Goal: Task Accomplishment & Management: Use online tool/utility

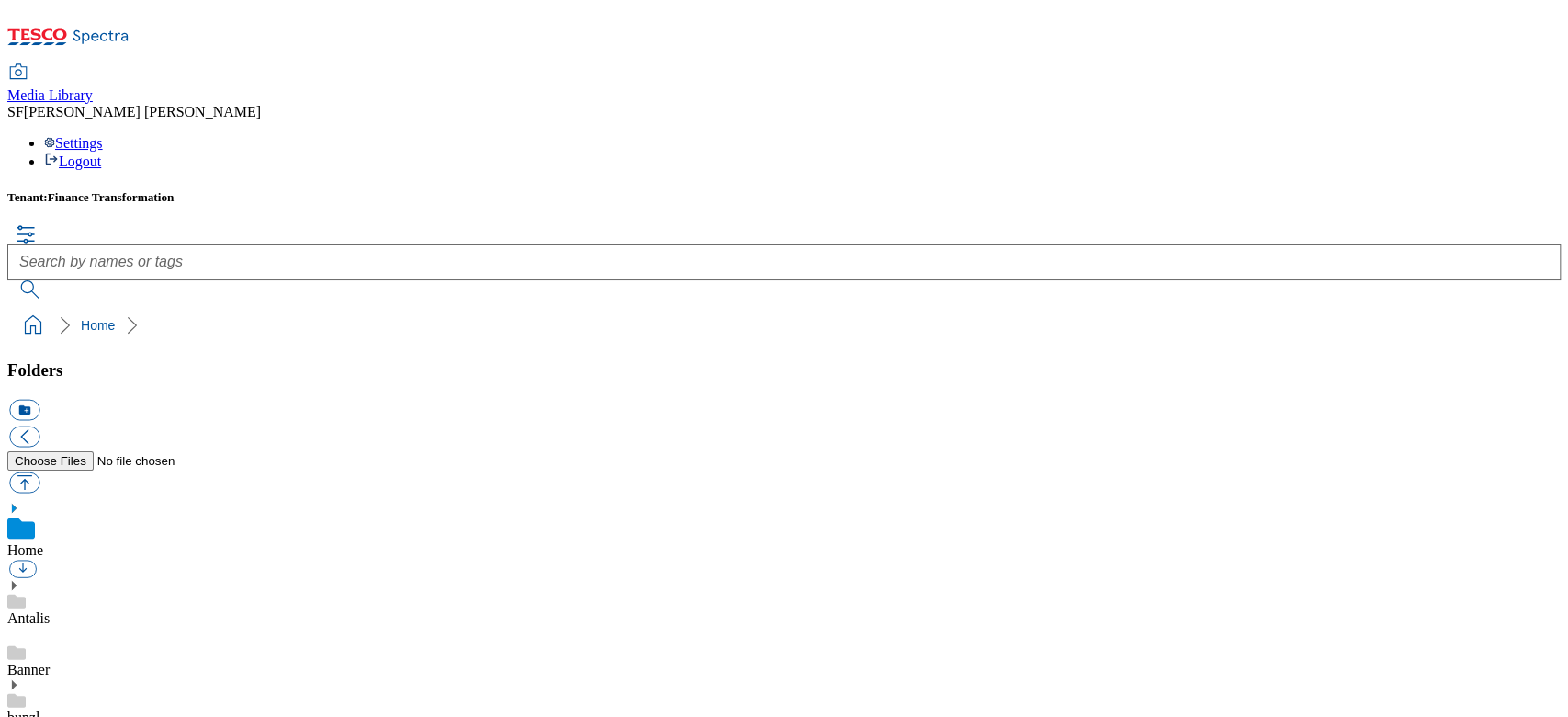
scroll to position [2, 0]
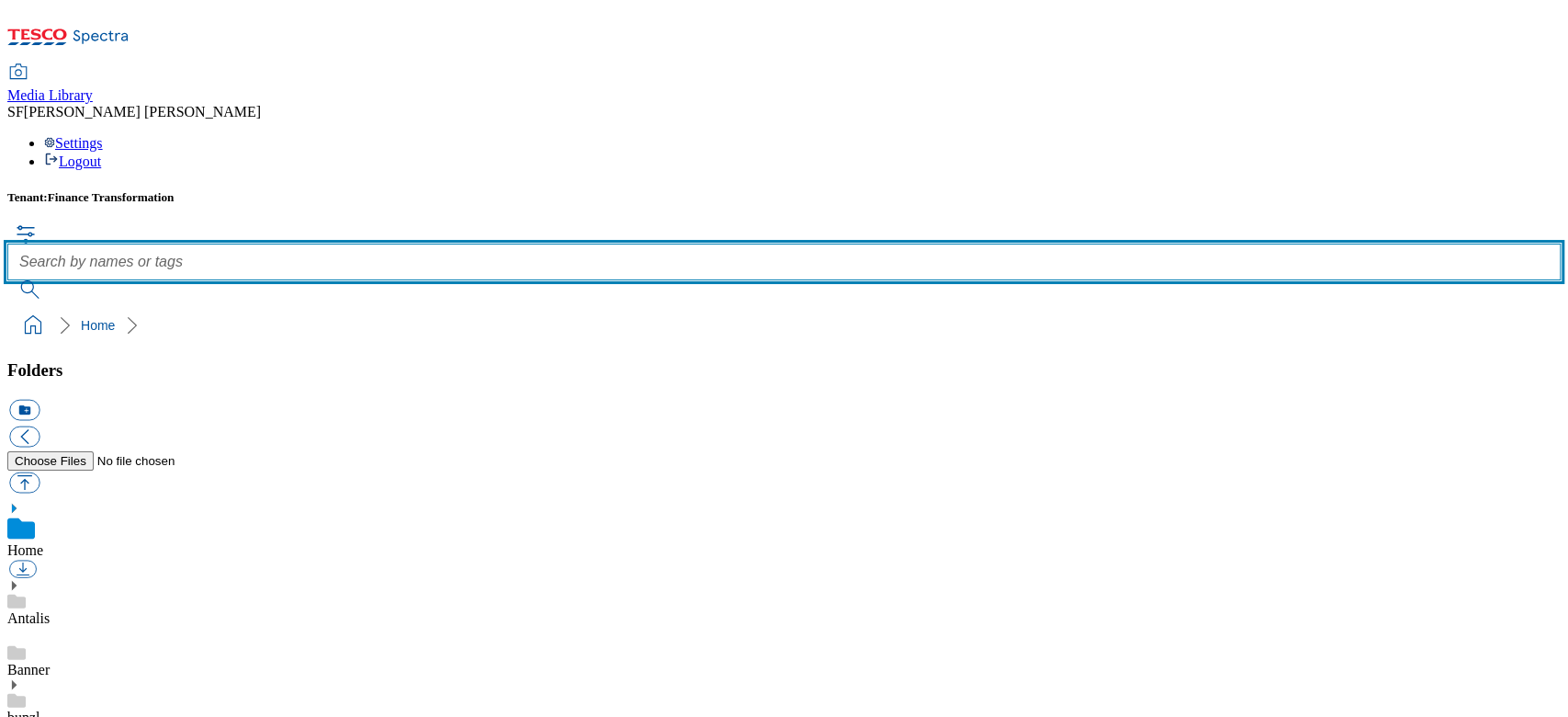
click at [715, 243] on input "text" at bounding box center [784, 261] width 1553 height 37
paste input "700000366001"
type input "700000366001"
click at [8, 280] on button "submit" at bounding box center [31, 289] width 48 height 18
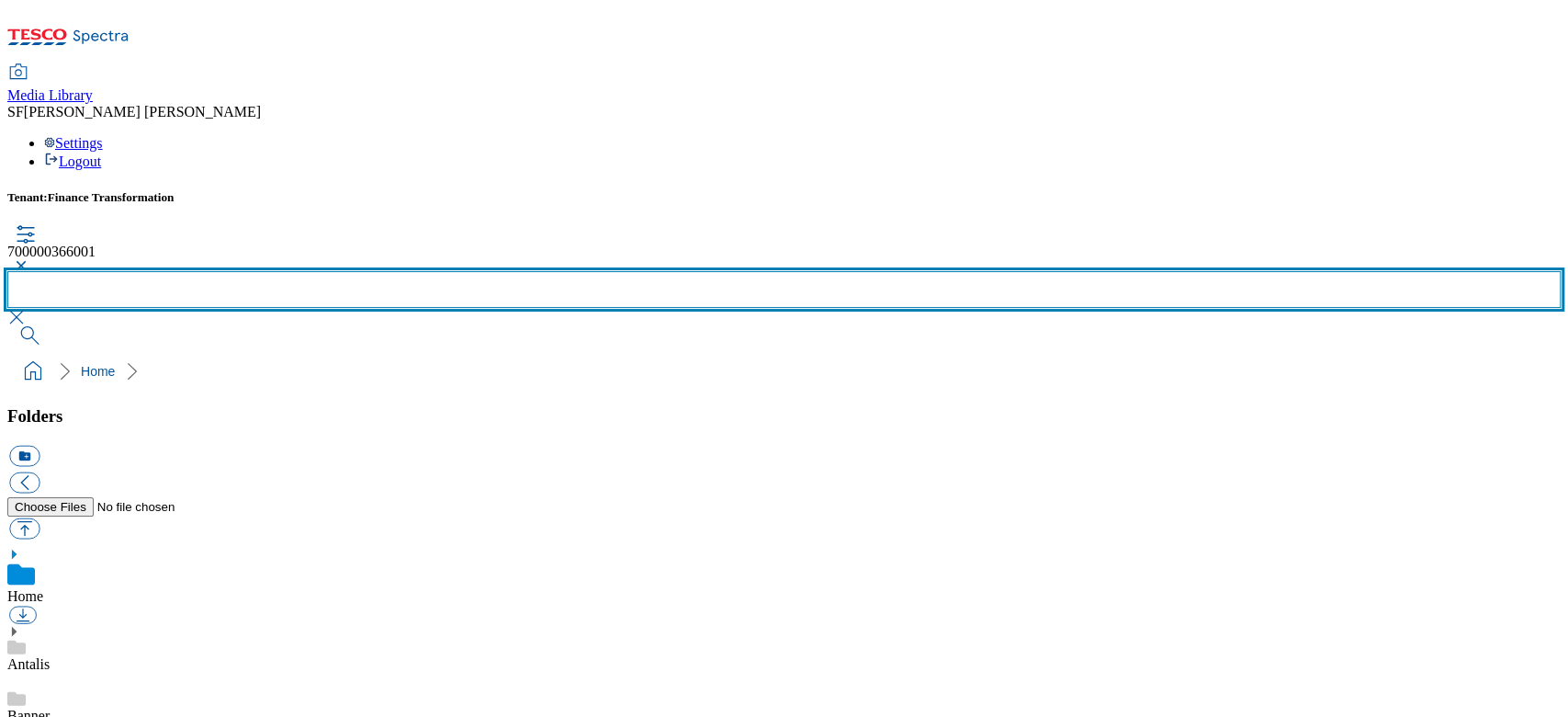
click at [689, 271] on input "text" at bounding box center [784, 289] width 1553 height 37
click at [8, 326] on button "submit" at bounding box center [31, 335] width 48 height 18
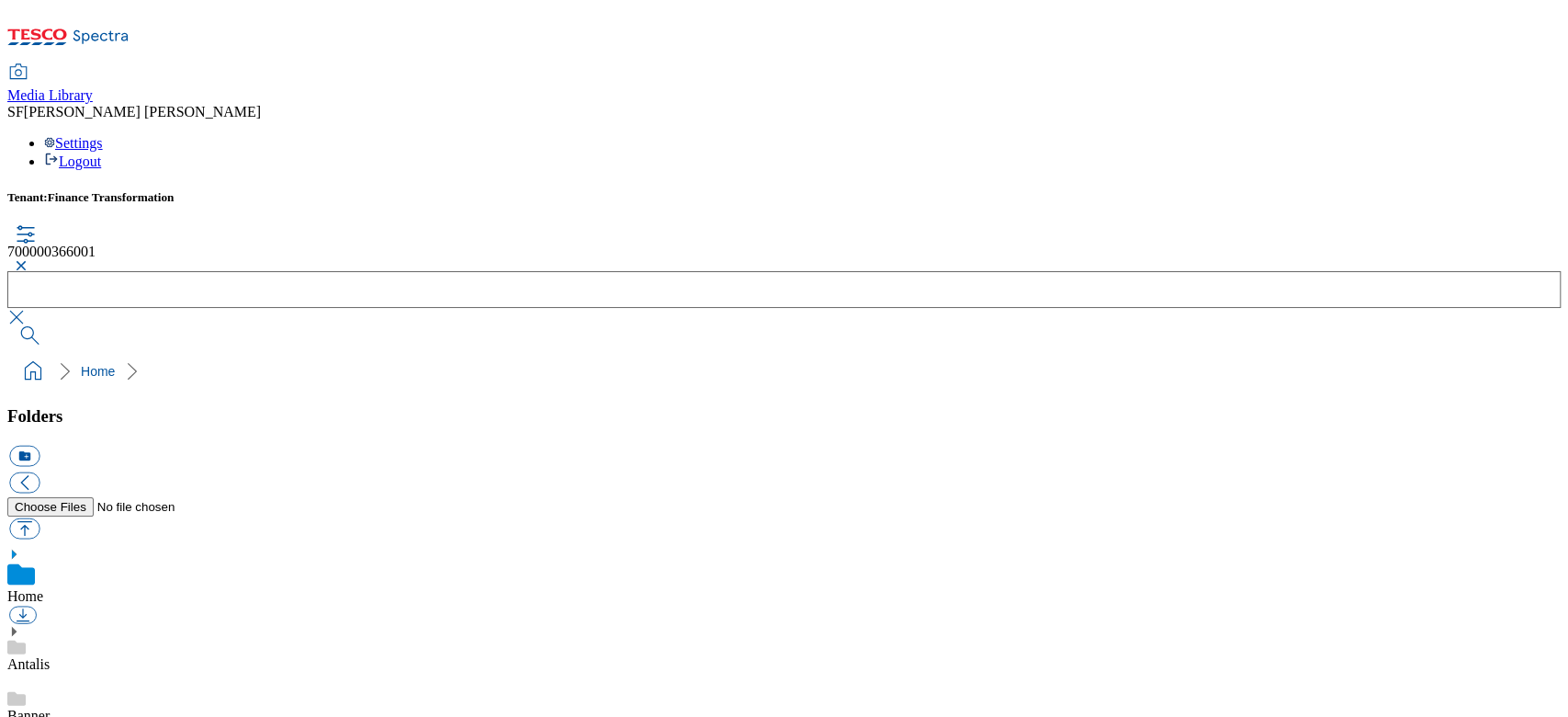
click at [659, 243] on div "700000366001" at bounding box center [784, 256] width 1553 height 27
click at [29, 260] on button "button" at bounding box center [18, 266] width 22 height 11
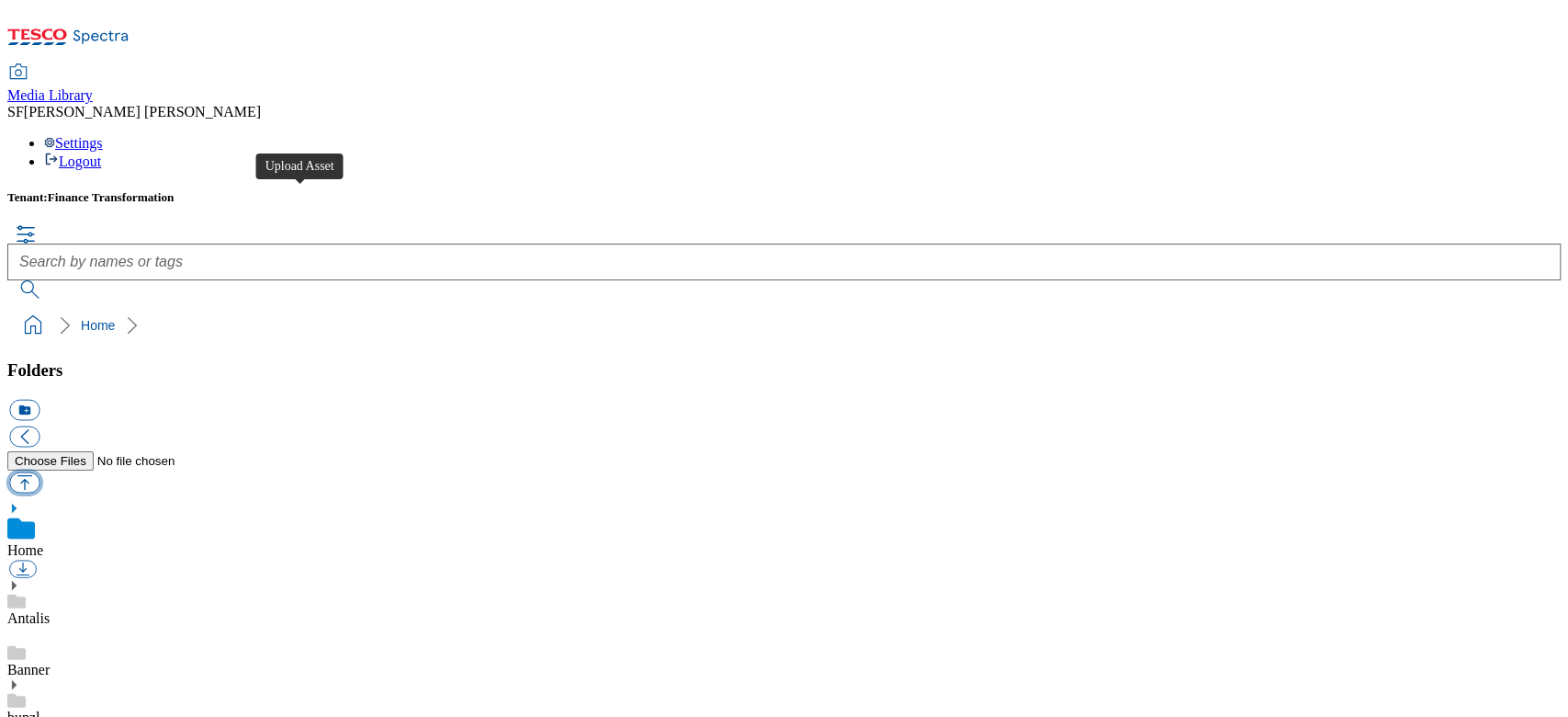
click at [40, 471] on button "button" at bounding box center [25, 481] width 30 height 21
type input "C:\fakepath\700000366001.jpg"
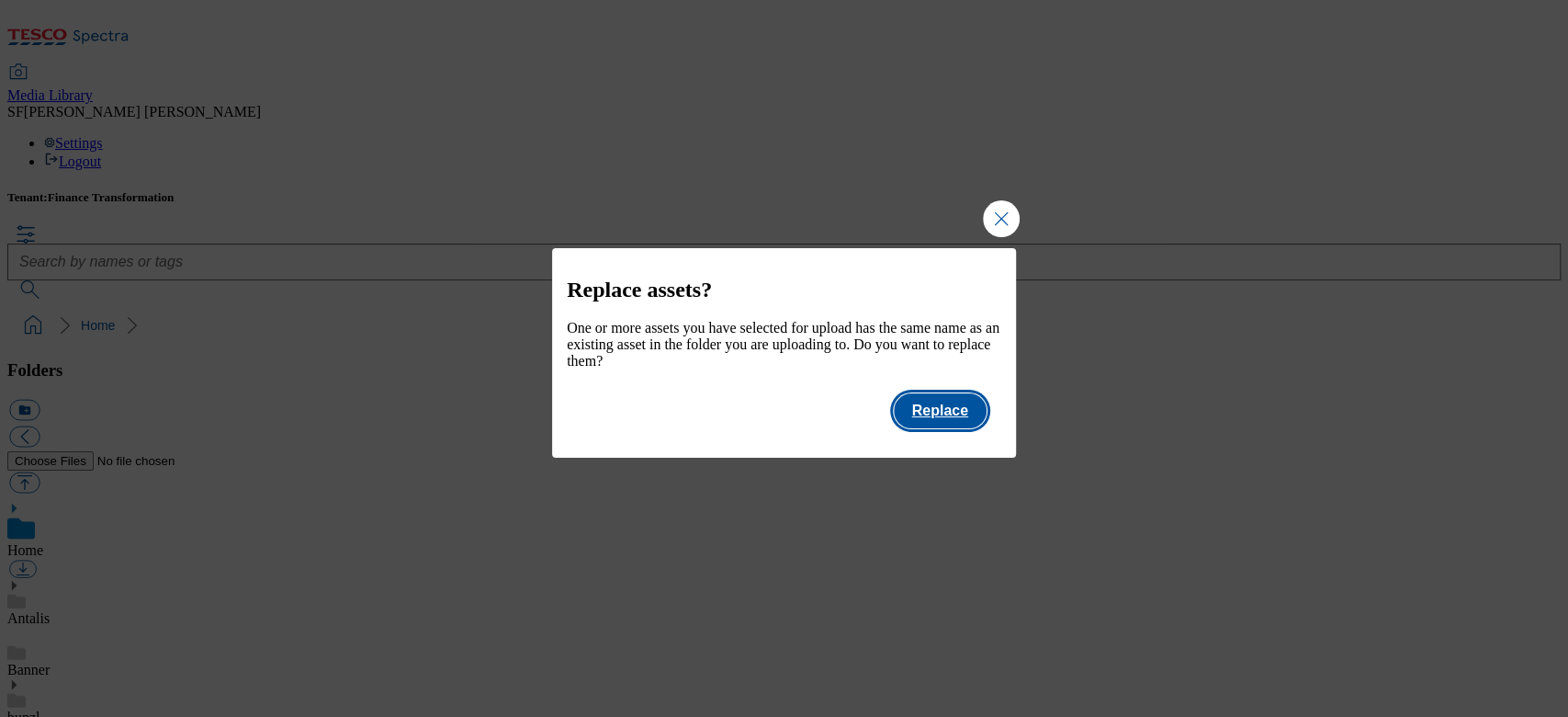
click at [932, 421] on button "Replace" at bounding box center [940, 411] width 93 height 35
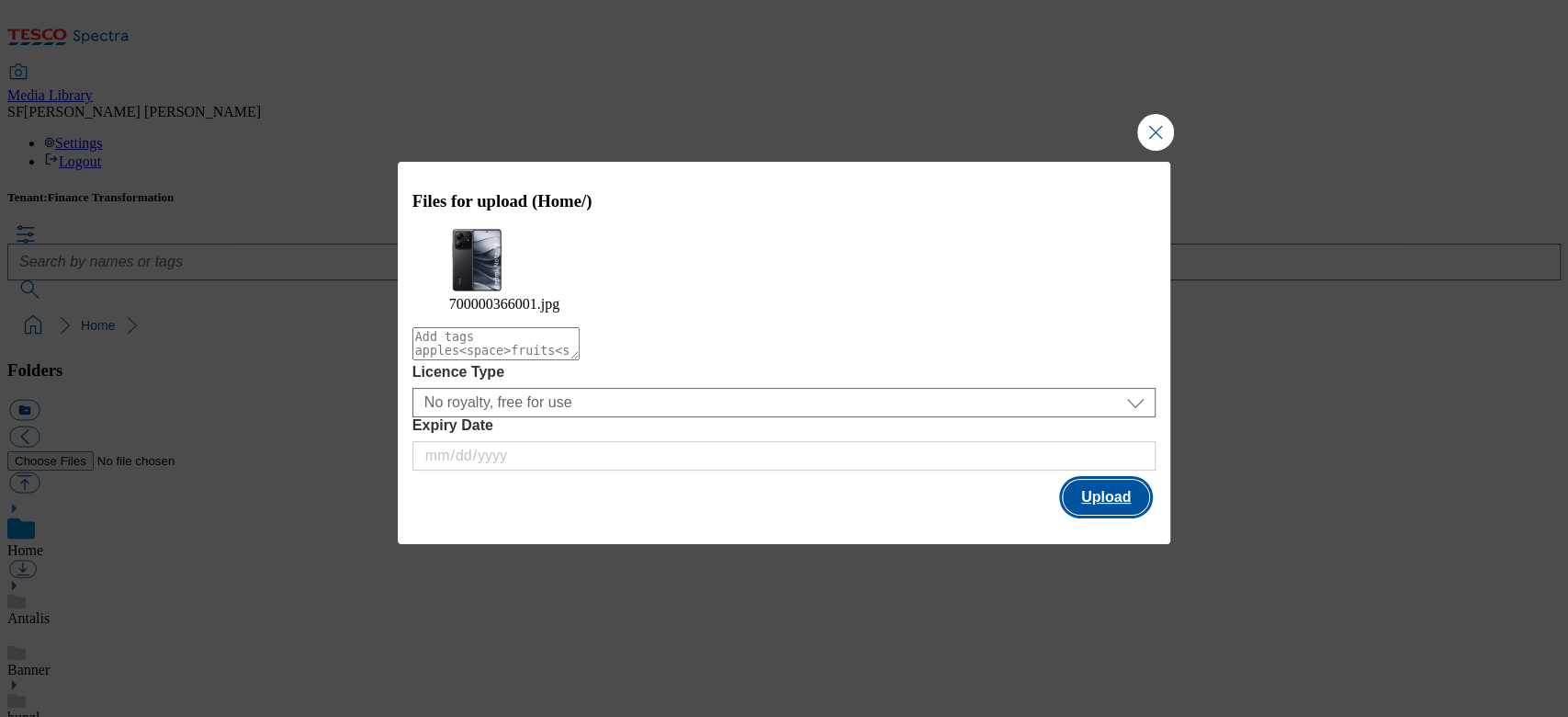
click at [1090, 494] on button "Upload" at bounding box center [1106, 497] width 86 height 35
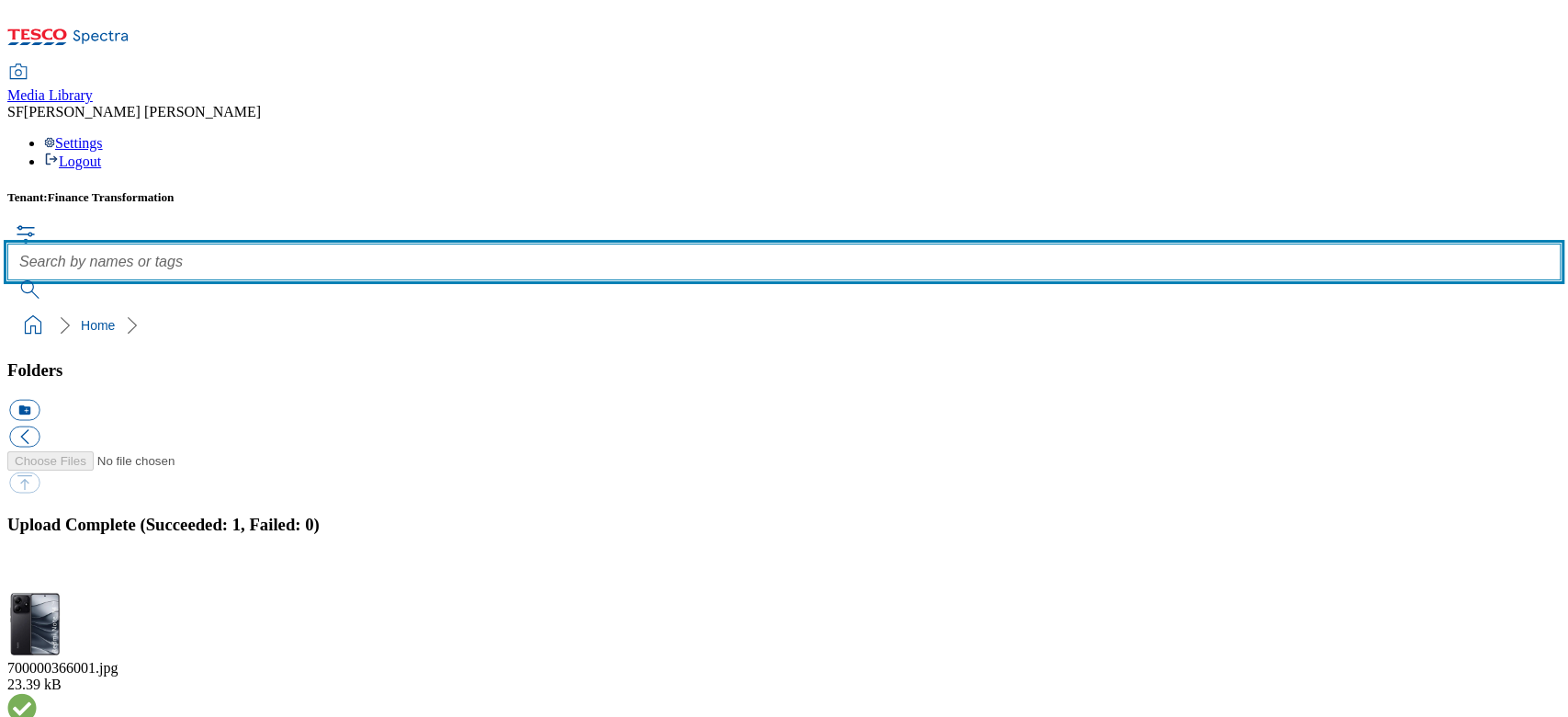
click at [694, 243] on input "text" at bounding box center [784, 261] width 1553 height 37
paste input "700000409001"
type input "700000409001"
click at [8, 280] on button "submit" at bounding box center [31, 289] width 48 height 18
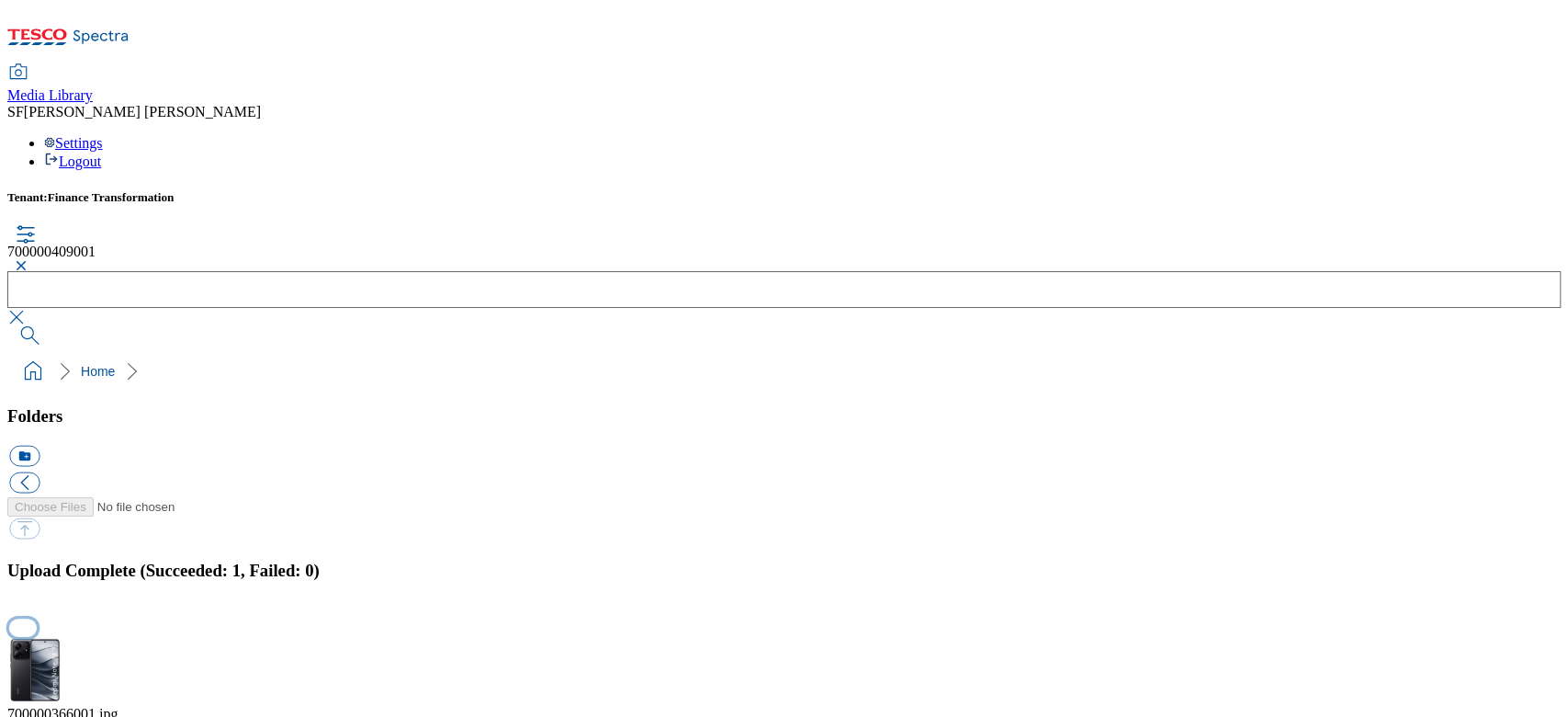
click at [37, 620] on button "button" at bounding box center [23, 628] width 27 height 17
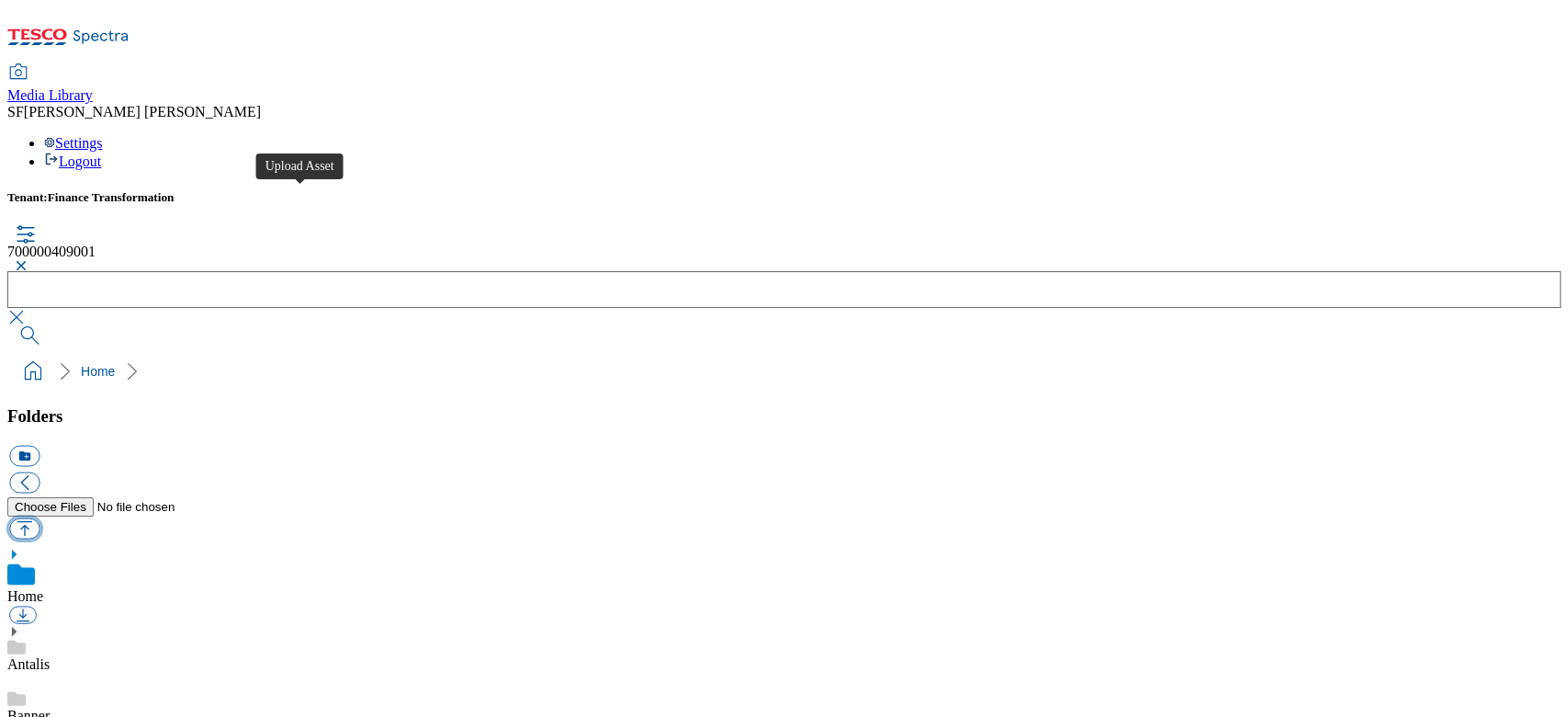
click at [40, 517] on button "button" at bounding box center [25, 528] width 30 height 21
type input "C:\fakepath\700000389001.jpg"
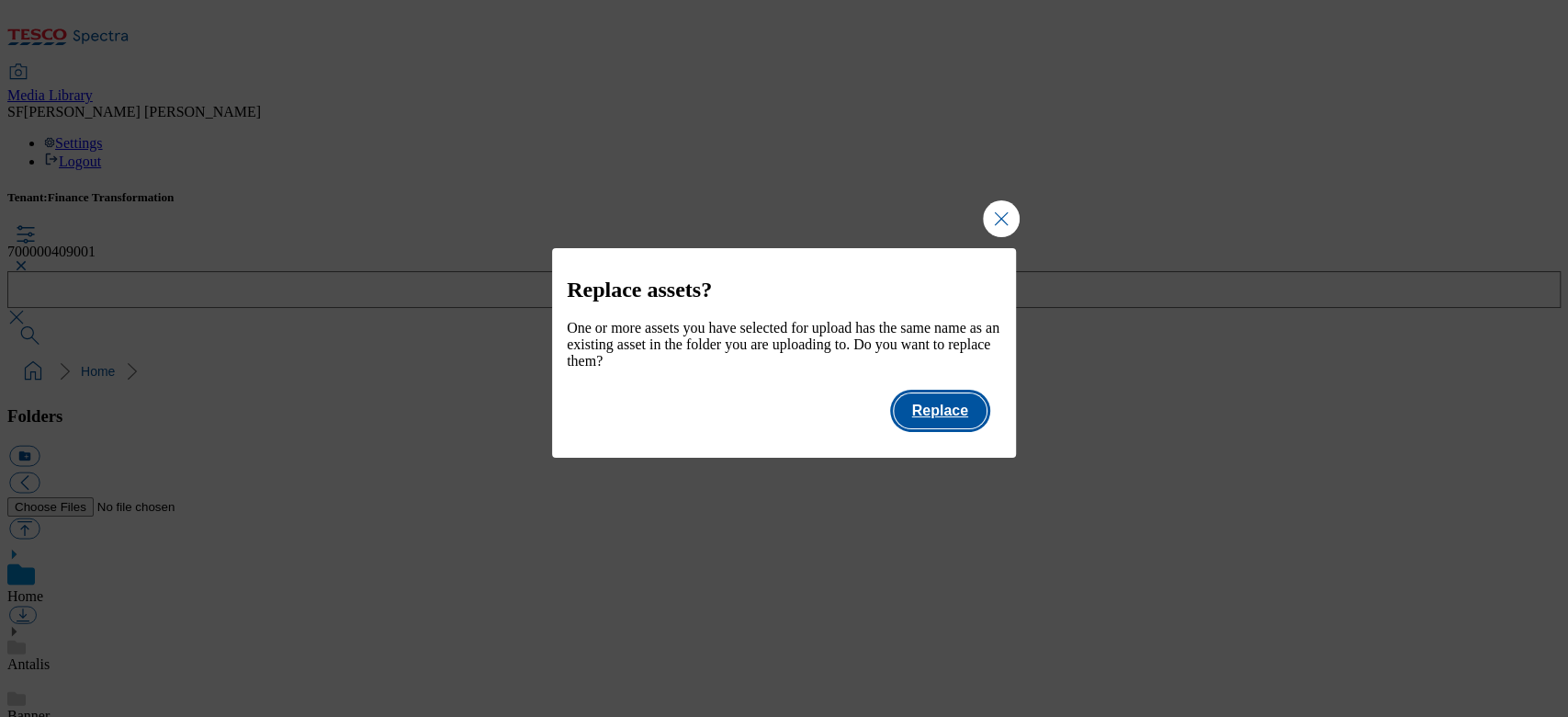
click at [930, 428] on button "Replace" at bounding box center [940, 411] width 93 height 35
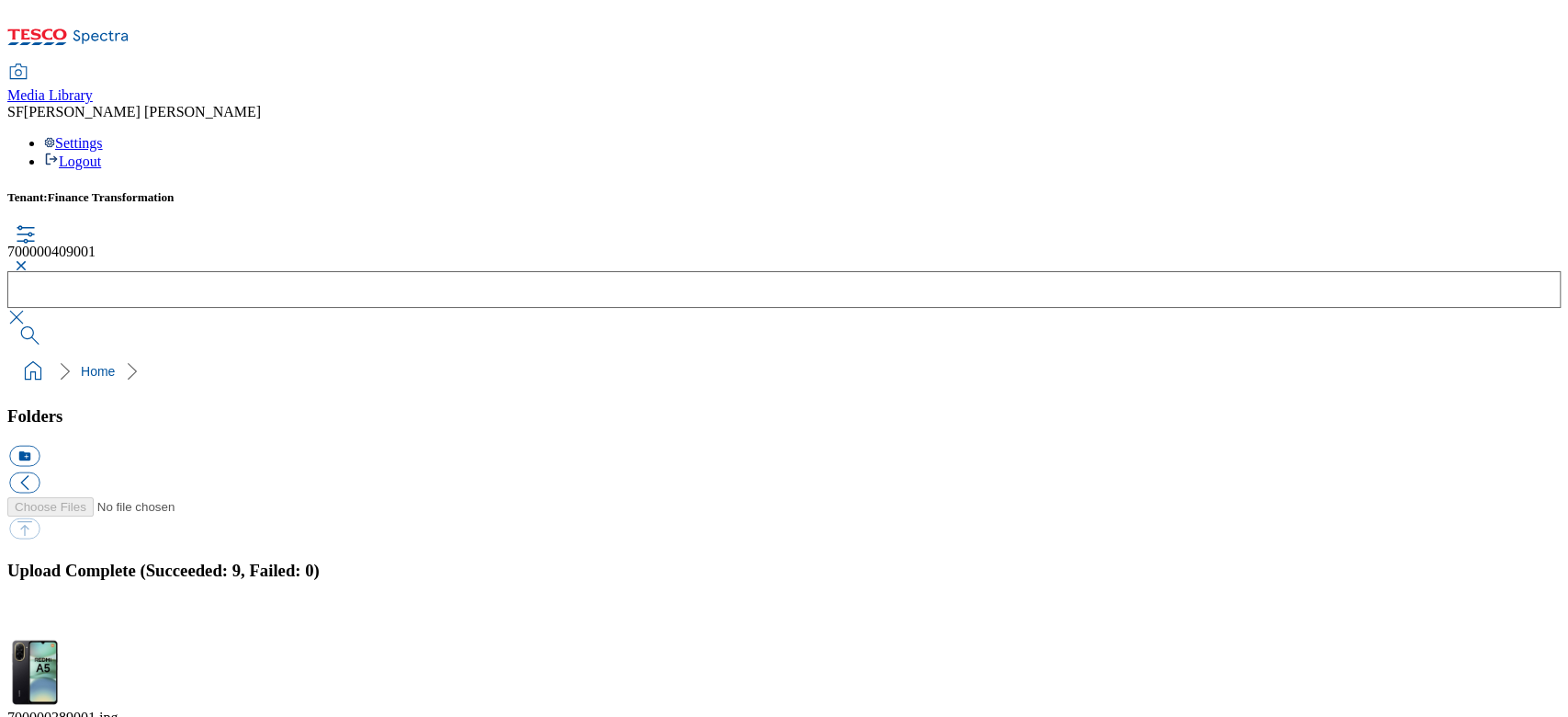
scroll to position [372, 0]
click at [37, 620] on button "button" at bounding box center [23, 628] width 27 height 17
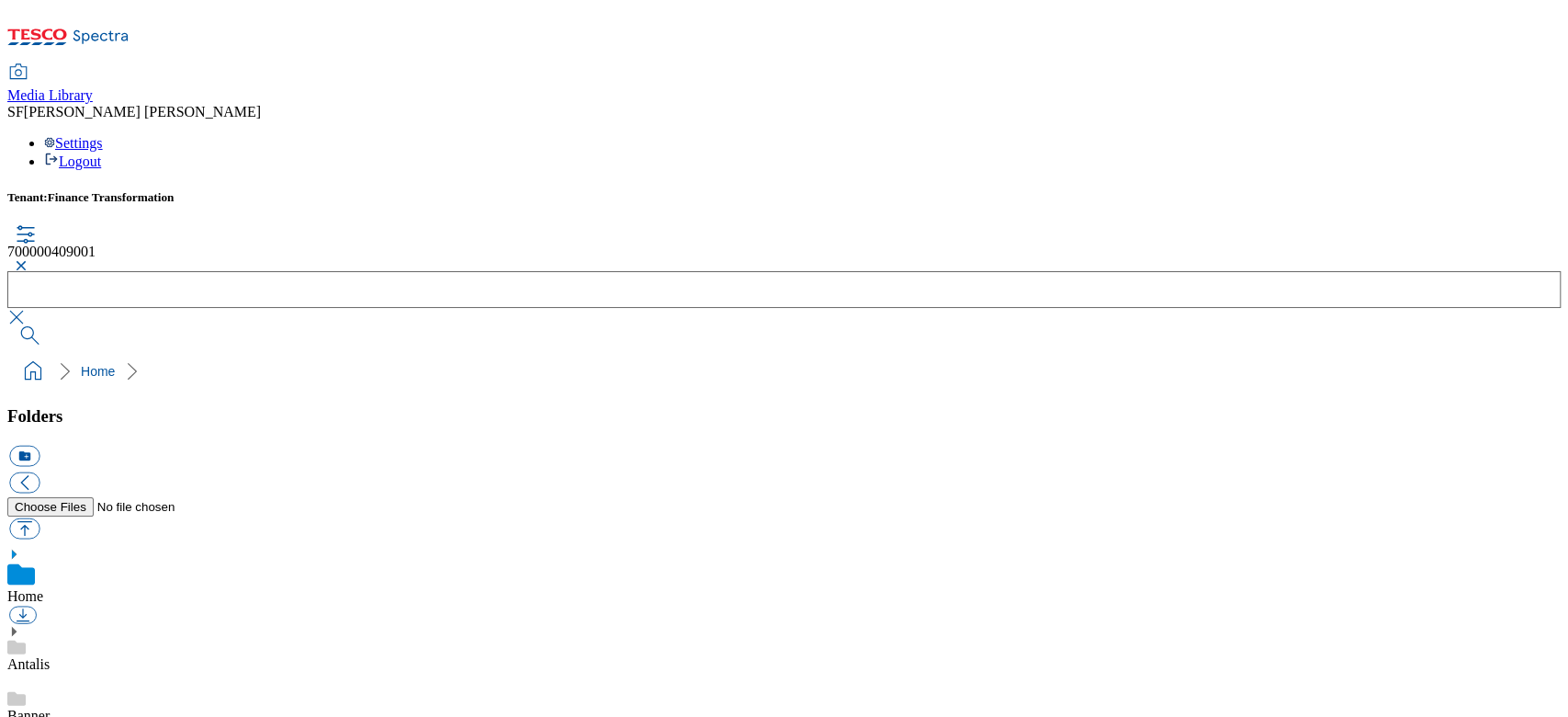
scroll to position [122, 0]
click at [29, 260] on button "button" at bounding box center [18, 266] width 22 height 11
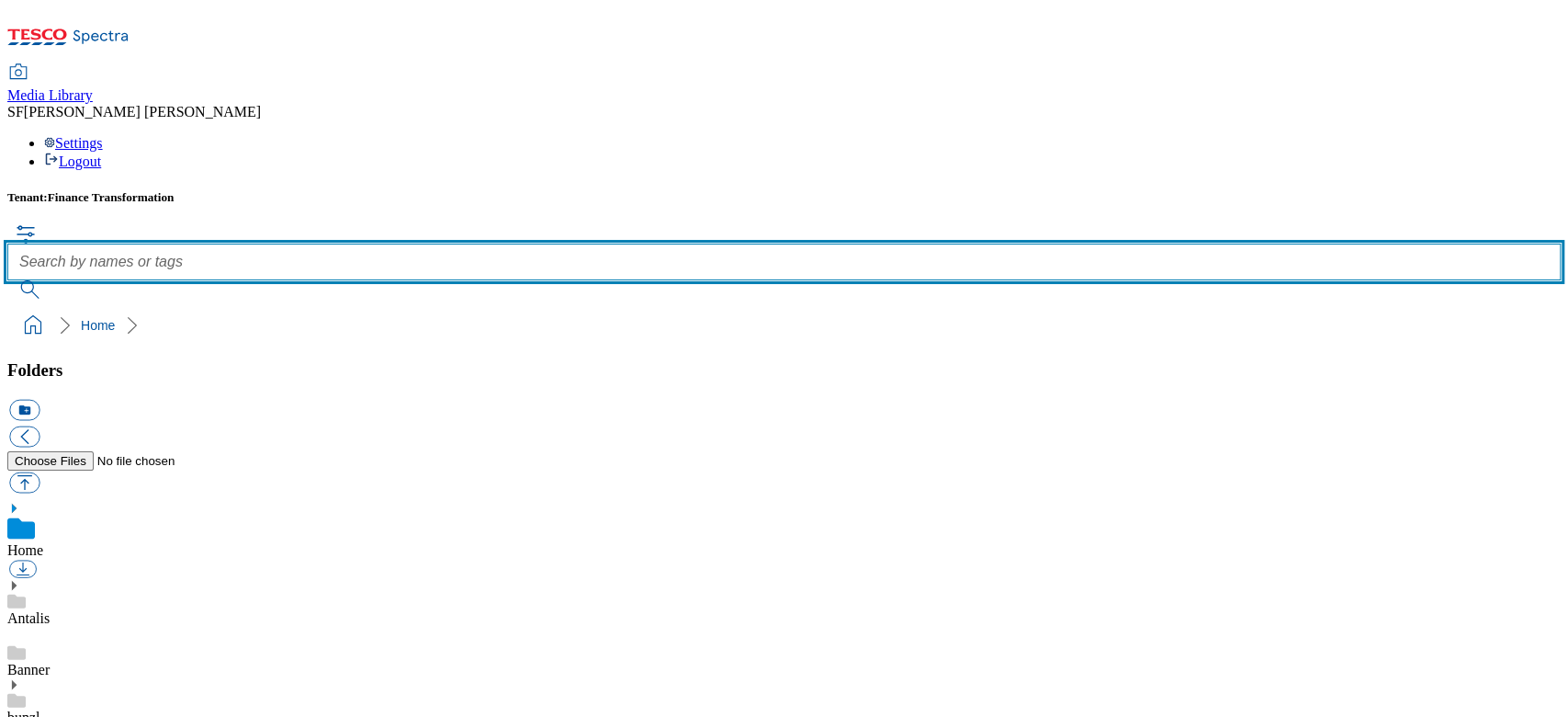
click at [654, 243] on input "text" at bounding box center [784, 261] width 1553 height 37
paste input "700000366001"
type input "700000366001"
click at [8, 280] on button "submit" at bounding box center [31, 289] width 48 height 18
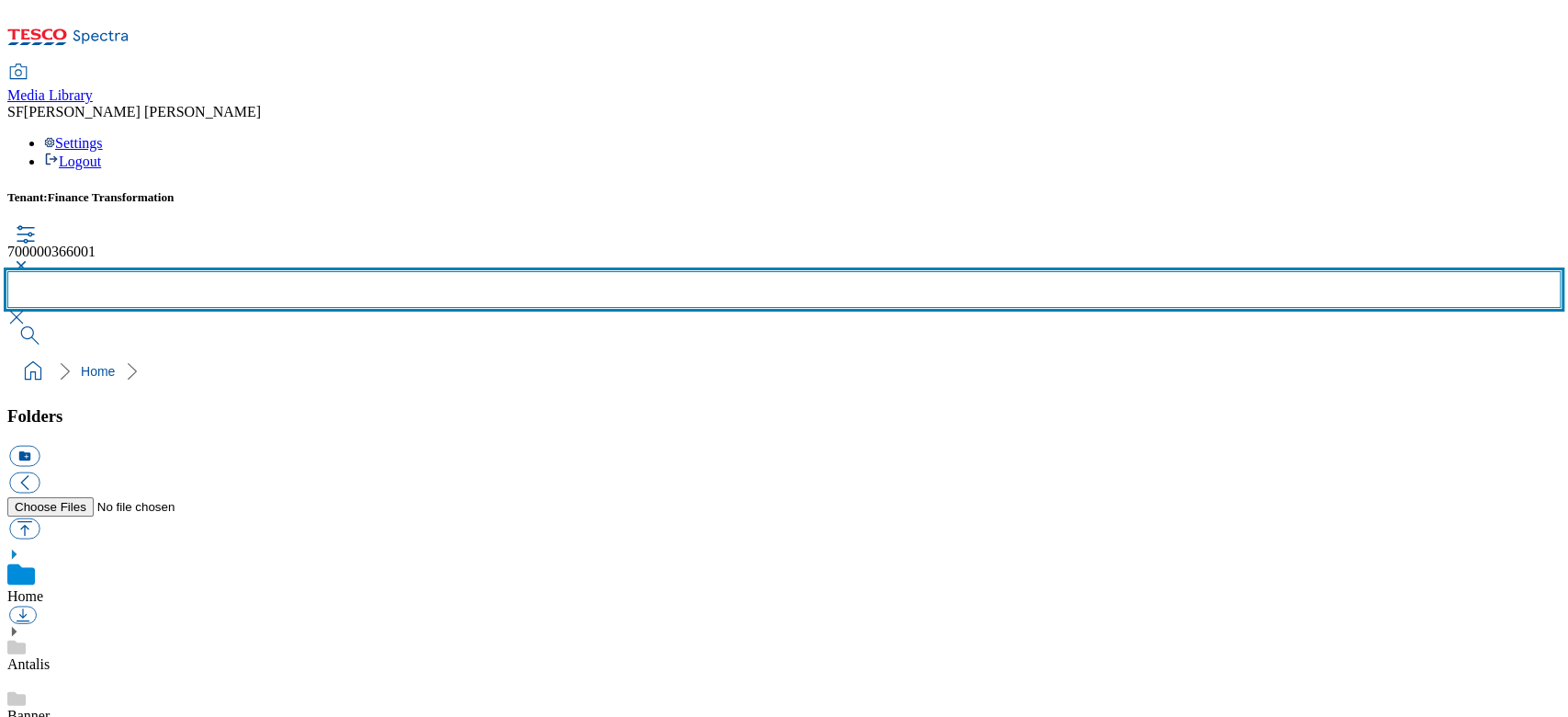
click at [8, 326] on button "submit" at bounding box center [31, 335] width 48 height 18
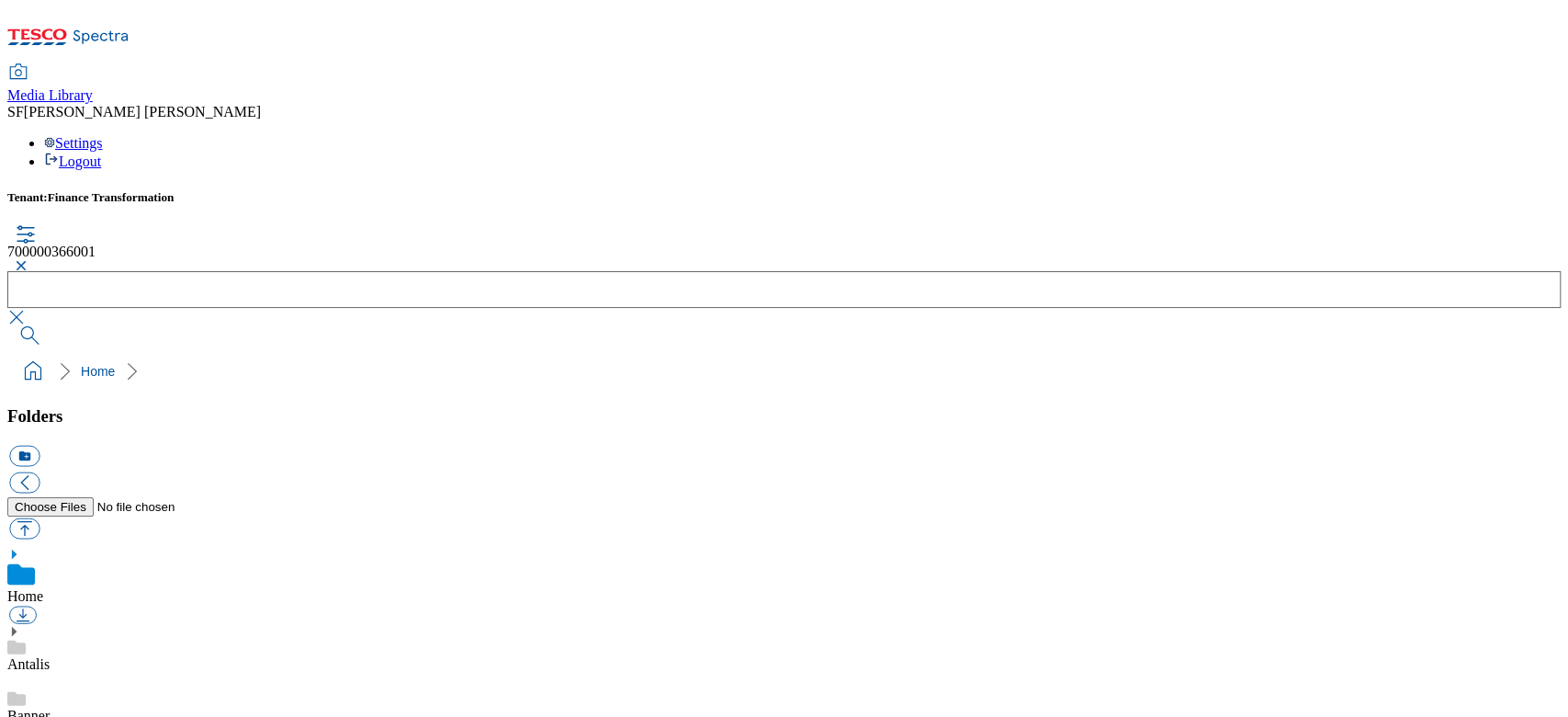
click at [29, 260] on button "button" at bounding box center [18, 266] width 22 height 11
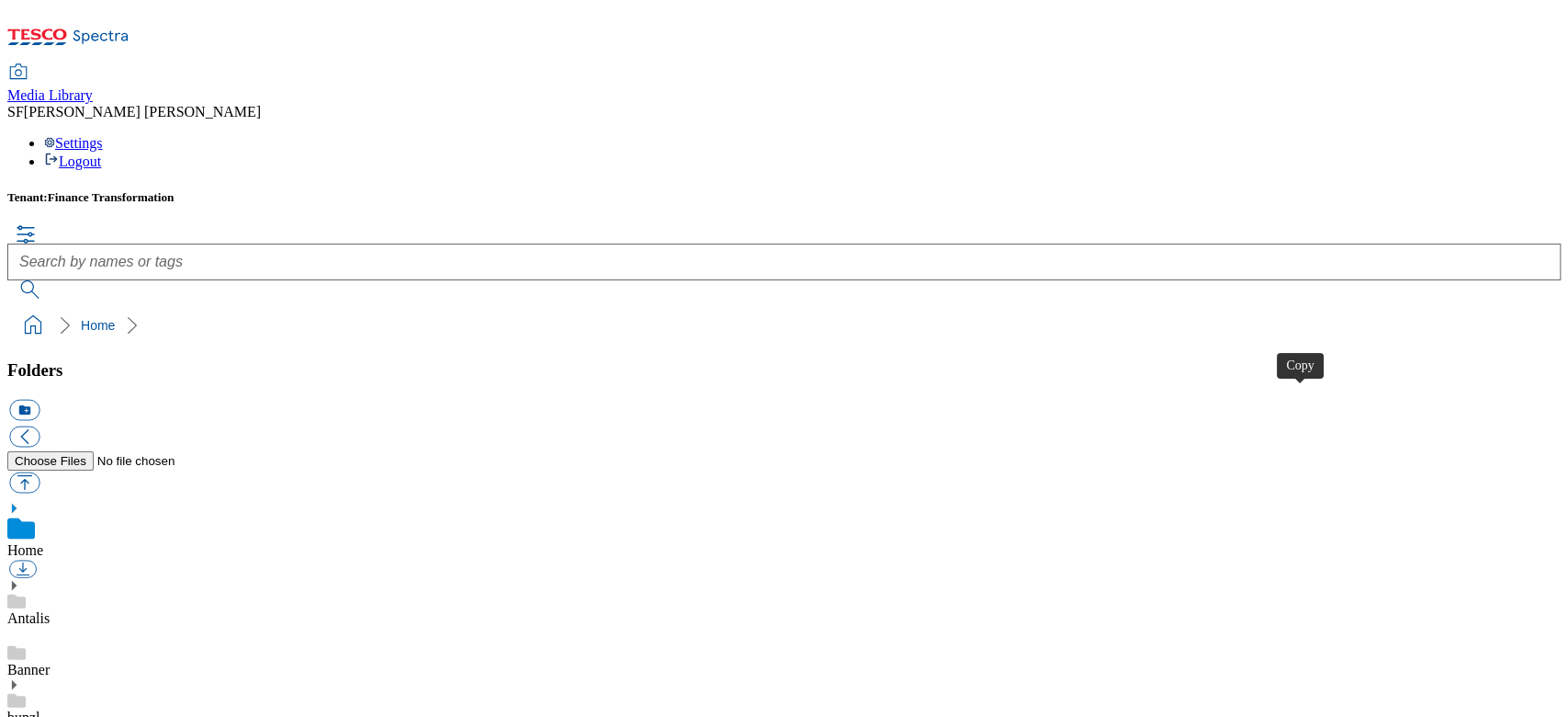
scroll to position [244, 0]
checkbox input "true"
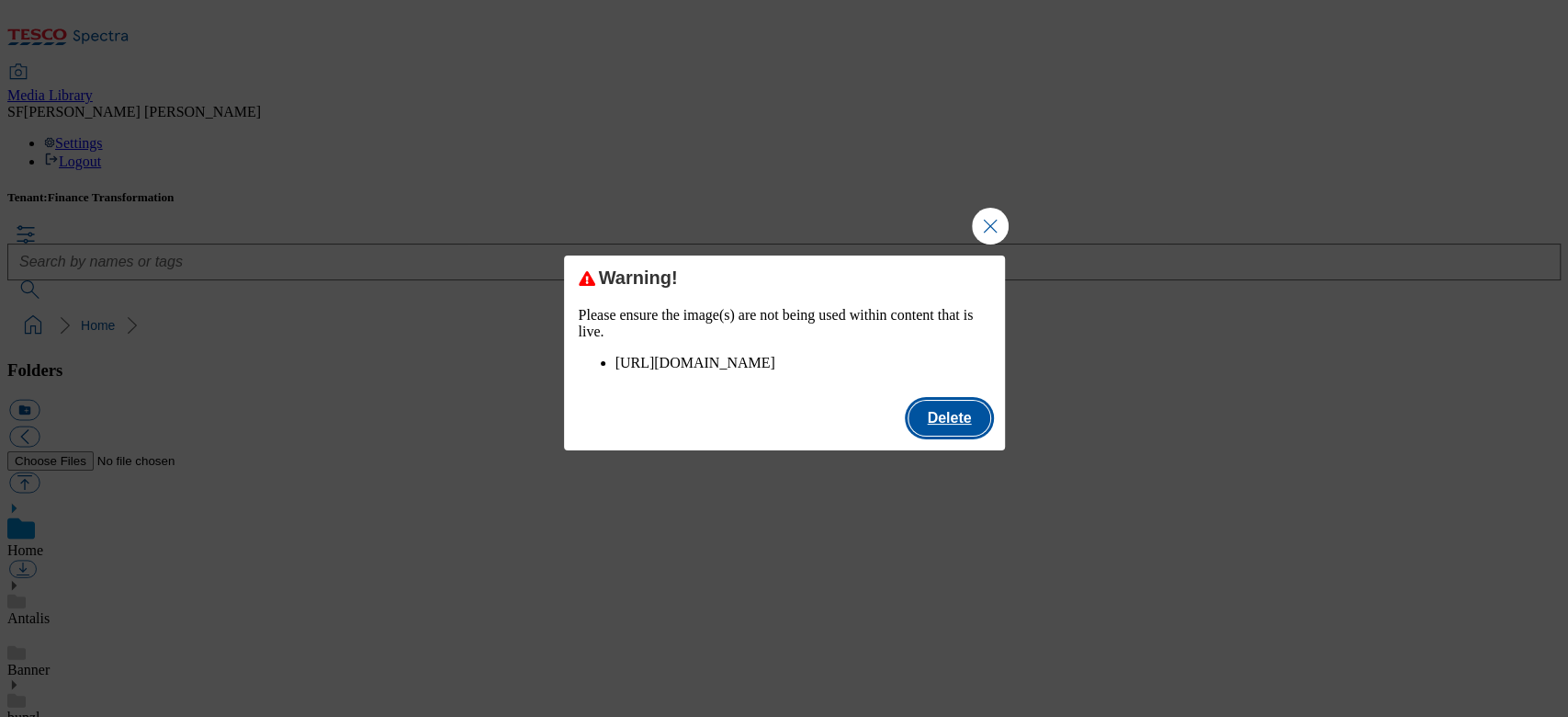
click at [967, 433] on button "Delete" at bounding box center [949, 417] width 80 height 35
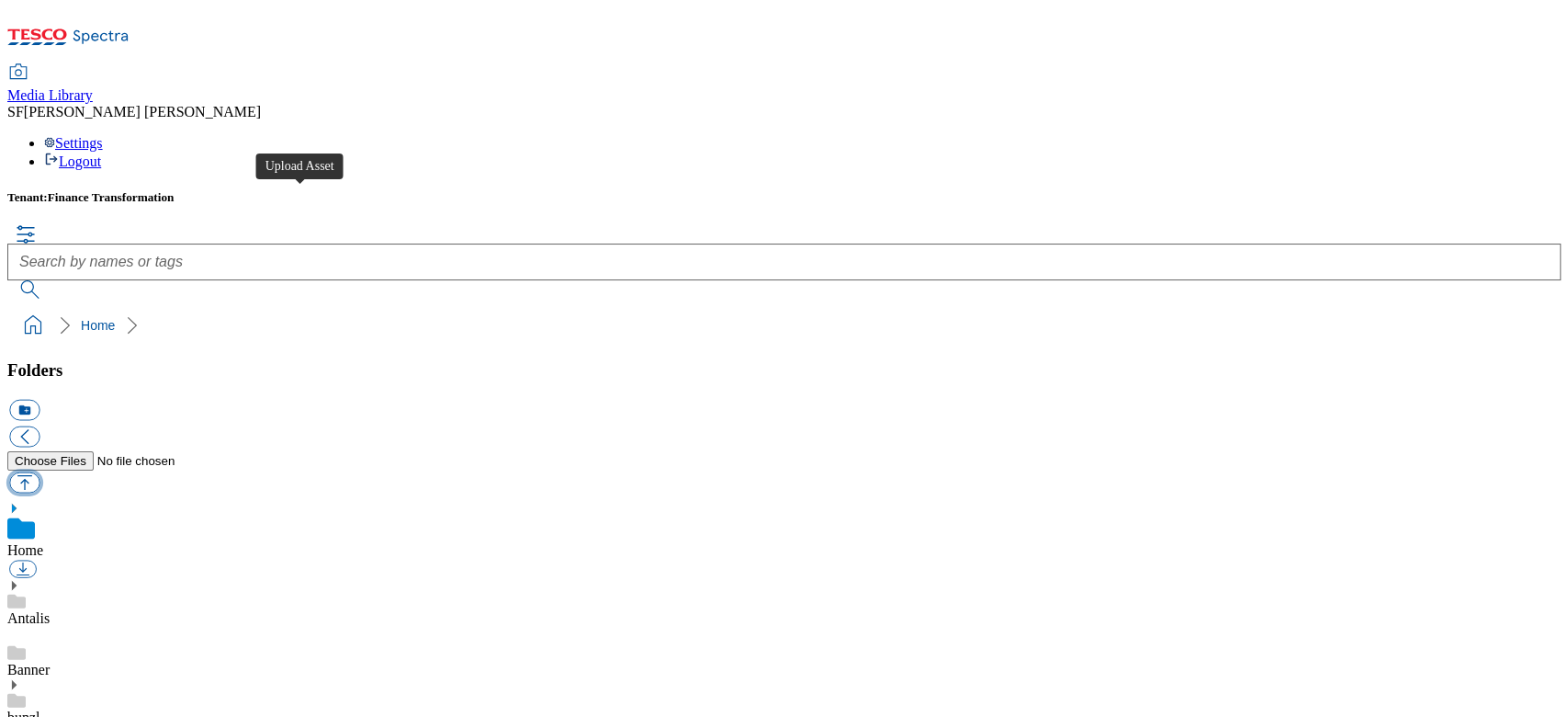
click at [40, 471] on button "button" at bounding box center [25, 481] width 30 height 21
type input "C:\fakepath\700000366001.jpg"
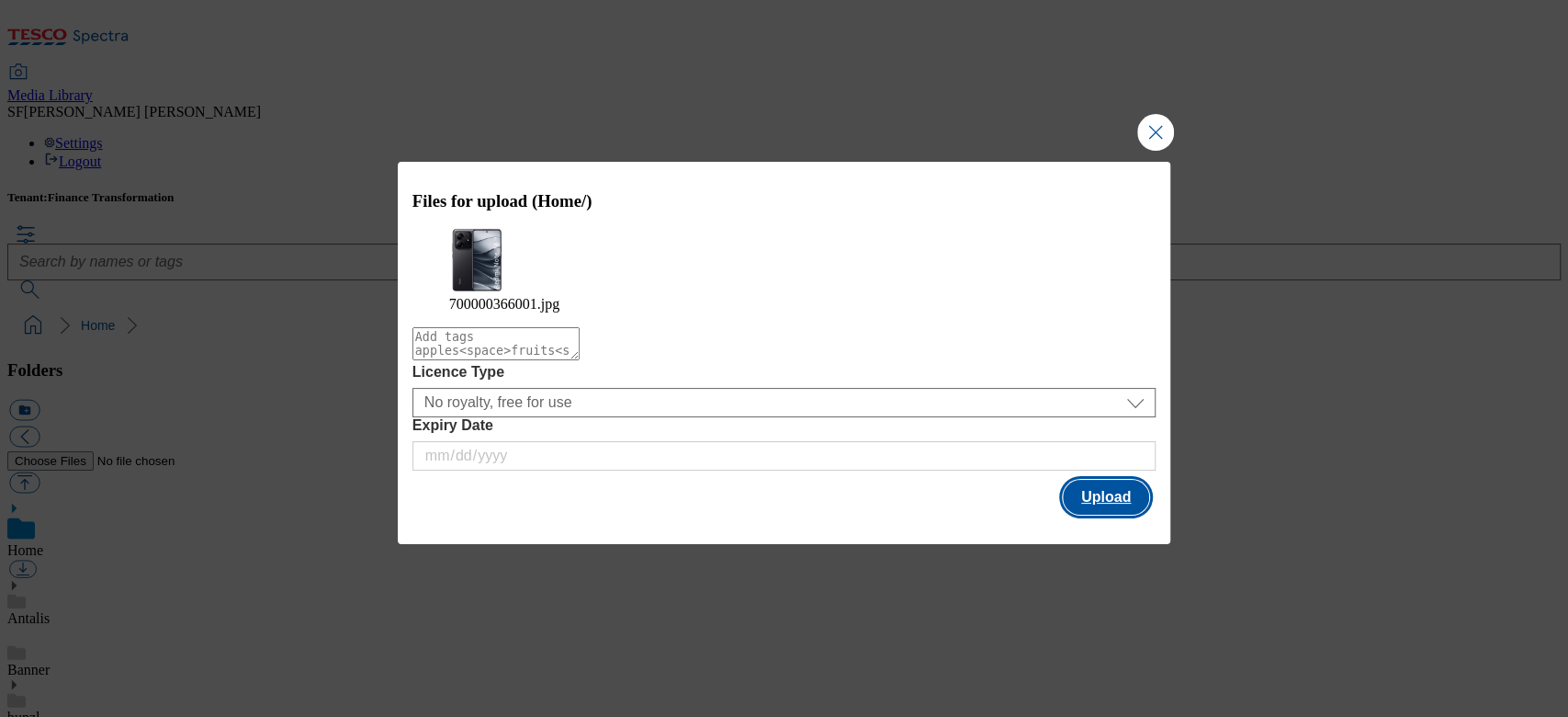
click at [1093, 491] on button "Upload" at bounding box center [1106, 497] width 86 height 35
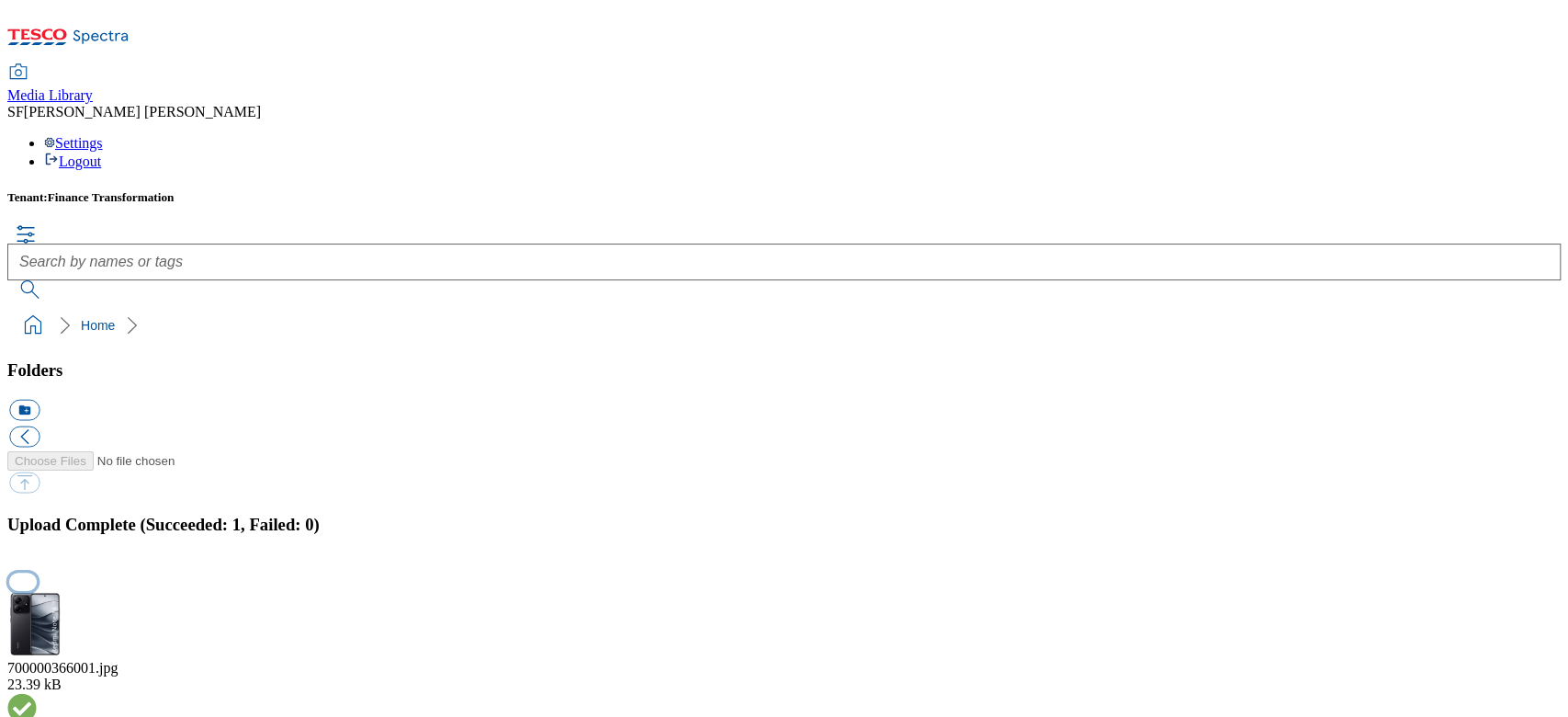
click at [37, 573] on button "button" at bounding box center [23, 582] width 27 height 17
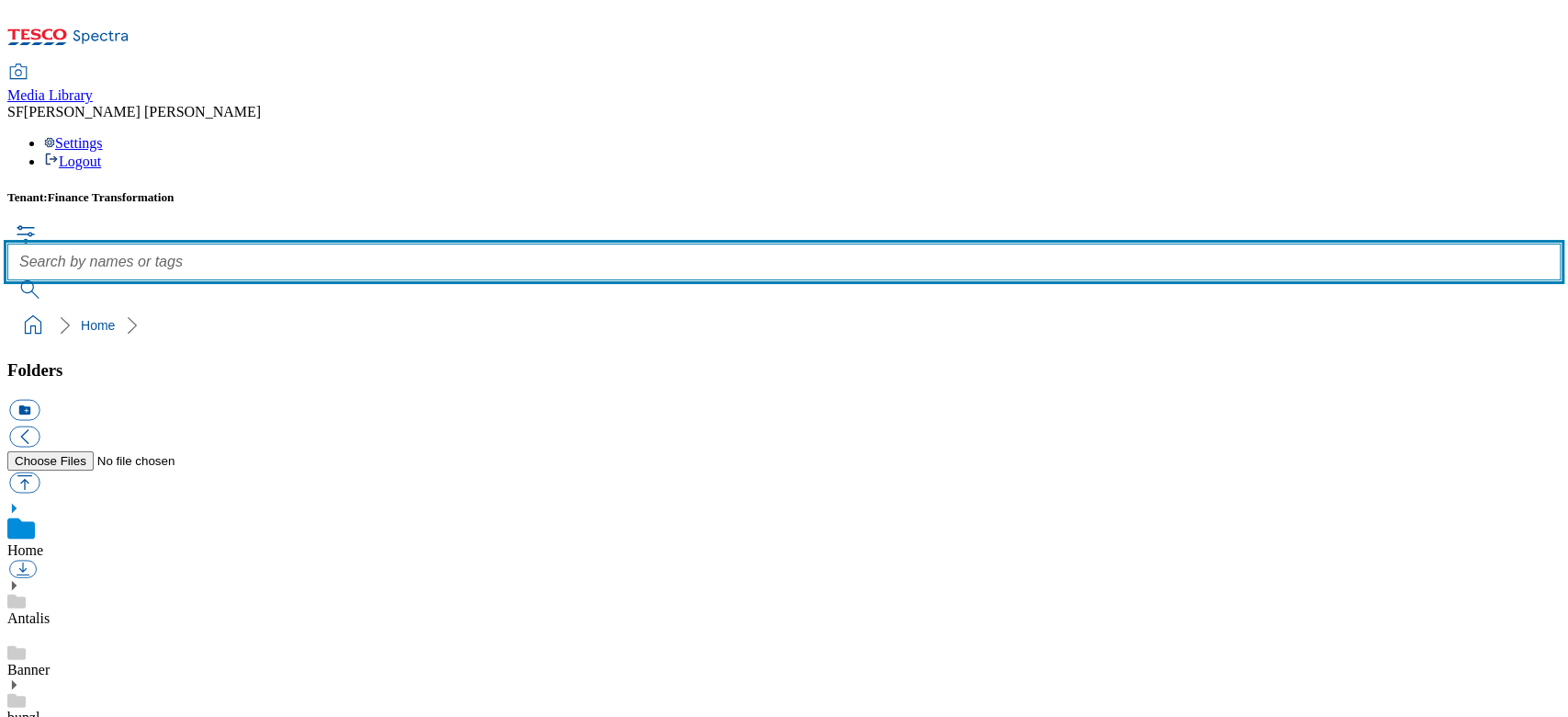
click at [564, 243] on input "text" at bounding box center [784, 261] width 1553 height 37
paste input "700000370001"
type input "700000370001"
click at [8, 280] on button "submit" at bounding box center [31, 289] width 48 height 18
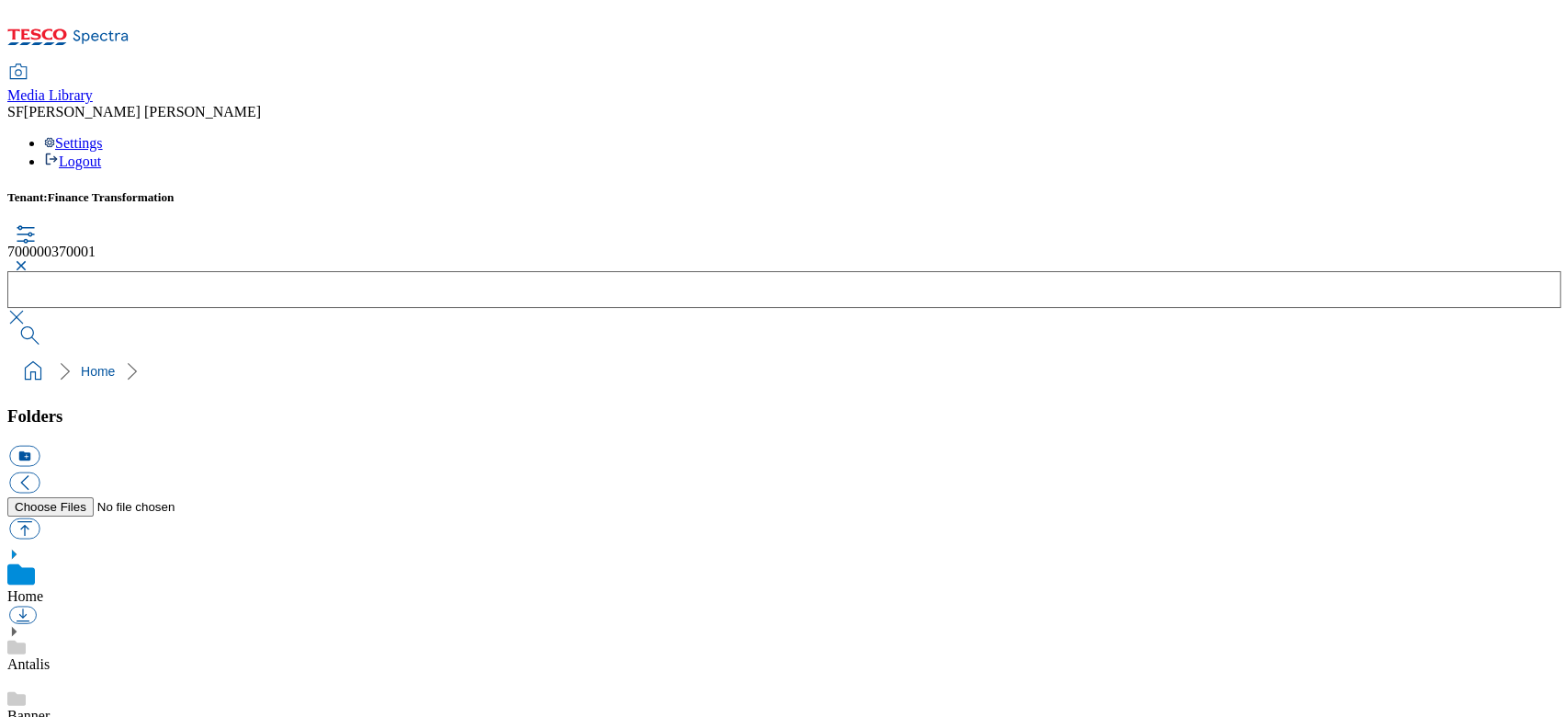
click at [29, 260] on button "button" at bounding box center [18, 266] width 22 height 11
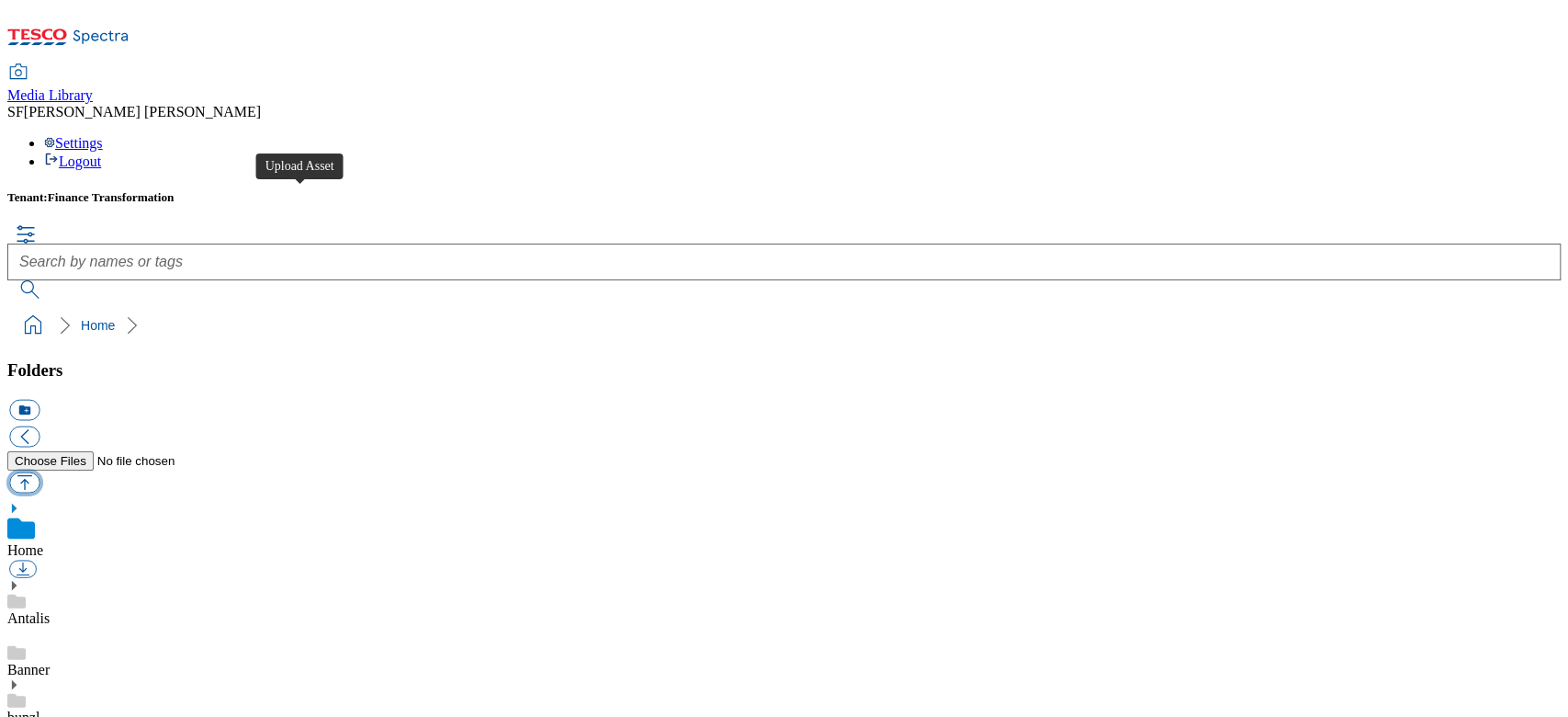
click at [40, 471] on button "button" at bounding box center [25, 481] width 30 height 21
type input "C:\fakepath\700000370001.jpg"
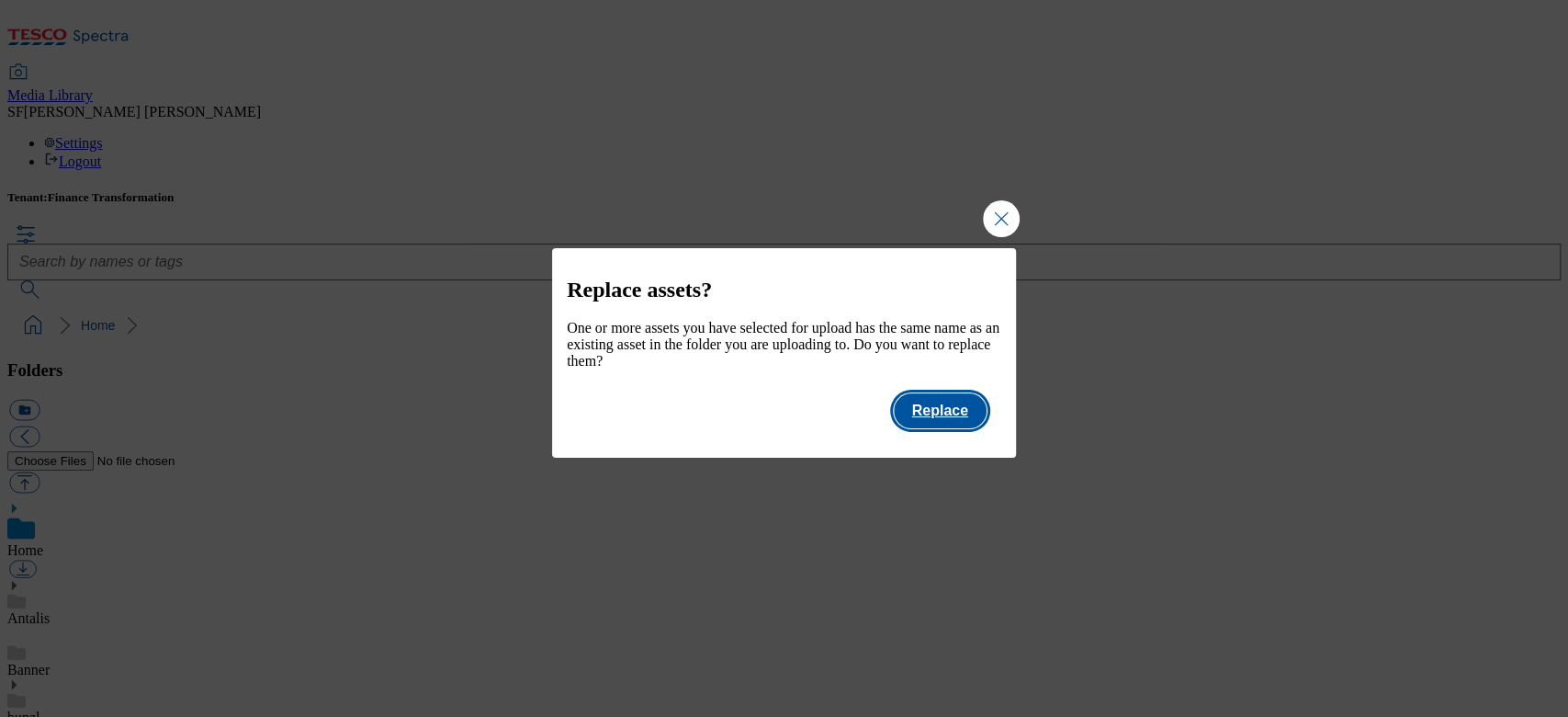
click at [919, 424] on button "Replace" at bounding box center [940, 411] width 93 height 35
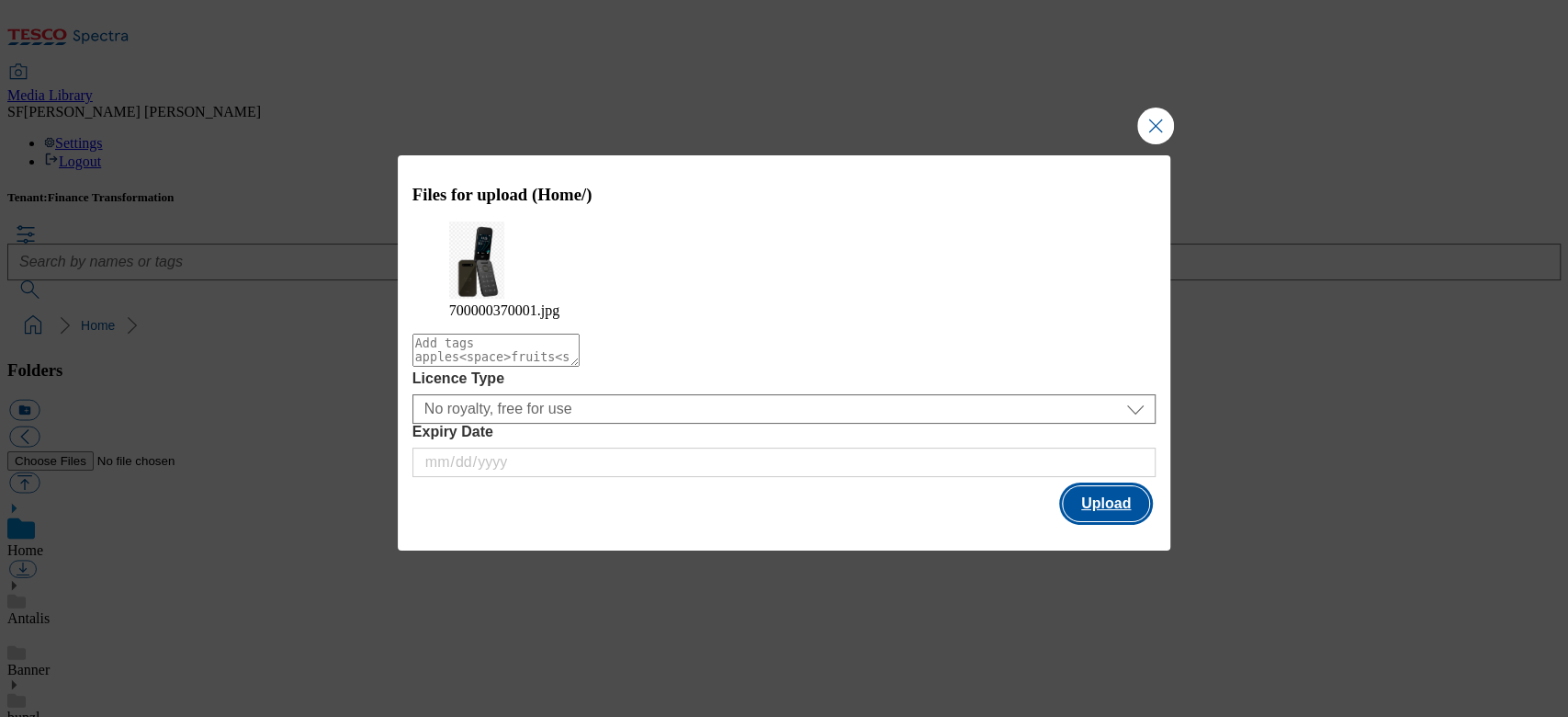
click at [1082, 496] on button "Upload" at bounding box center [1106, 503] width 86 height 35
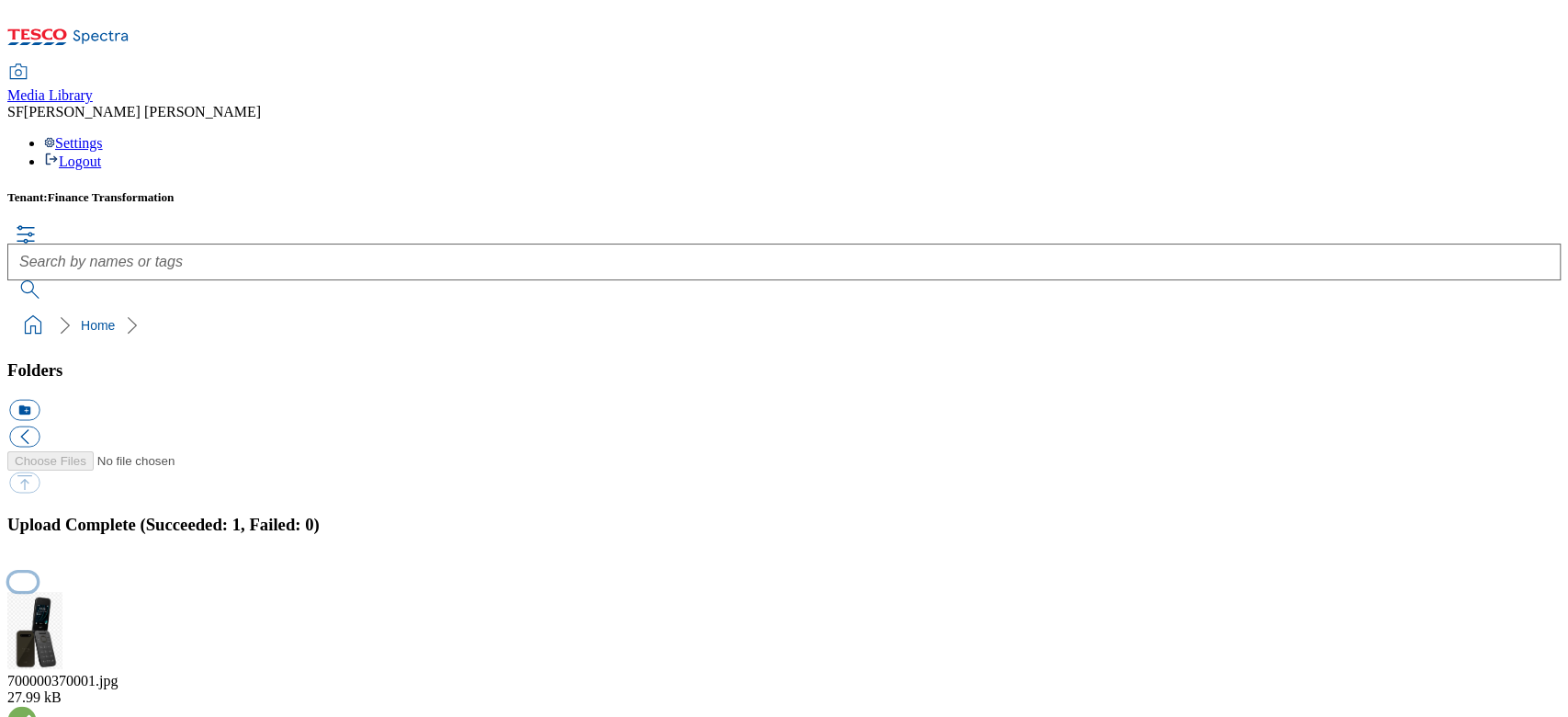
click at [37, 573] on button "button" at bounding box center [23, 582] width 27 height 17
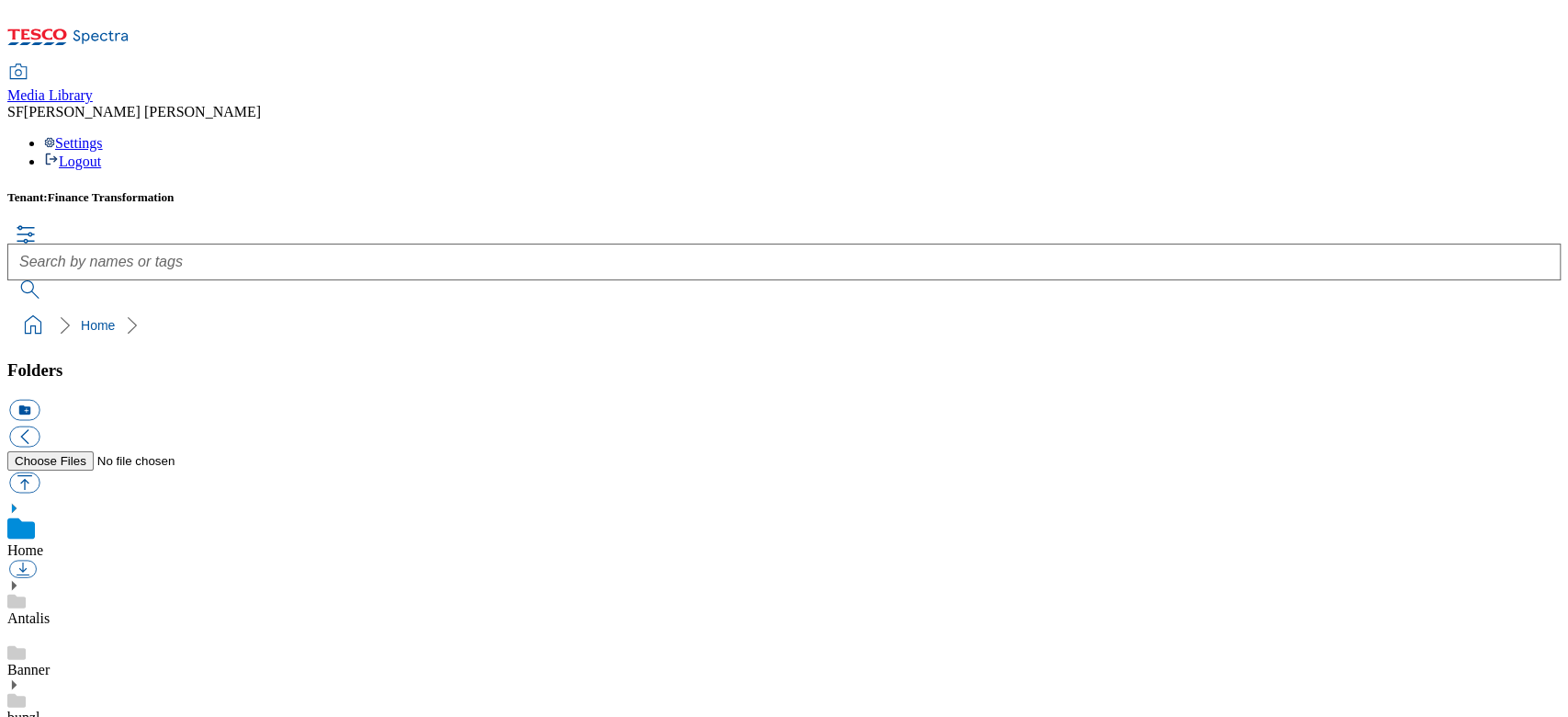
scroll to position [0, 0]
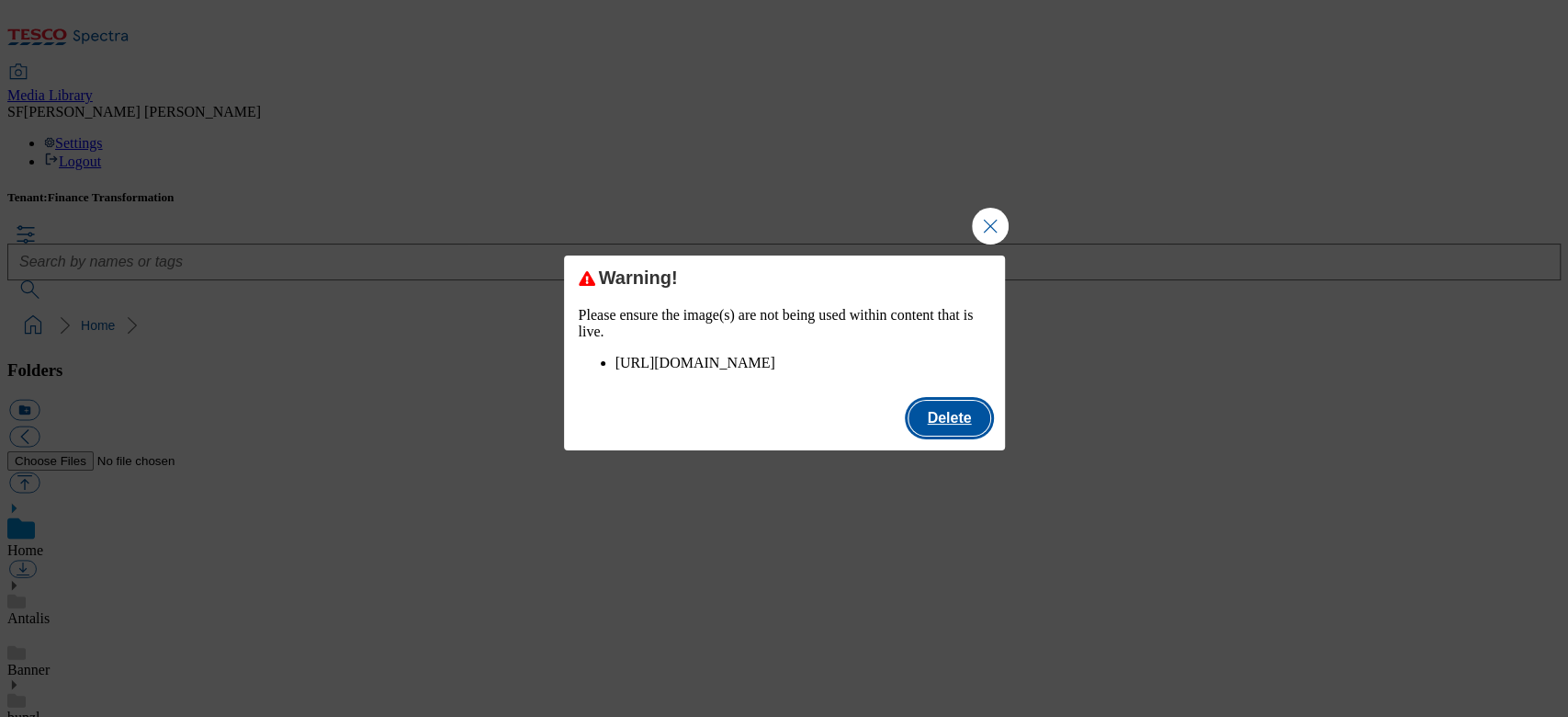
click at [930, 430] on button "Delete" at bounding box center [949, 417] width 80 height 35
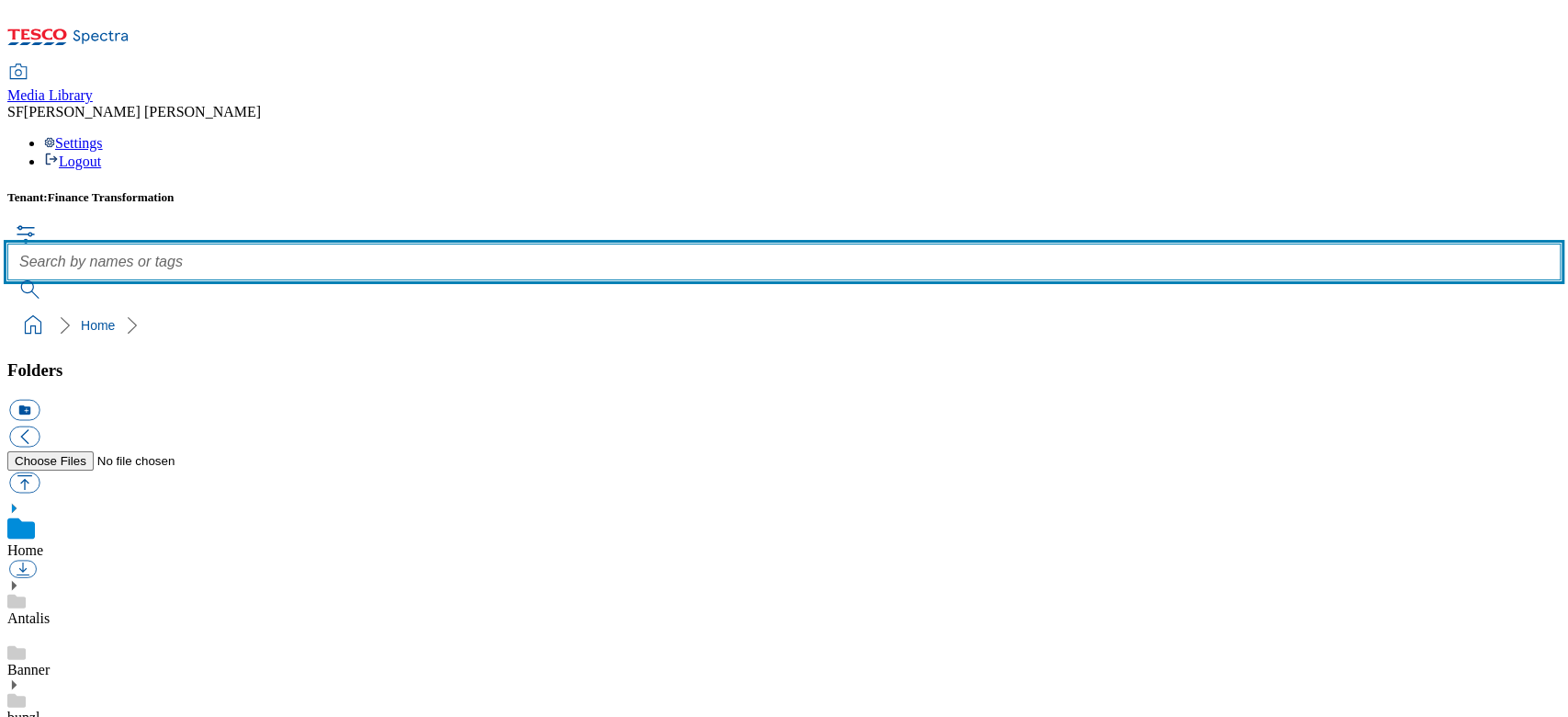
click at [605, 243] on input "text" at bounding box center [784, 261] width 1553 height 37
paste input "700000370001"
type input "700000370001"
click at [8, 280] on button "submit" at bounding box center [31, 289] width 48 height 18
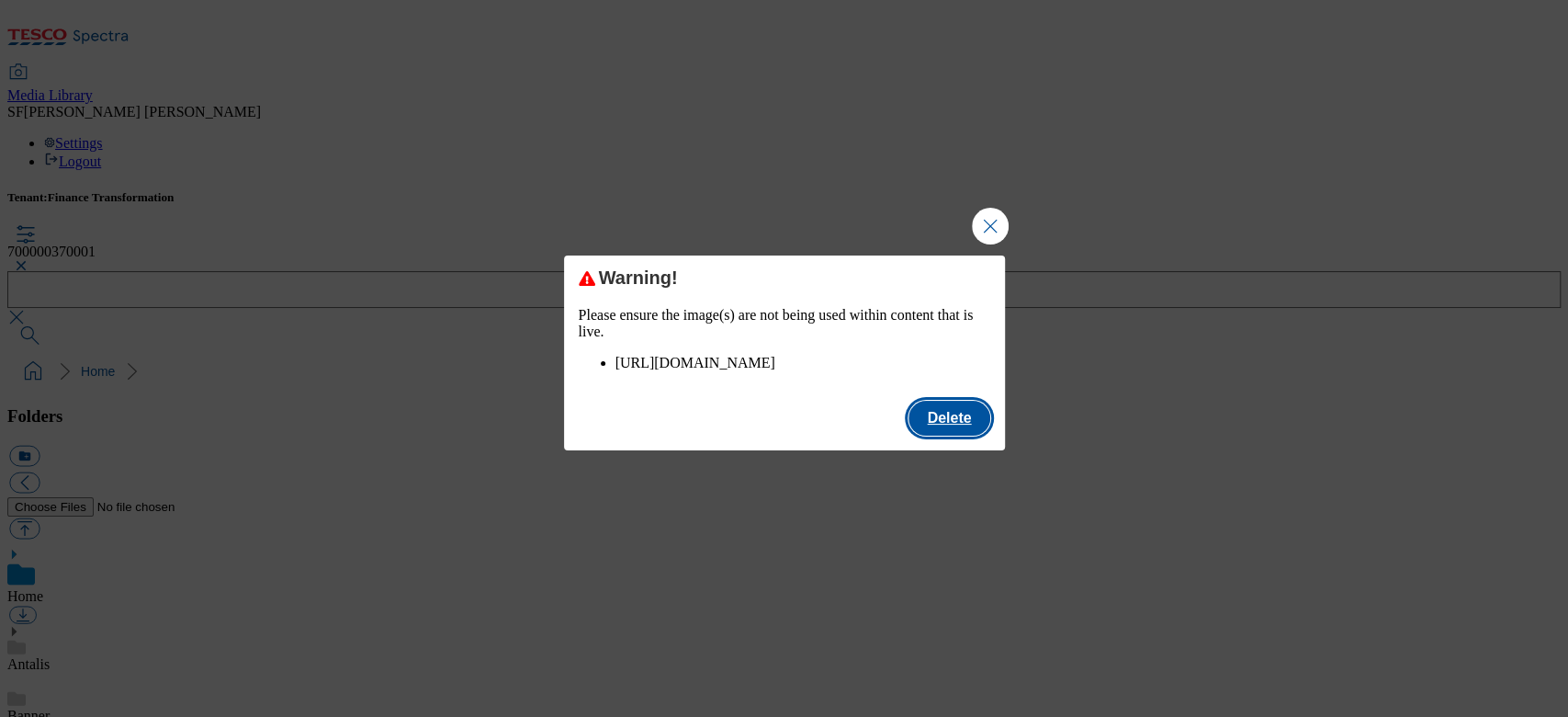
click at [969, 423] on button "Delete" at bounding box center [949, 417] width 80 height 35
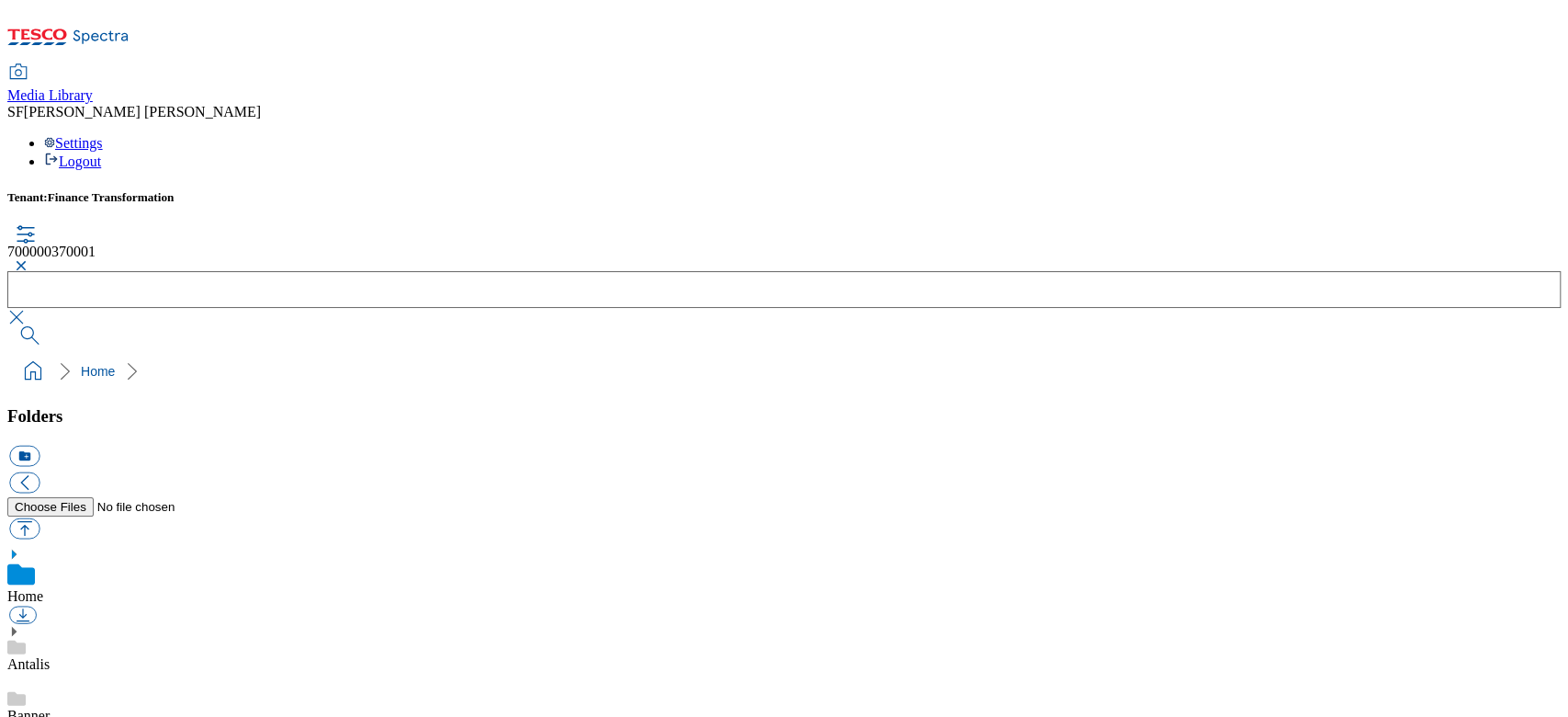
click at [29, 260] on button "button" at bounding box center [18, 266] width 22 height 11
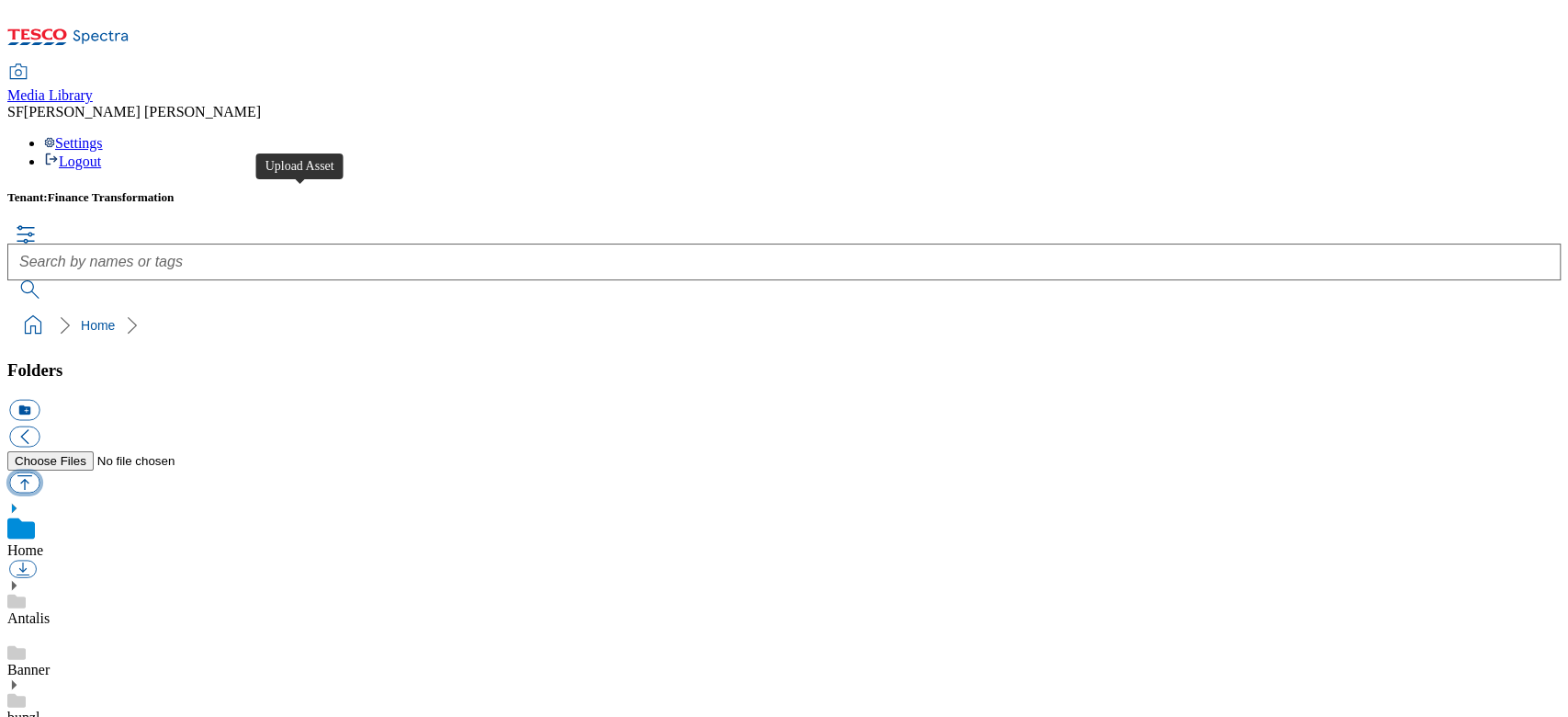
click at [40, 471] on button "button" at bounding box center [25, 481] width 30 height 21
type input "C:\fakepath\700000370001.jpg"
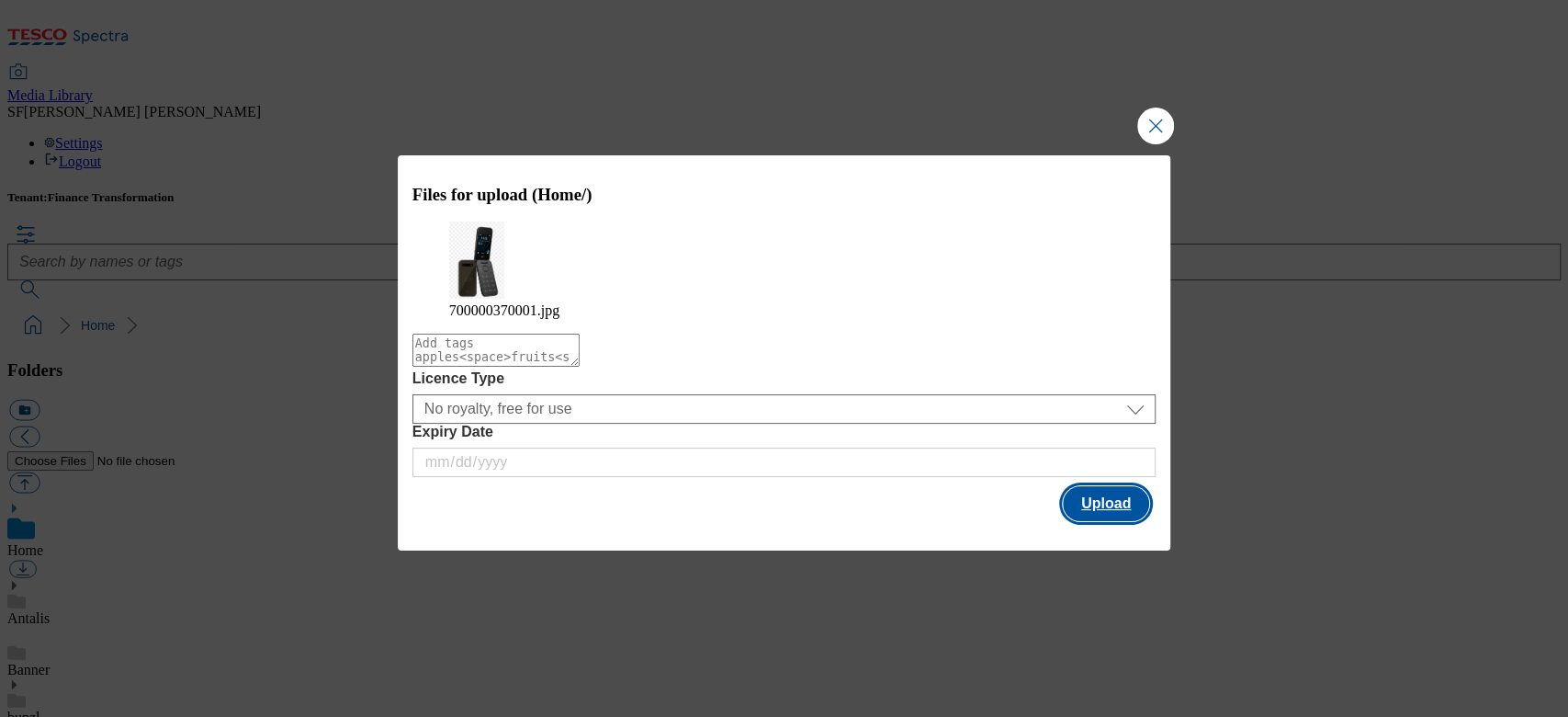
click at [1087, 497] on button "Upload" at bounding box center [1106, 503] width 86 height 35
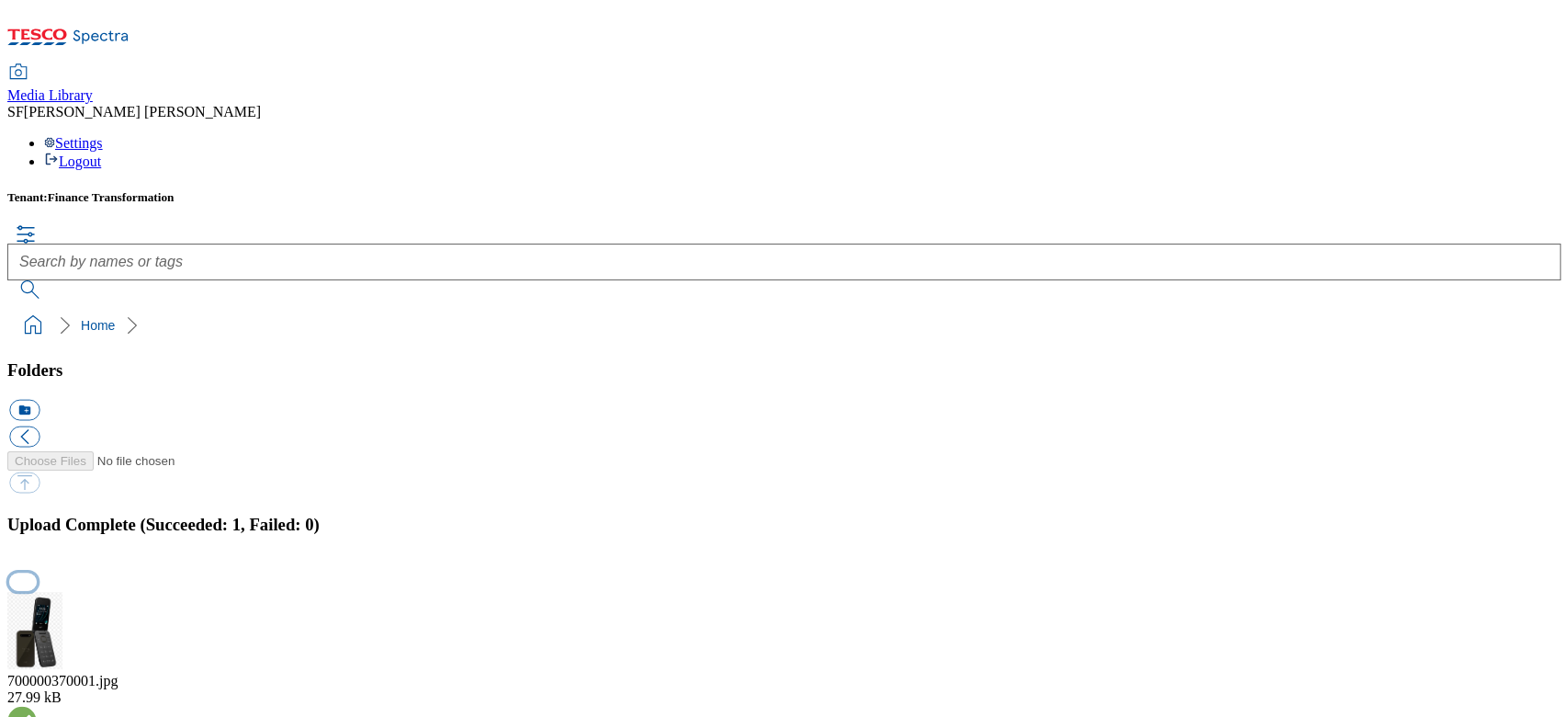
click at [37, 573] on button "button" at bounding box center [23, 582] width 27 height 17
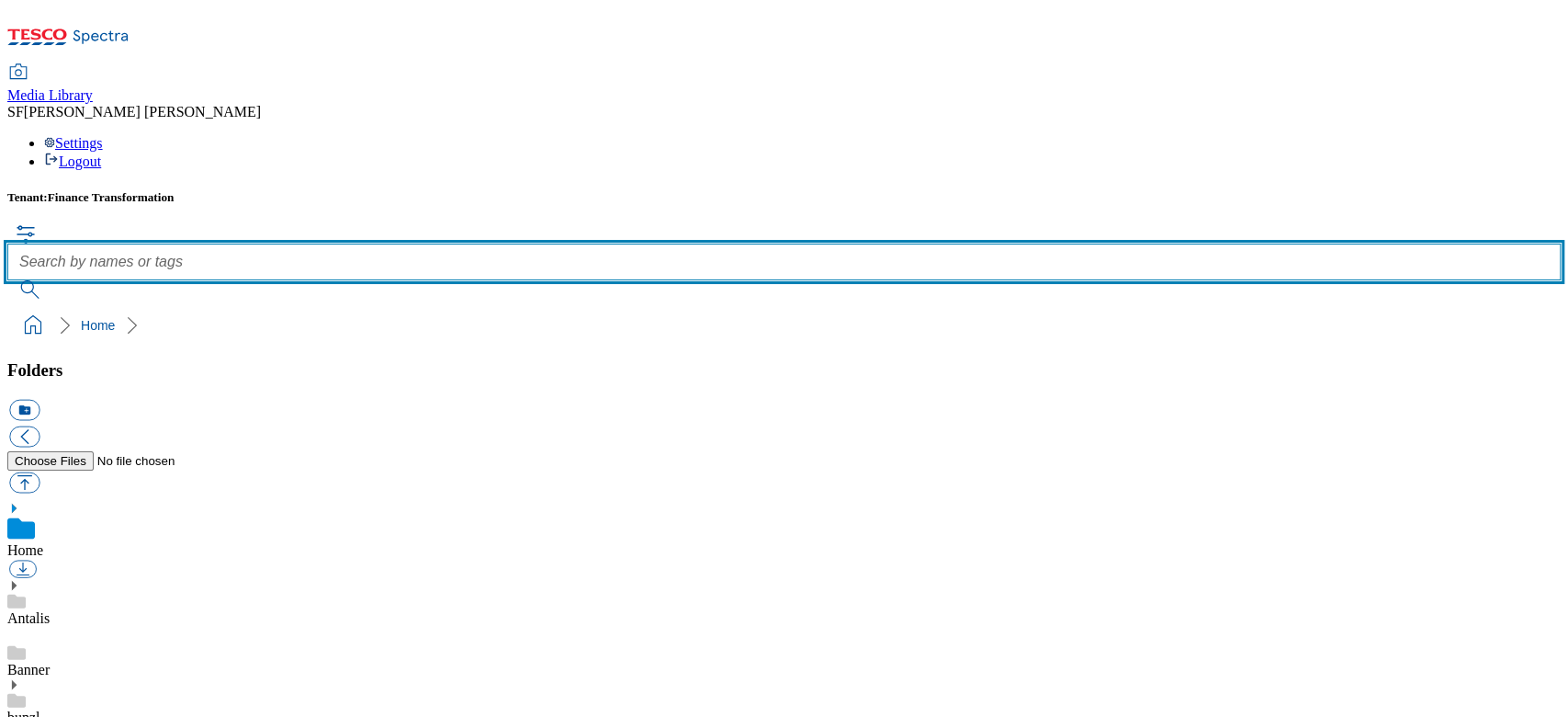
click at [709, 243] on input "text" at bounding box center [784, 261] width 1553 height 37
paste input "700000370001"
type input "700000370001"
click at [8, 280] on button "submit" at bounding box center [31, 289] width 48 height 18
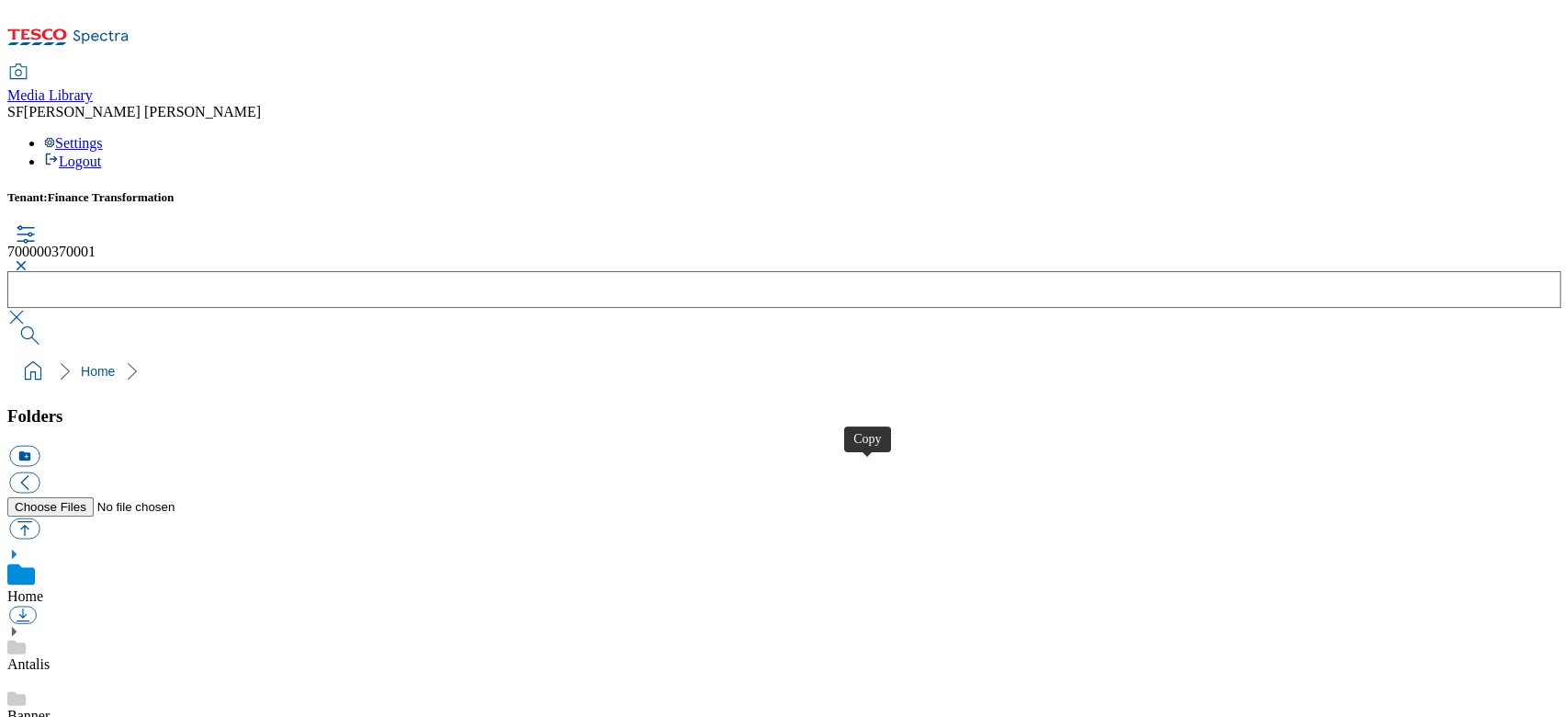
click at [29, 260] on button "button" at bounding box center [18, 266] width 22 height 11
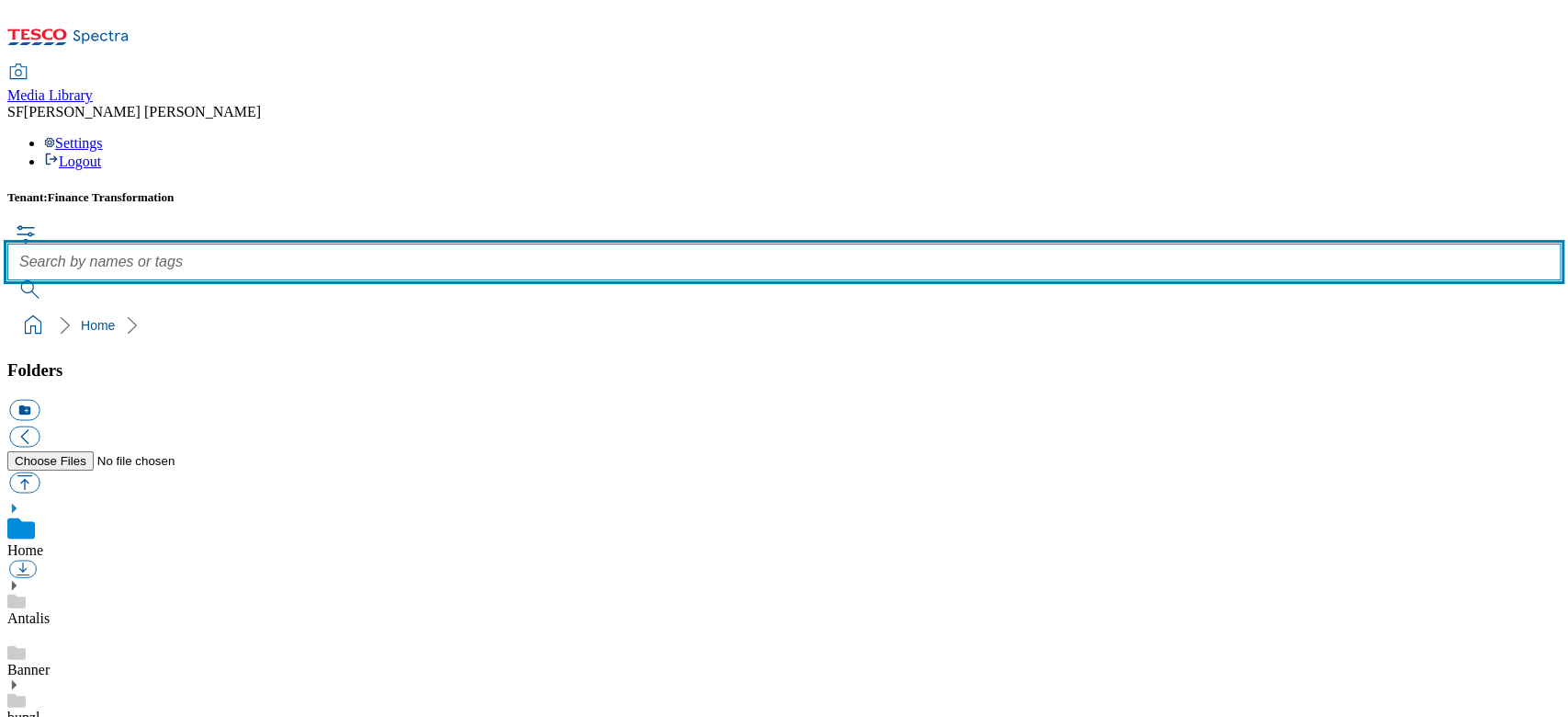
click at [649, 243] on input "text" at bounding box center [784, 261] width 1553 height 37
paste input "700000389001"
type input "700000389001"
click at [8, 280] on button "submit" at bounding box center [31, 289] width 48 height 18
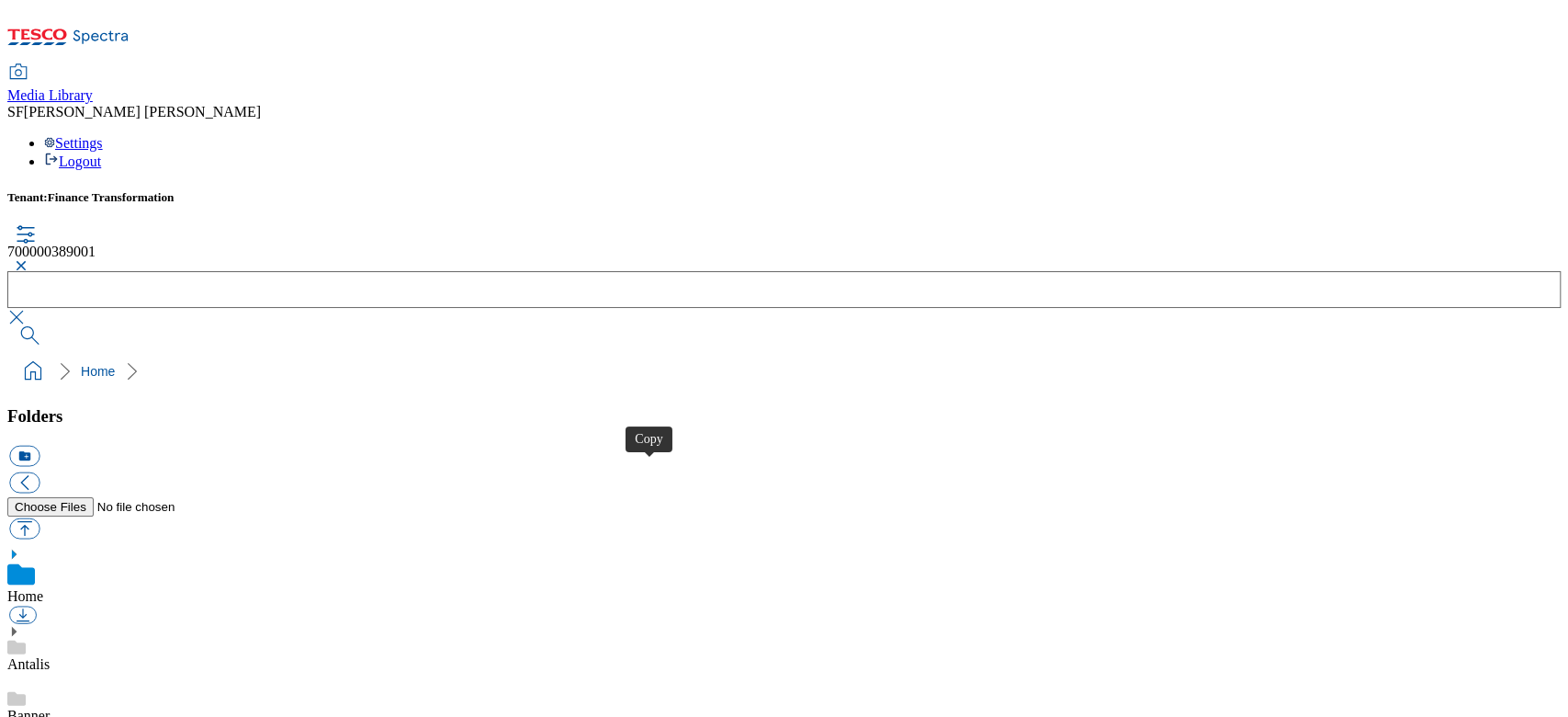
click at [29, 260] on button "button" at bounding box center [18, 266] width 22 height 11
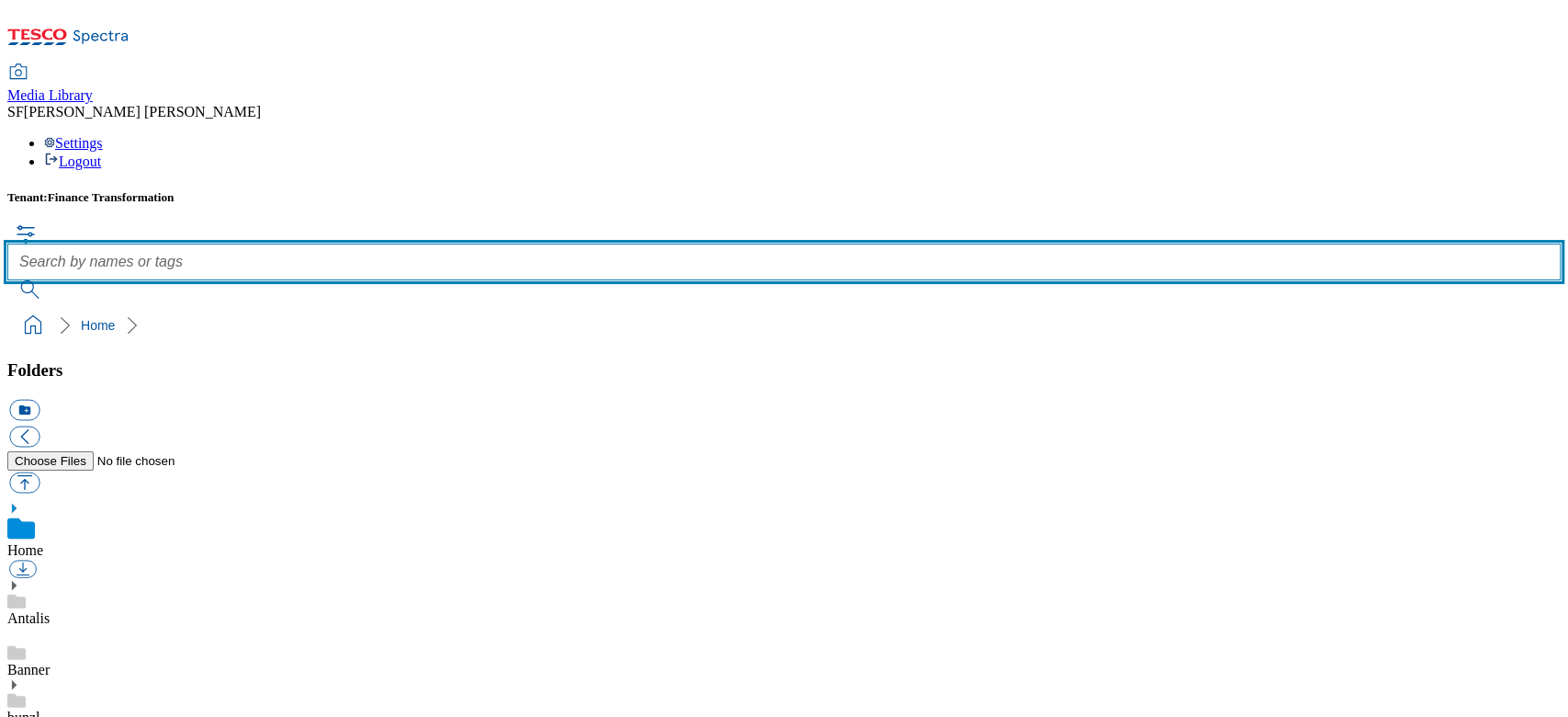
click at [663, 243] on input "text" at bounding box center [784, 261] width 1553 height 37
paste input "700000409001"
type input "700000409001"
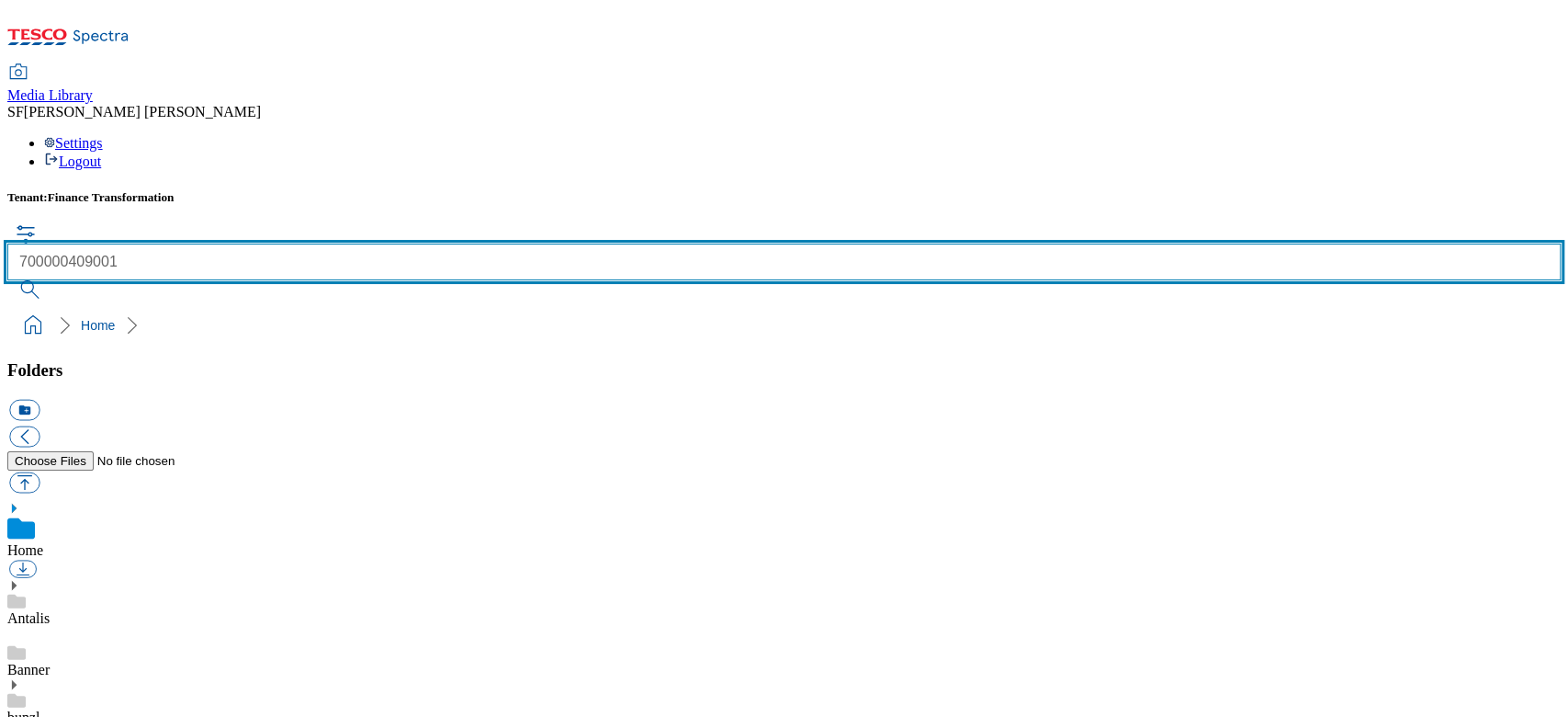
click at [674, 243] on input "700000409001" at bounding box center [784, 261] width 1553 height 37
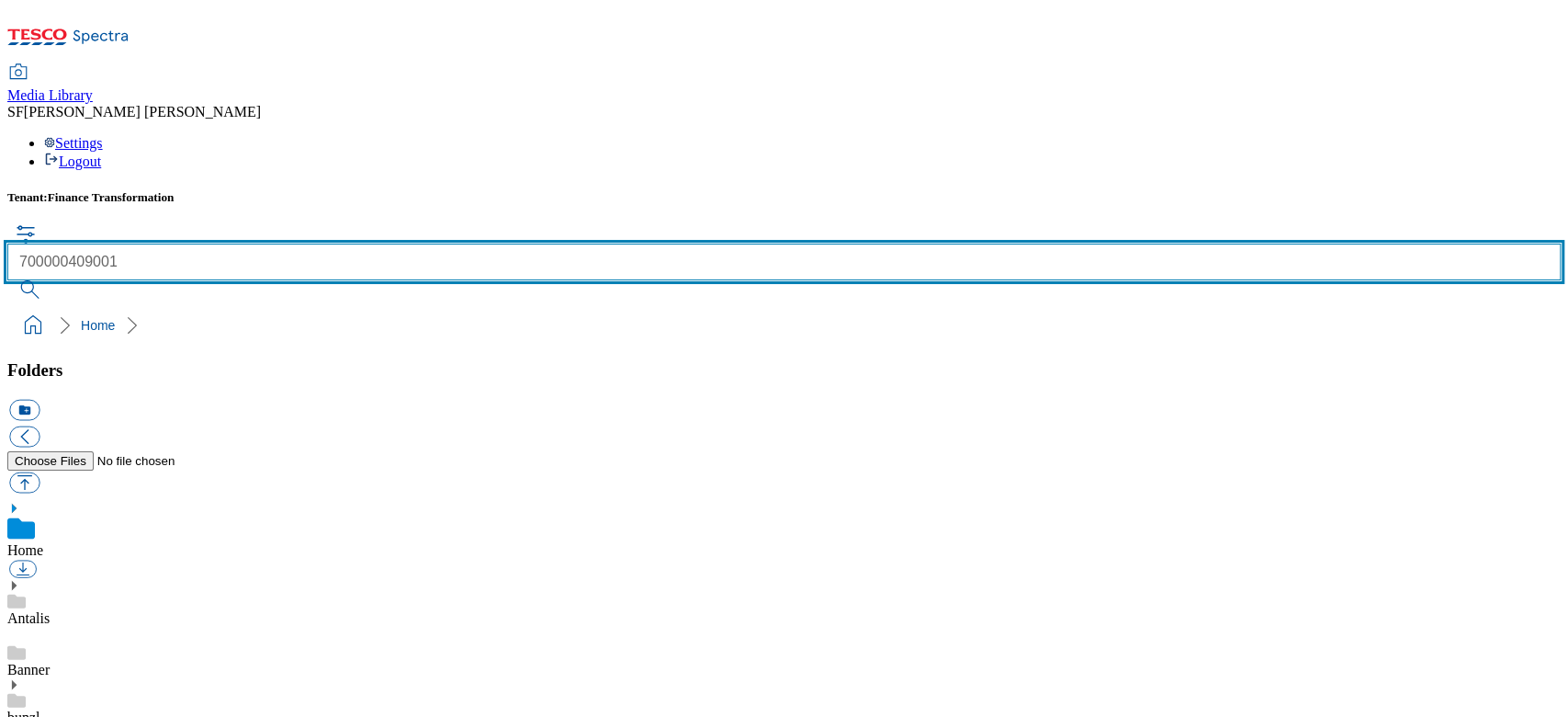
drag, startPoint x: 686, startPoint y: 103, endPoint x: 0, endPoint y: 41, distance: 688.8
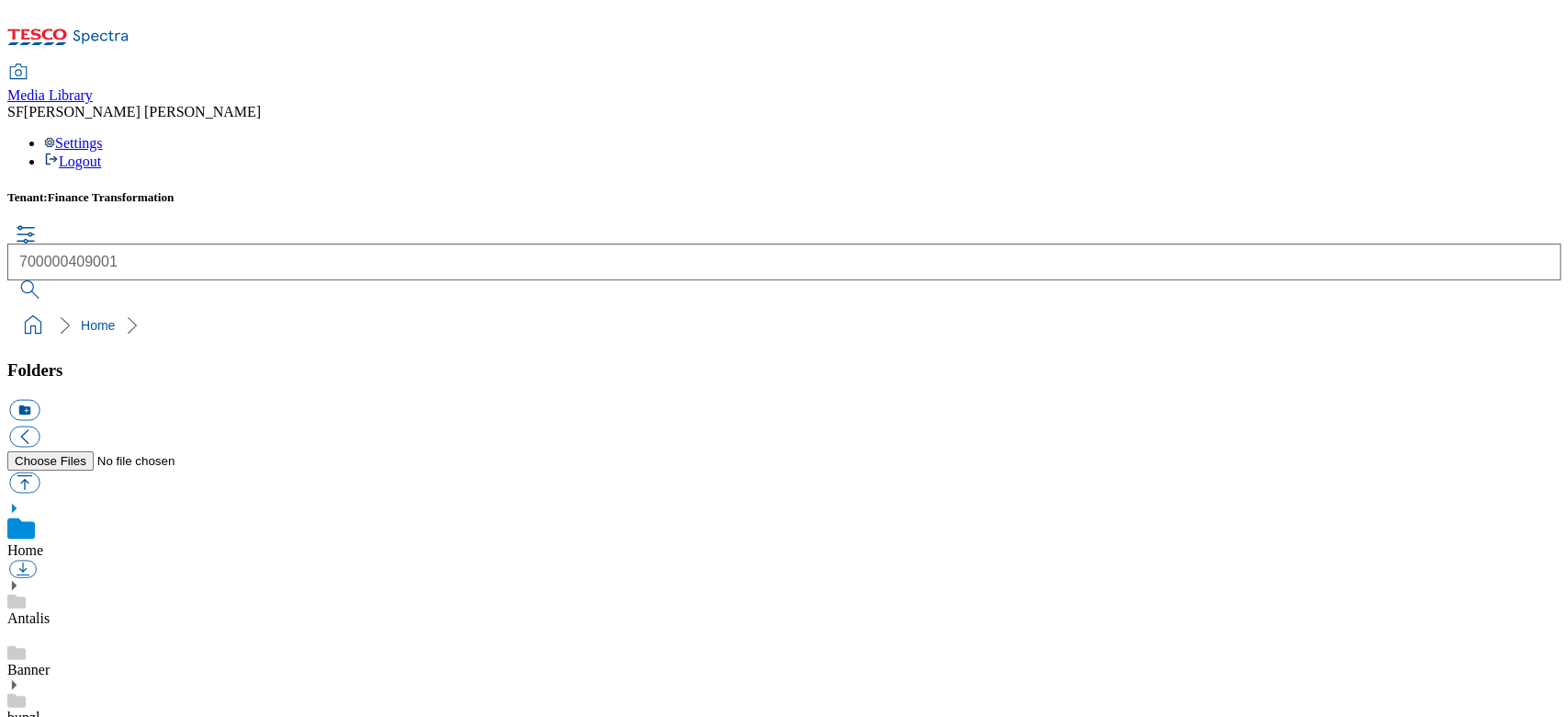
click at [665, 190] on div "Tenant: Finance Transformation 700000409001 Home" at bounding box center [784, 266] width 1553 height 152
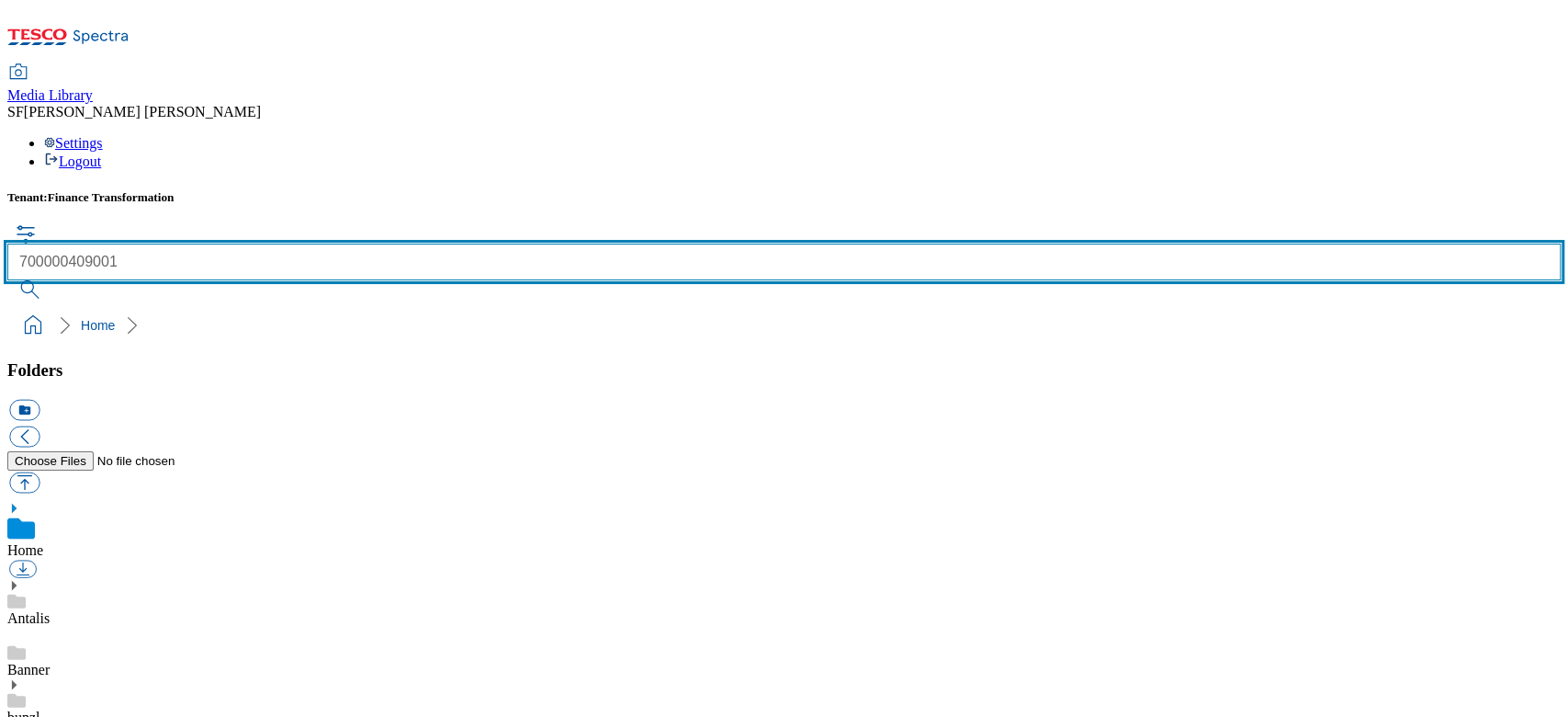
drag, startPoint x: 669, startPoint y: 128, endPoint x: 419, endPoint y: 98, distance: 251.8
click at [449, 190] on div "Tenant: Finance Transformation 700000409001" at bounding box center [784, 244] width 1553 height 109
paste input "700000411001"
type input "700000411001"
click at [8, 280] on button "submit" at bounding box center [31, 289] width 48 height 18
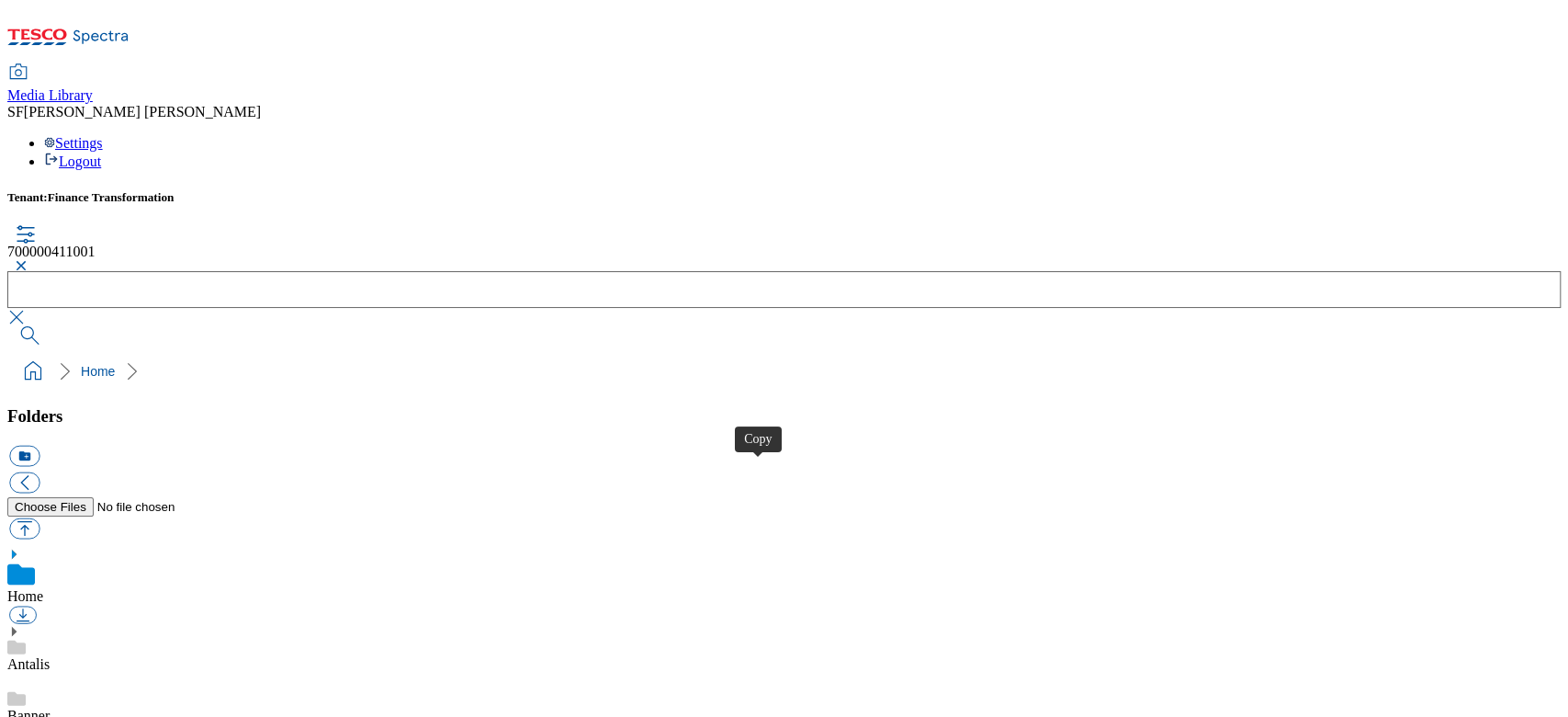
click at [29, 260] on button "button" at bounding box center [18, 266] width 22 height 11
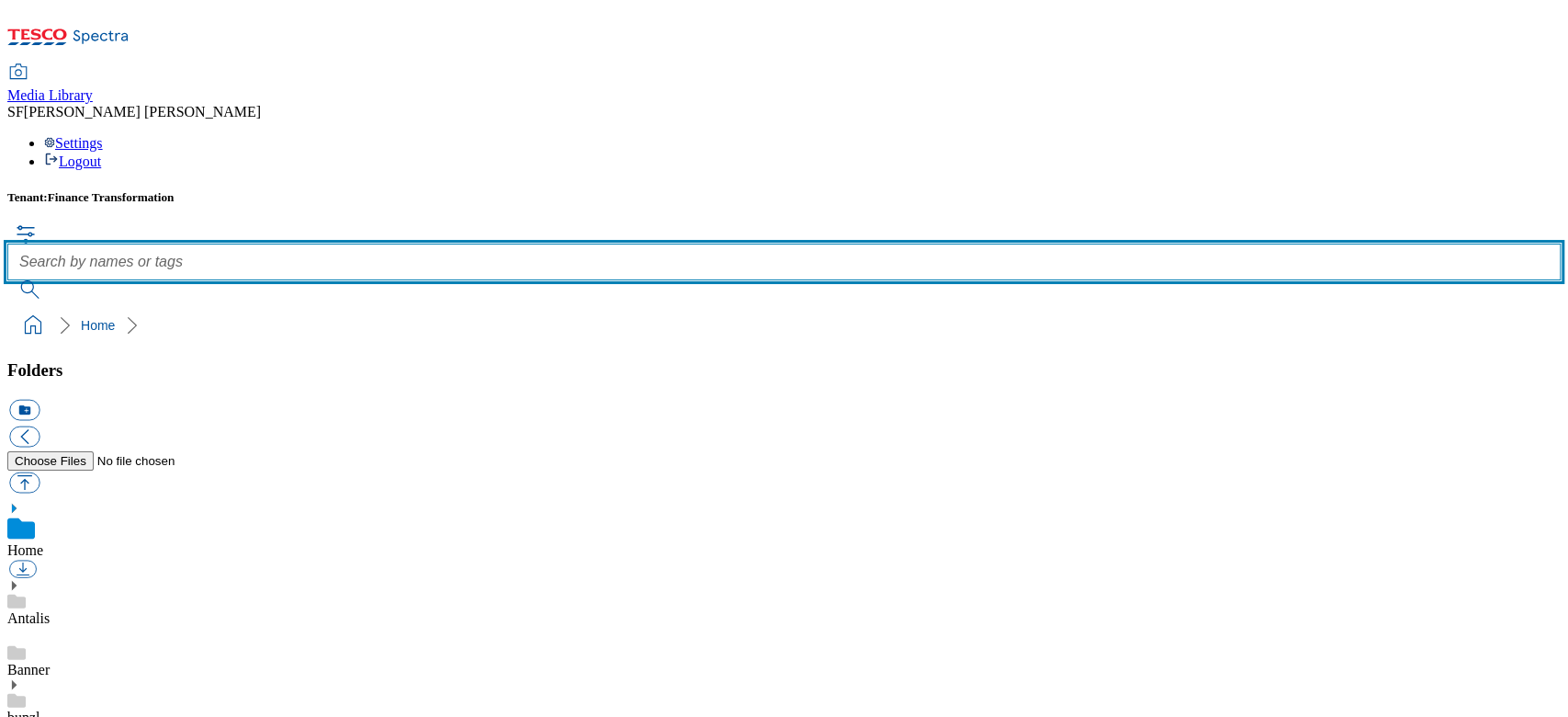
click at [634, 243] on input "text" at bounding box center [784, 261] width 1553 height 37
paste input "700000414001"
type input "700000414001"
click at [8, 280] on button "submit" at bounding box center [31, 289] width 48 height 18
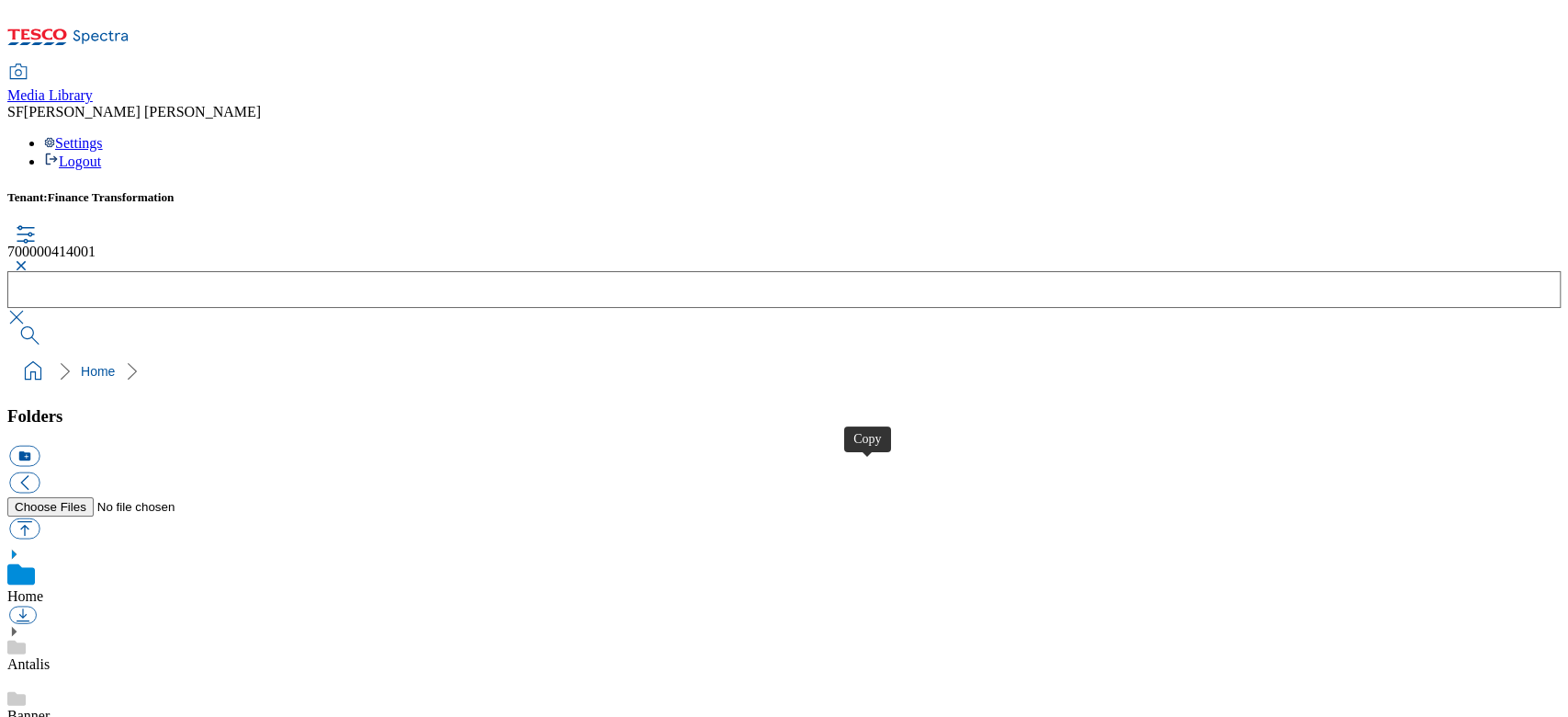
click at [29, 260] on button "button" at bounding box center [18, 266] width 22 height 11
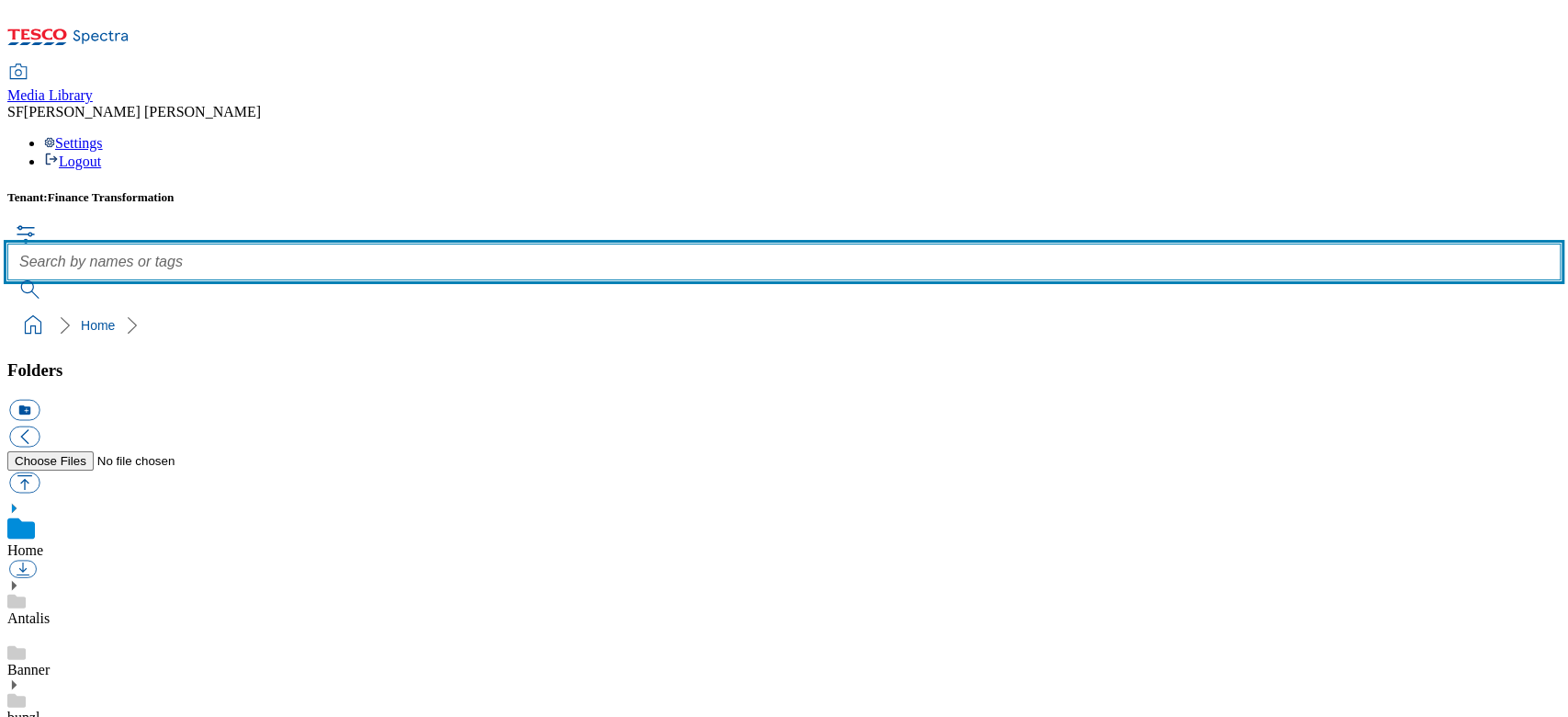
drag, startPoint x: 647, startPoint y: 117, endPoint x: 656, endPoint y: 125, distance: 12.0
click at [647, 243] on input "text" at bounding box center [784, 261] width 1553 height 37
paste input "700000412001"
type input "700000412001"
click at [8, 280] on button "submit" at bounding box center [31, 289] width 48 height 18
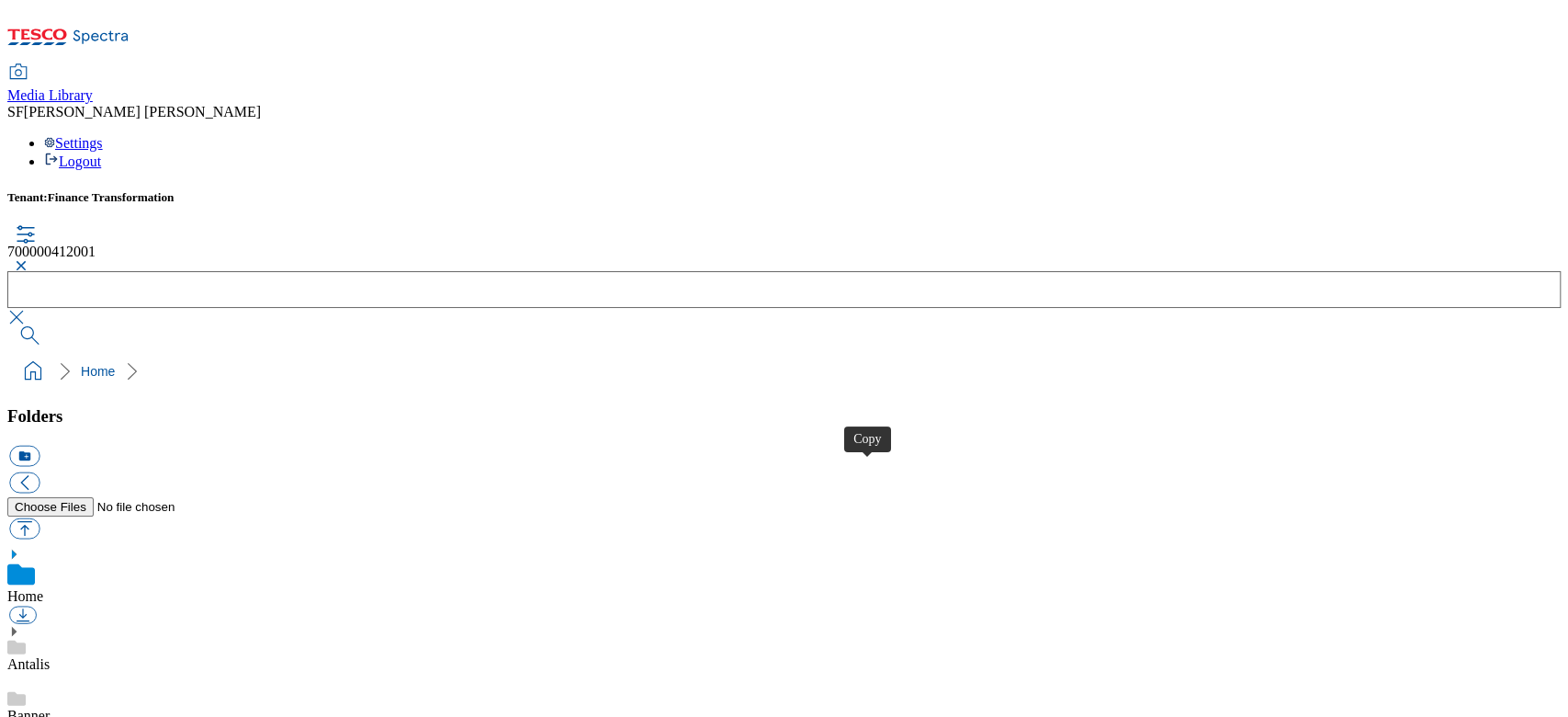
click at [29, 260] on button "button" at bounding box center [18, 266] width 22 height 11
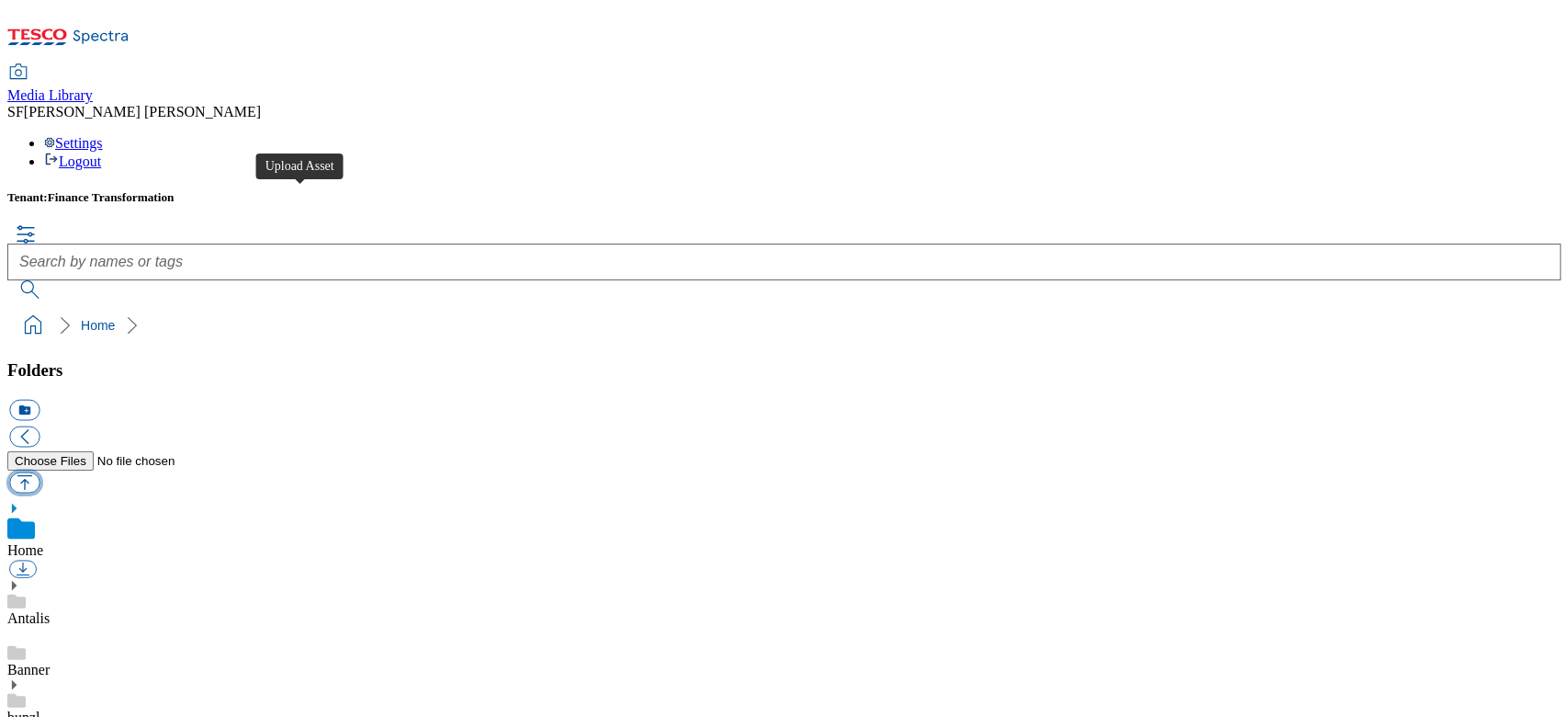
click at [40, 471] on button "button" at bounding box center [25, 481] width 30 height 21
type input "C:\fakepath\700000412001.jpg"
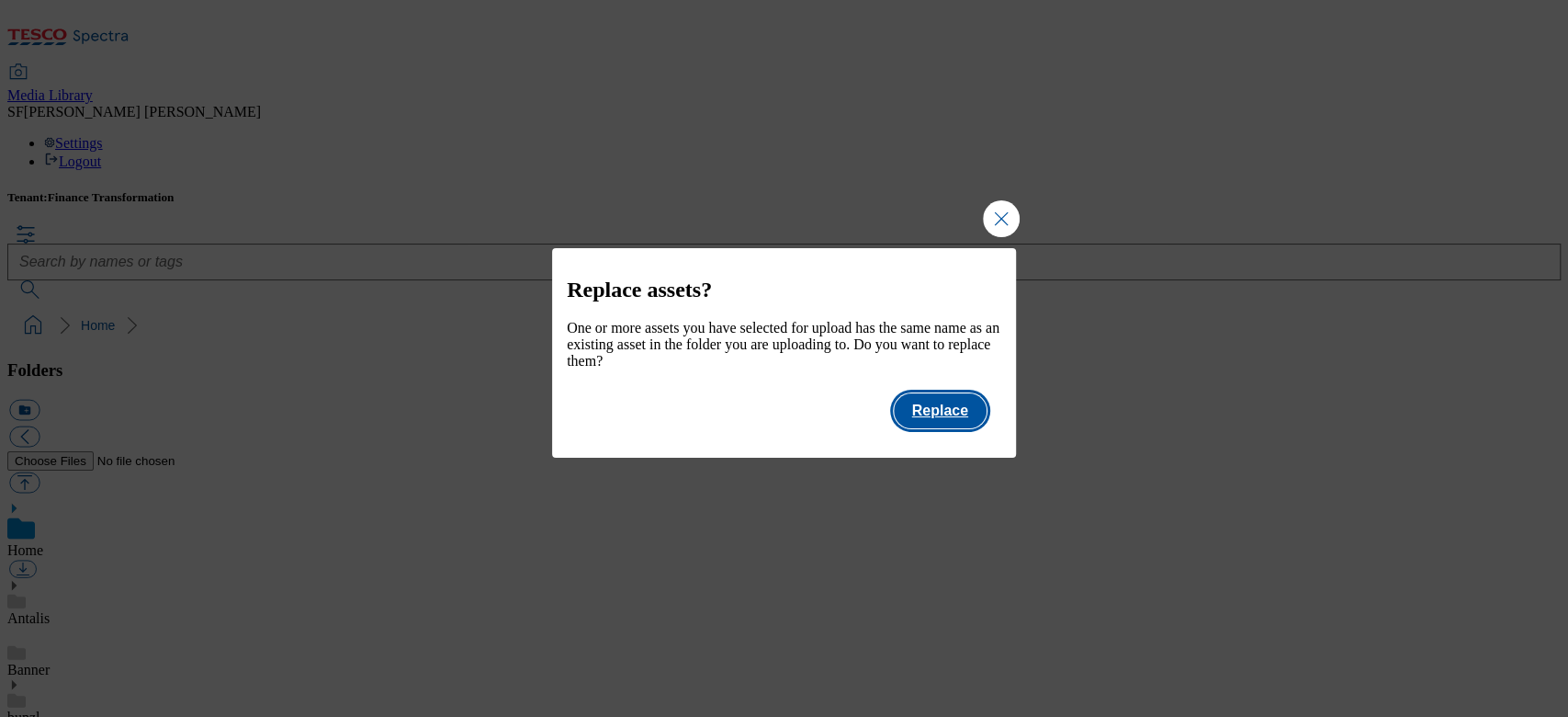
click at [913, 423] on button "Replace" at bounding box center [940, 411] width 93 height 35
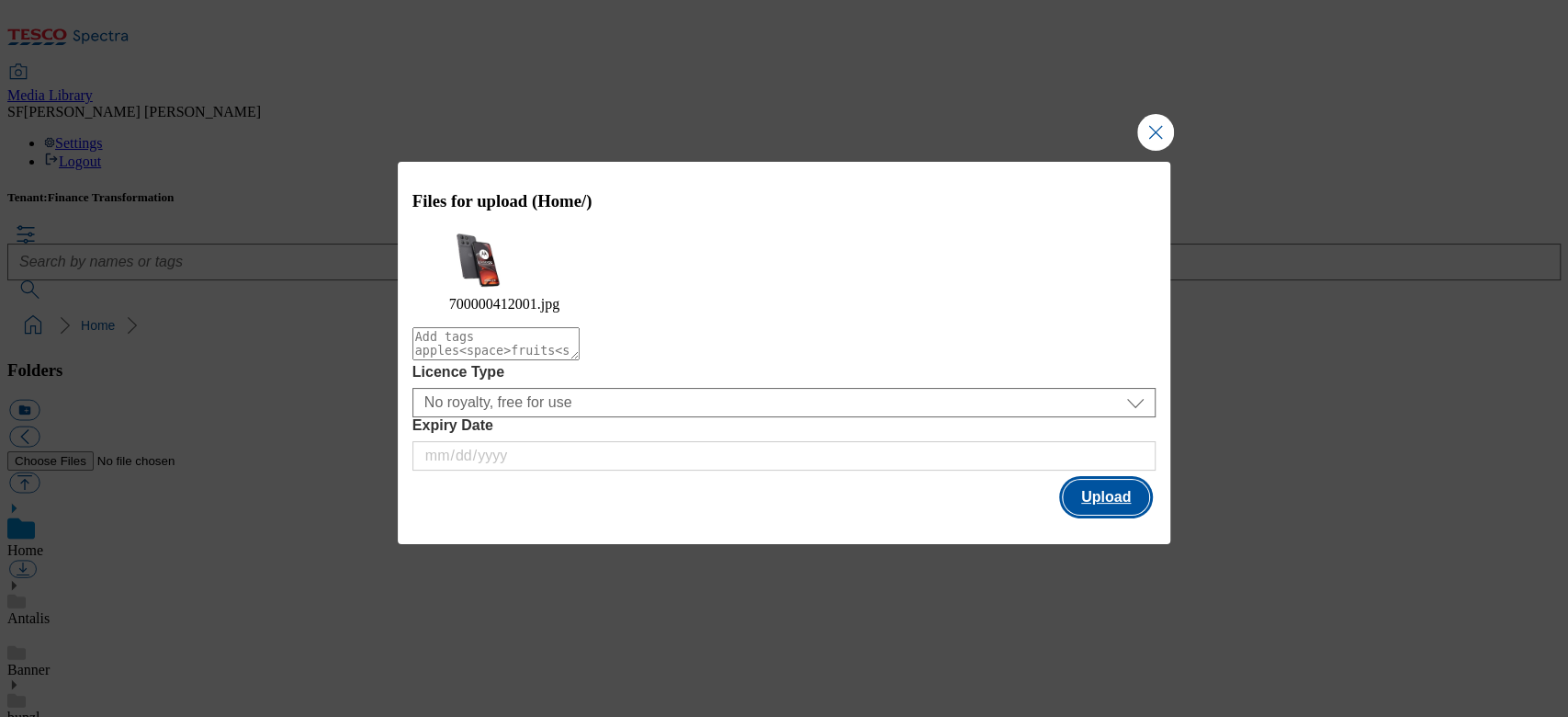
click at [1111, 493] on button "Upload" at bounding box center [1106, 497] width 86 height 35
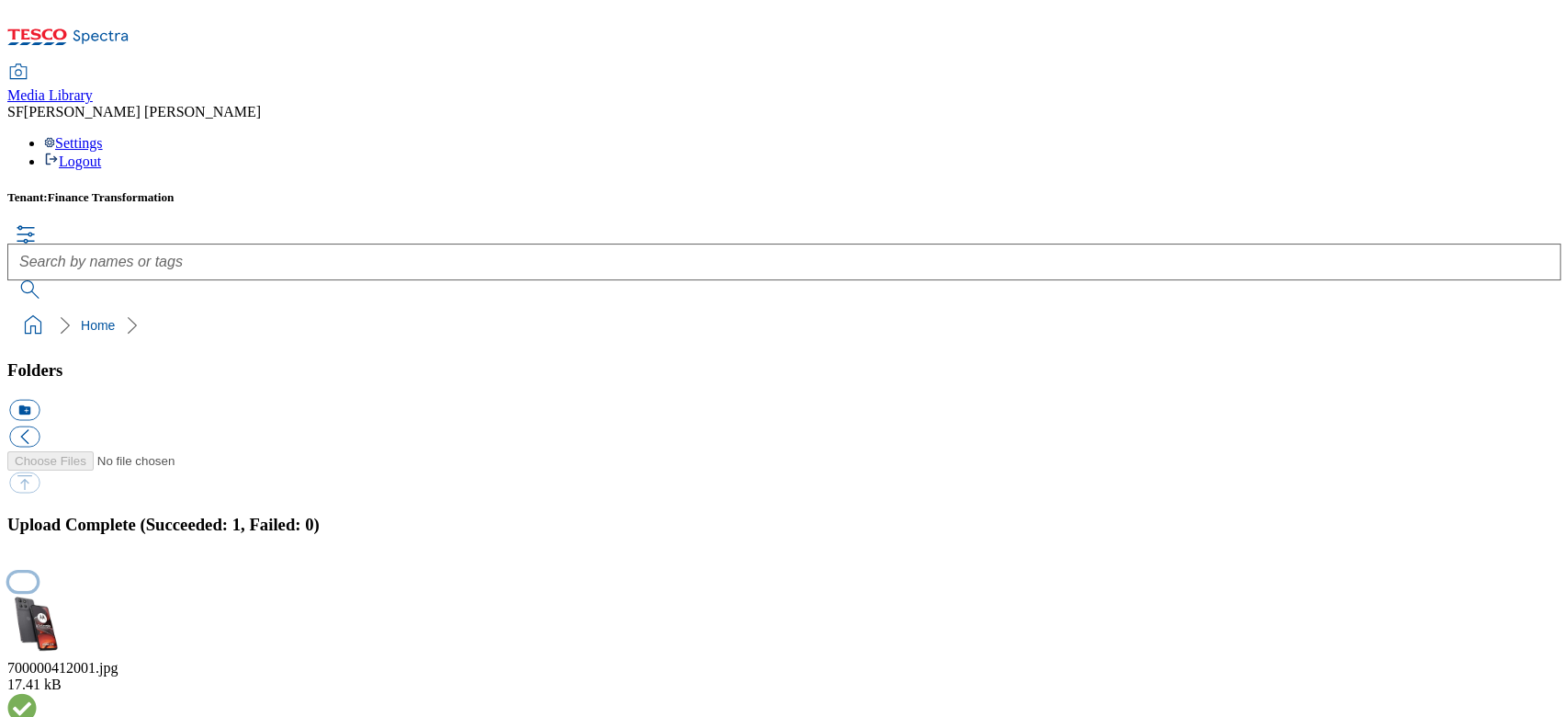
click at [37, 573] on button "button" at bounding box center [23, 582] width 27 height 17
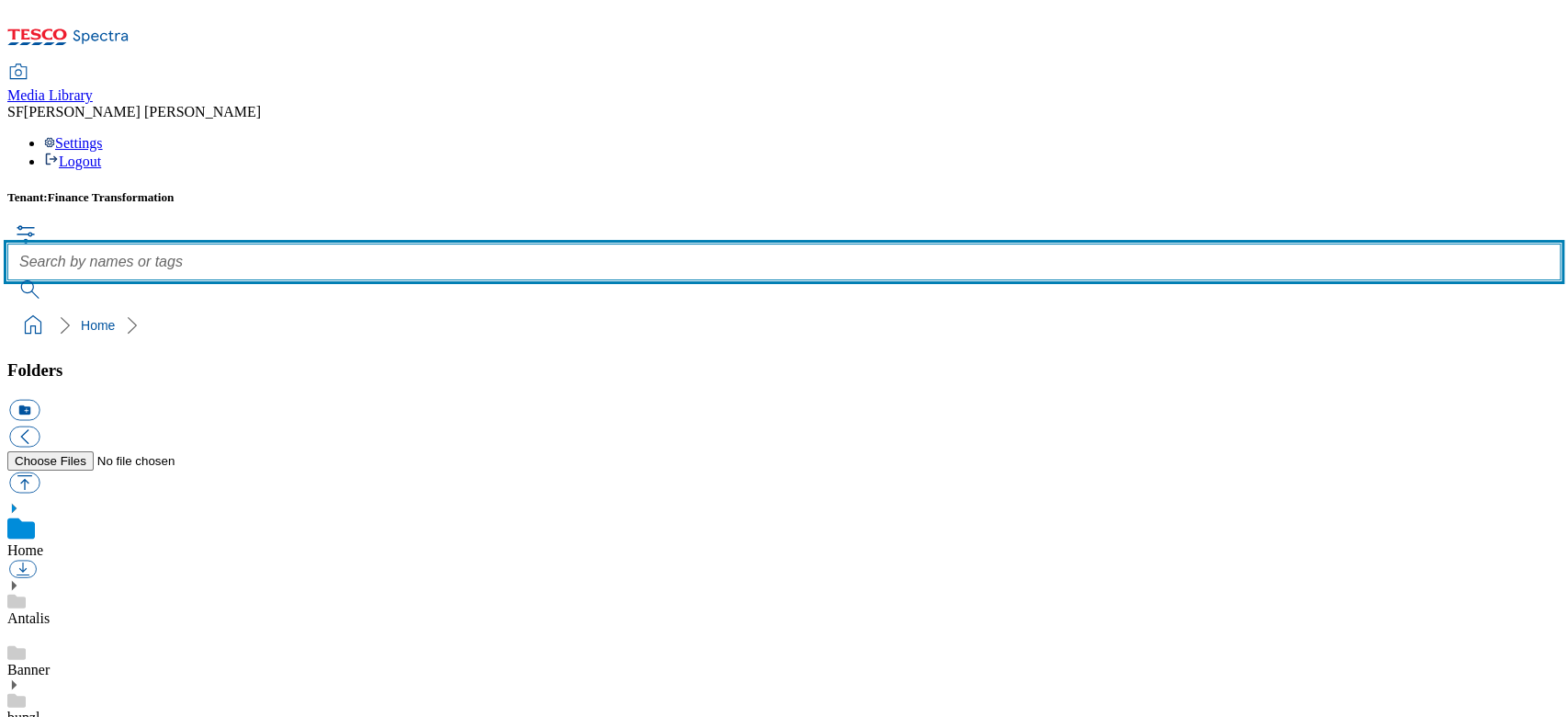
click at [647, 243] on input "text" at bounding box center [784, 261] width 1553 height 37
paste input "700000412001"
type input "700000412001"
click at [8, 280] on button "submit" at bounding box center [31, 289] width 48 height 18
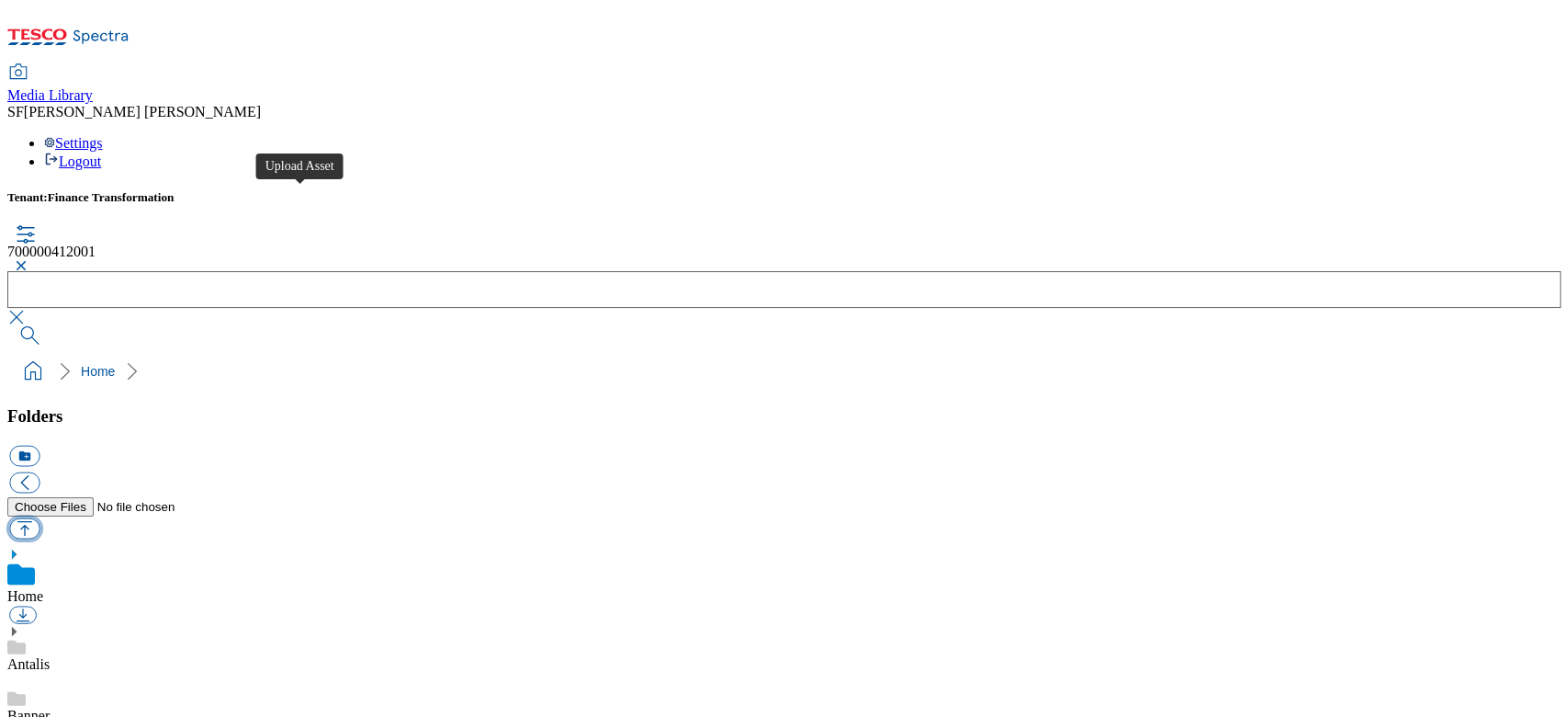
click at [40, 517] on button "button" at bounding box center [25, 528] width 30 height 21
drag, startPoint x: 636, startPoint y: 111, endPoint x: 637, endPoint y: 166, distance: 55.0
click at [29, 260] on button "button" at bounding box center [18, 266] width 22 height 11
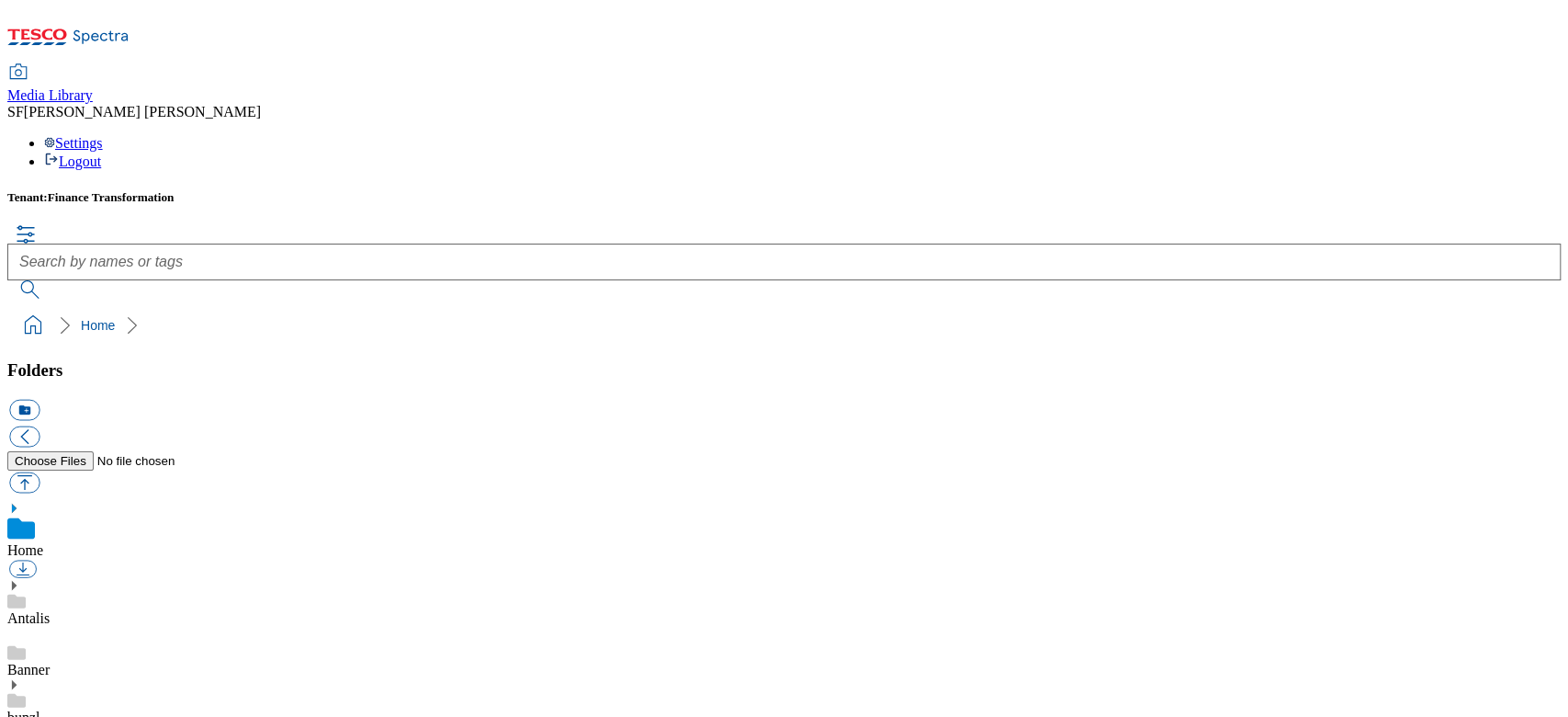
click at [40, 471] on button "button" at bounding box center [25, 481] width 30 height 21
type input "C:\fakepath\700000412001.jpg"
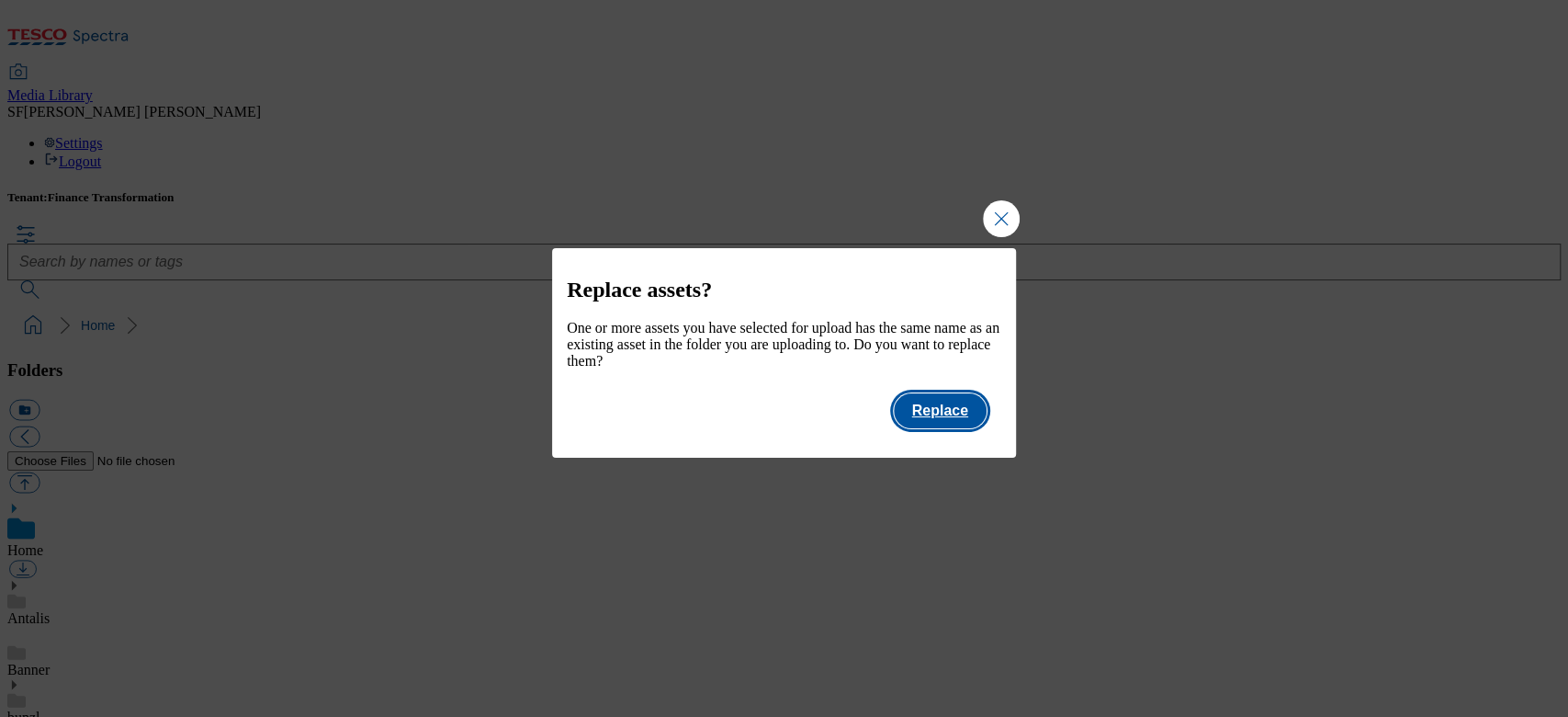
click at [911, 414] on button "Replace" at bounding box center [940, 411] width 93 height 35
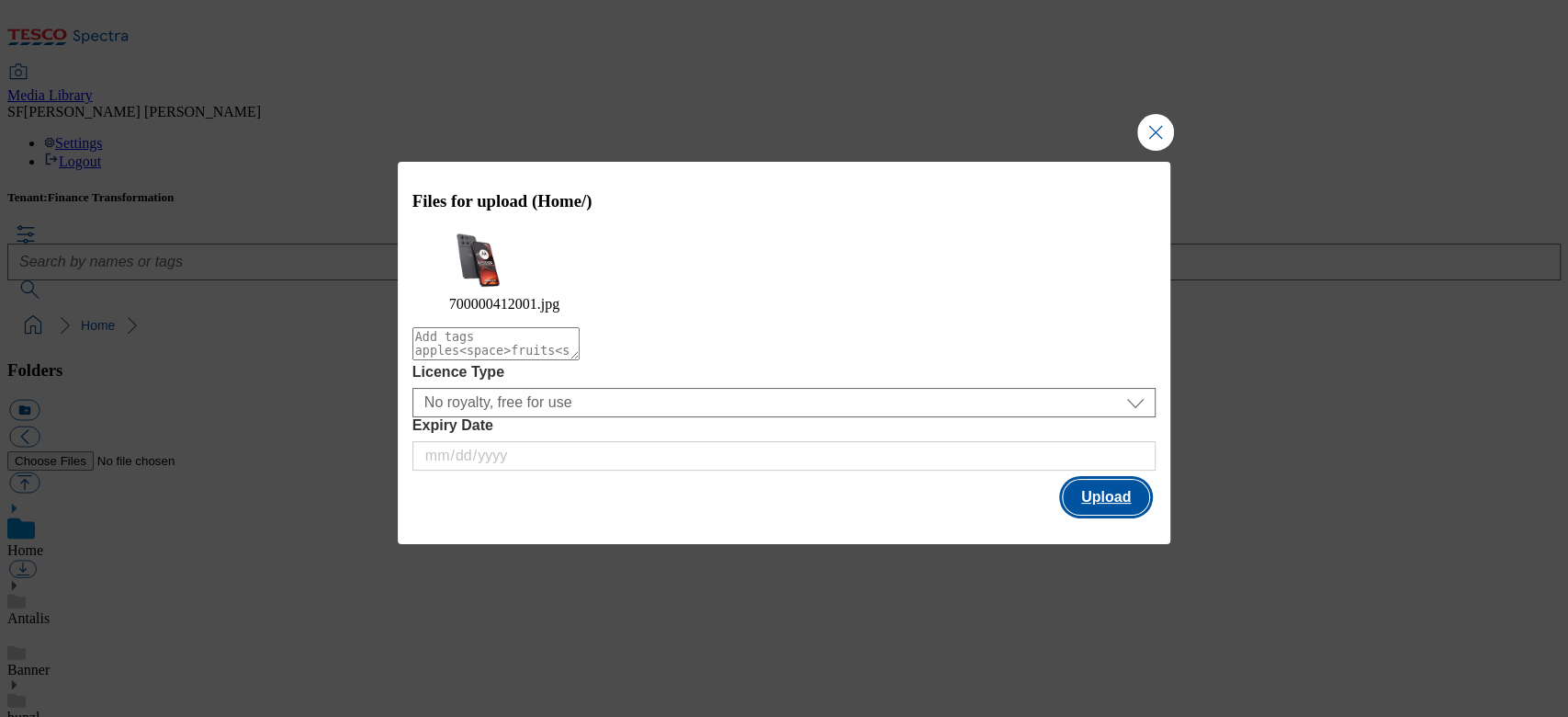
click at [1084, 492] on button "Upload" at bounding box center [1106, 497] width 86 height 35
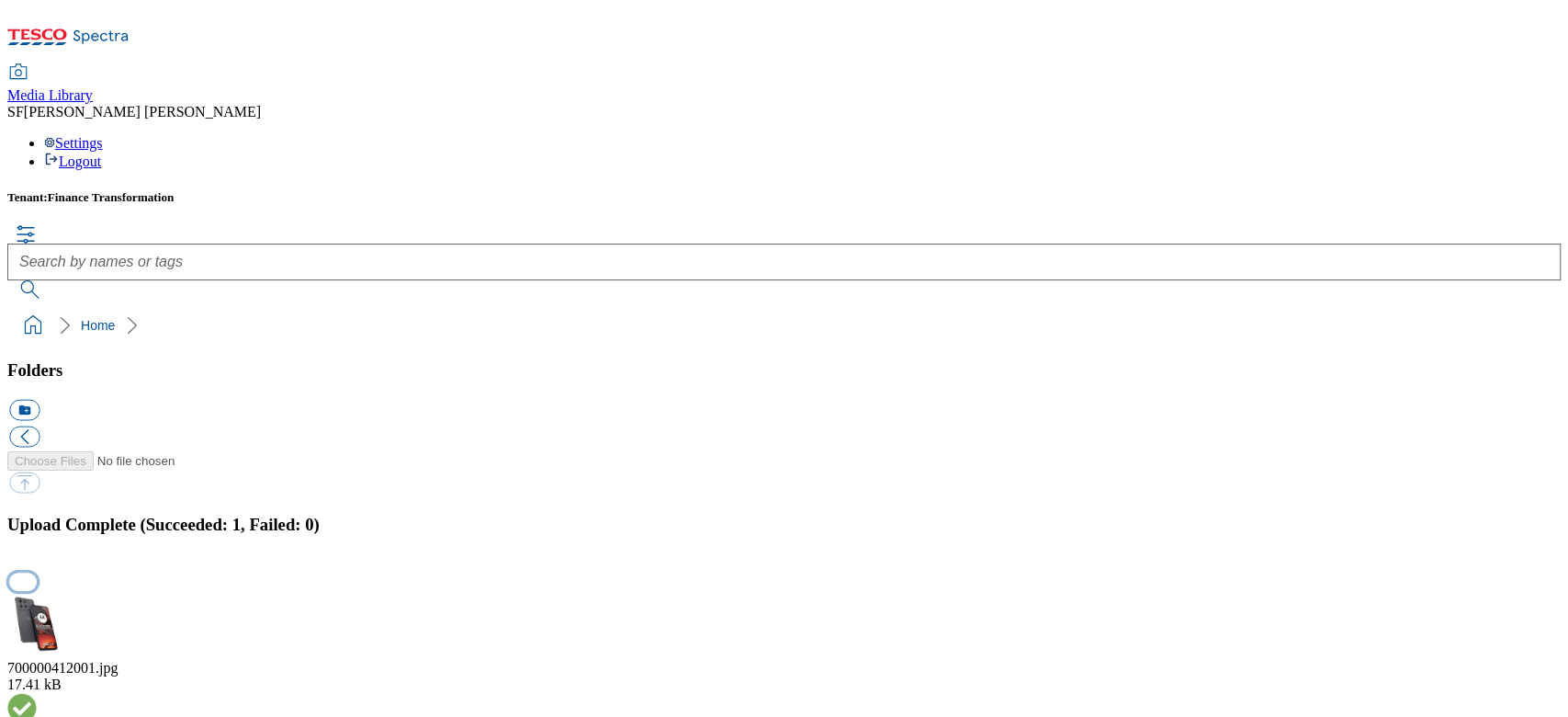
click at [37, 573] on button "button" at bounding box center [23, 582] width 27 height 17
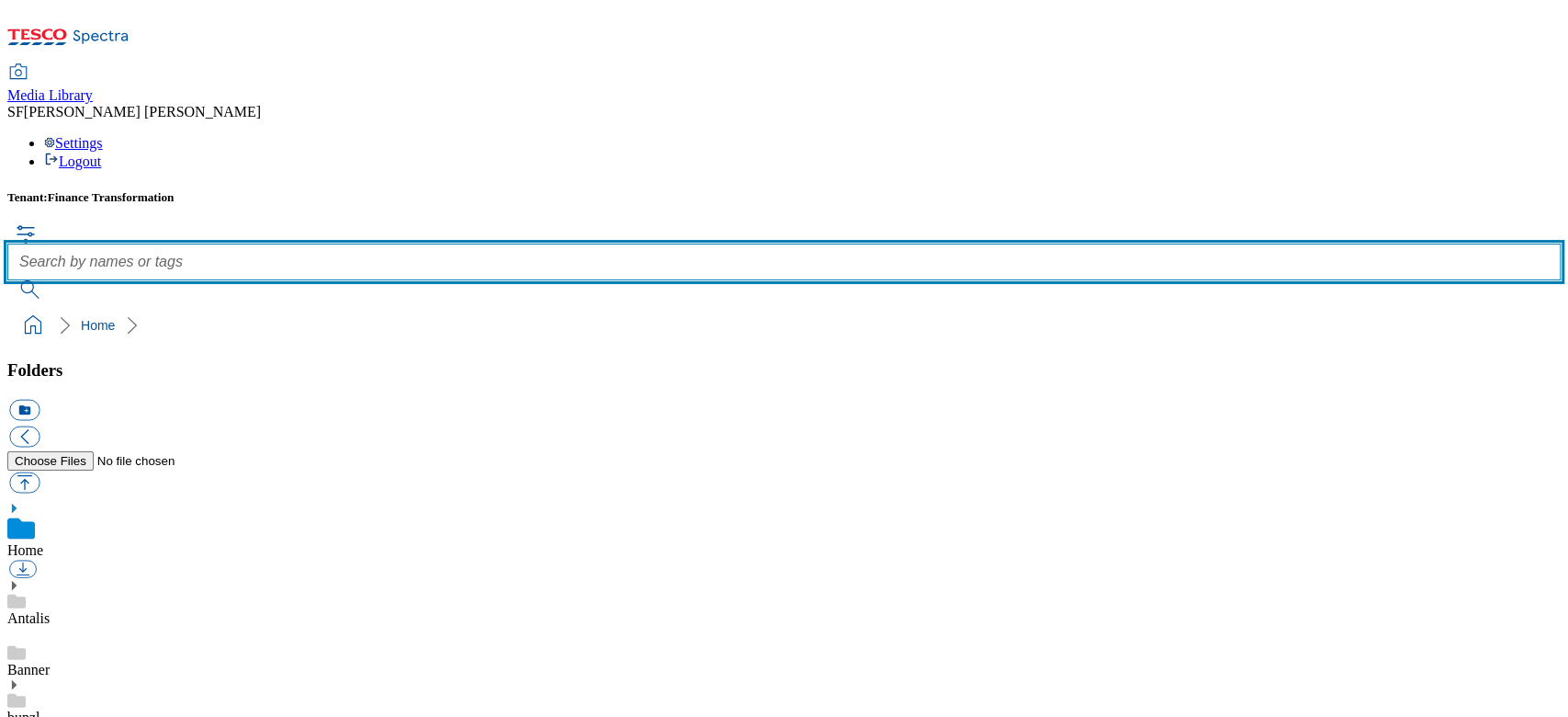
click at [655, 243] on input "text" at bounding box center [784, 261] width 1553 height 37
paste input "700000412001"
type input "700000412001"
click at [8, 280] on button "submit" at bounding box center [31, 289] width 48 height 18
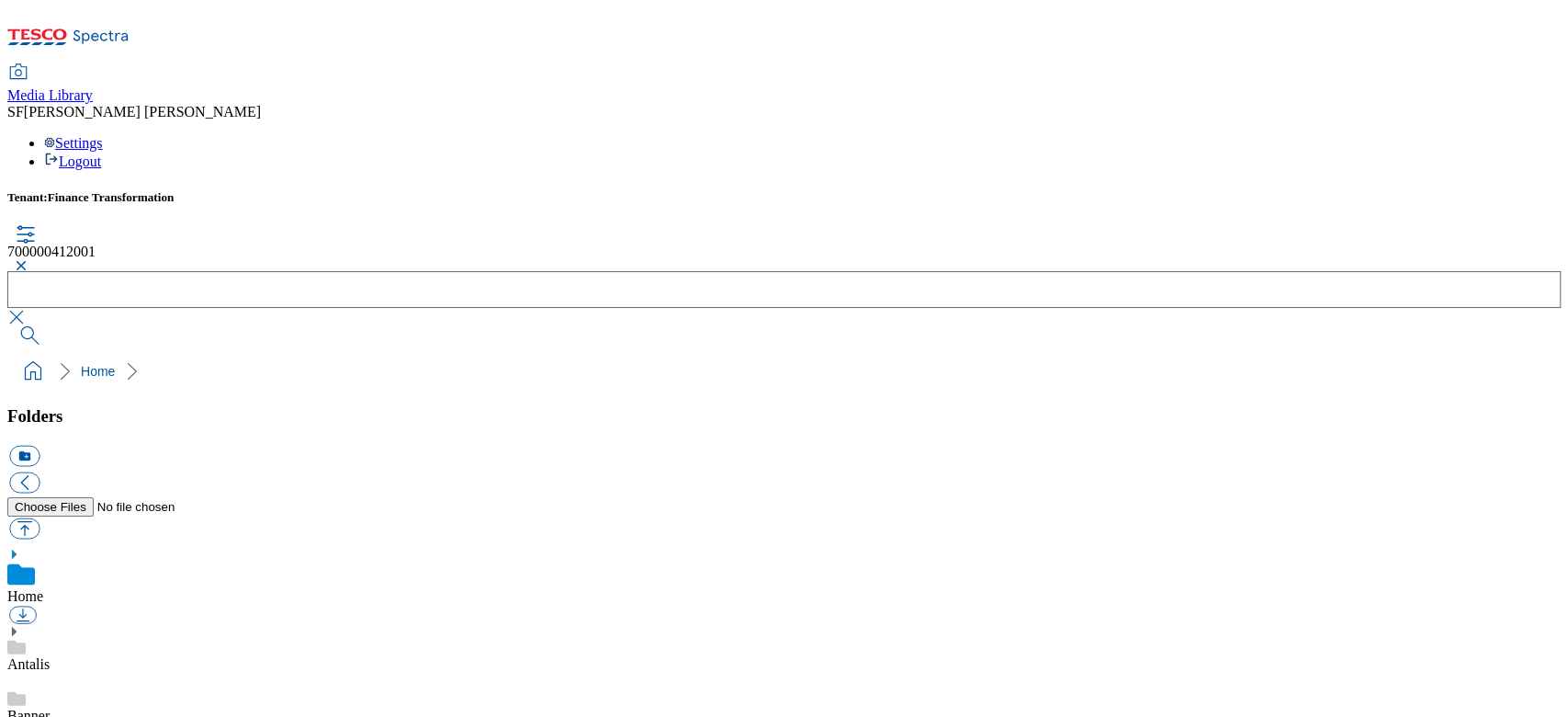
click at [29, 260] on button "button" at bounding box center [18, 266] width 22 height 11
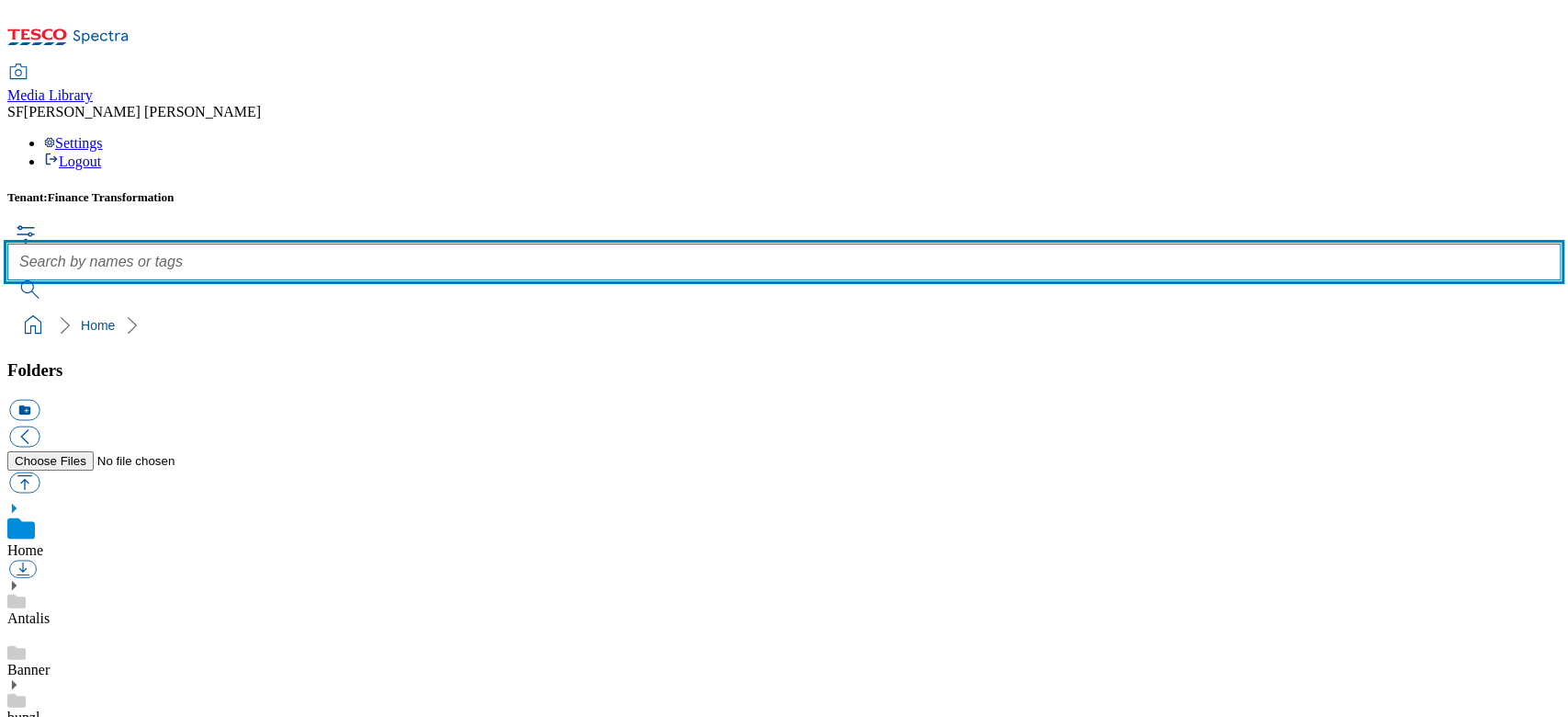
click at [627, 243] on input "text" at bounding box center [784, 261] width 1553 height 37
paste input "700000412001"
type input "700000412001"
click at [8, 280] on button "submit" at bounding box center [31, 289] width 48 height 18
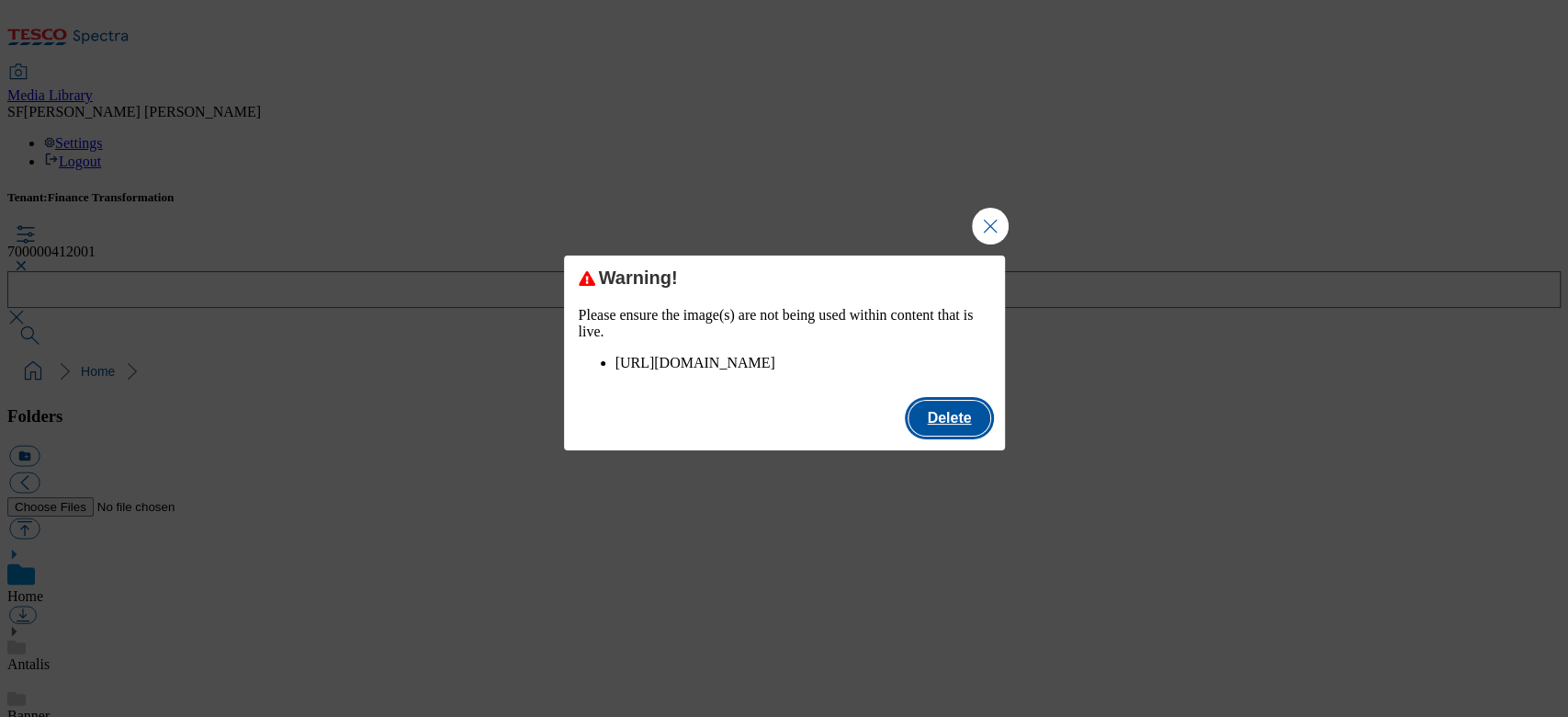
click at [958, 435] on button "Delete" at bounding box center [949, 417] width 80 height 35
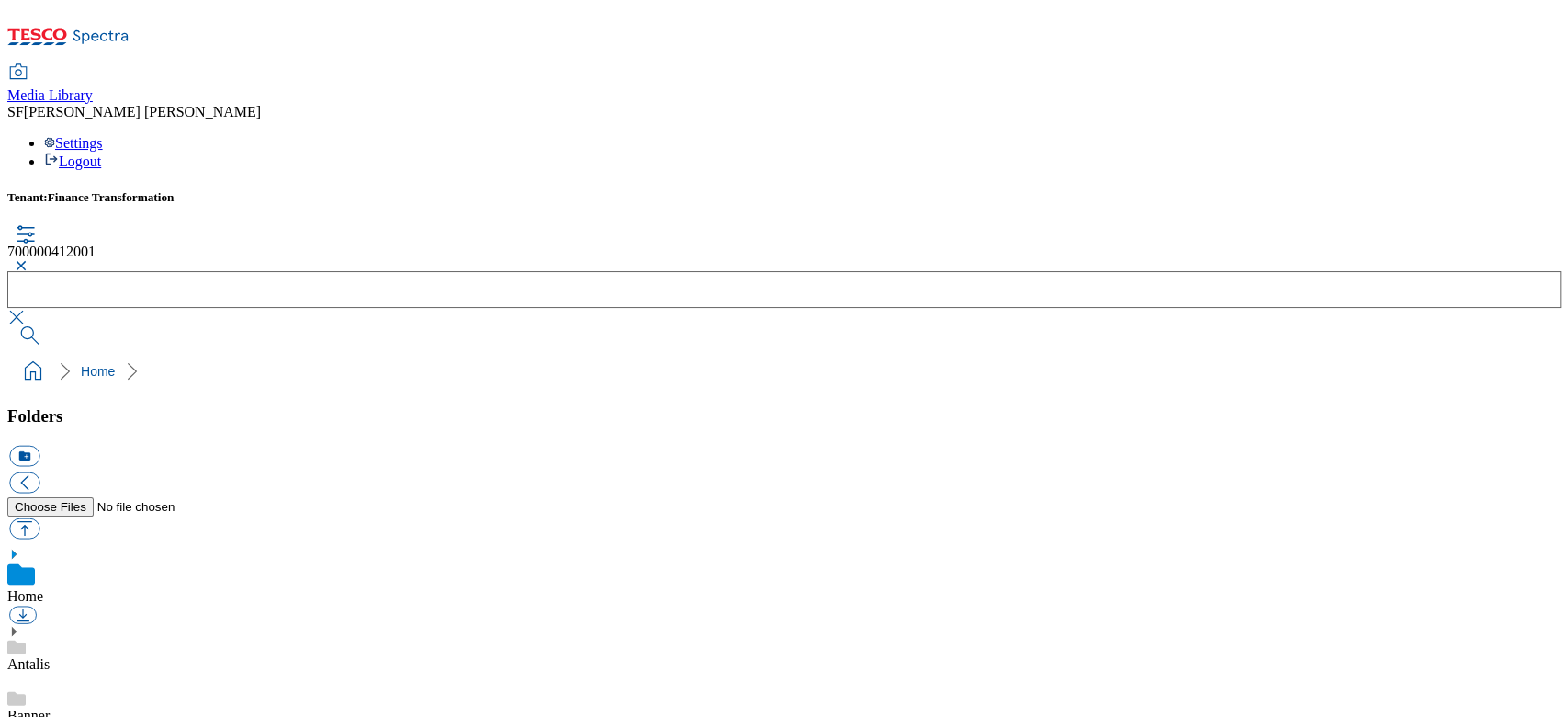
click at [29, 260] on button "button" at bounding box center [18, 266] width 22 height 11
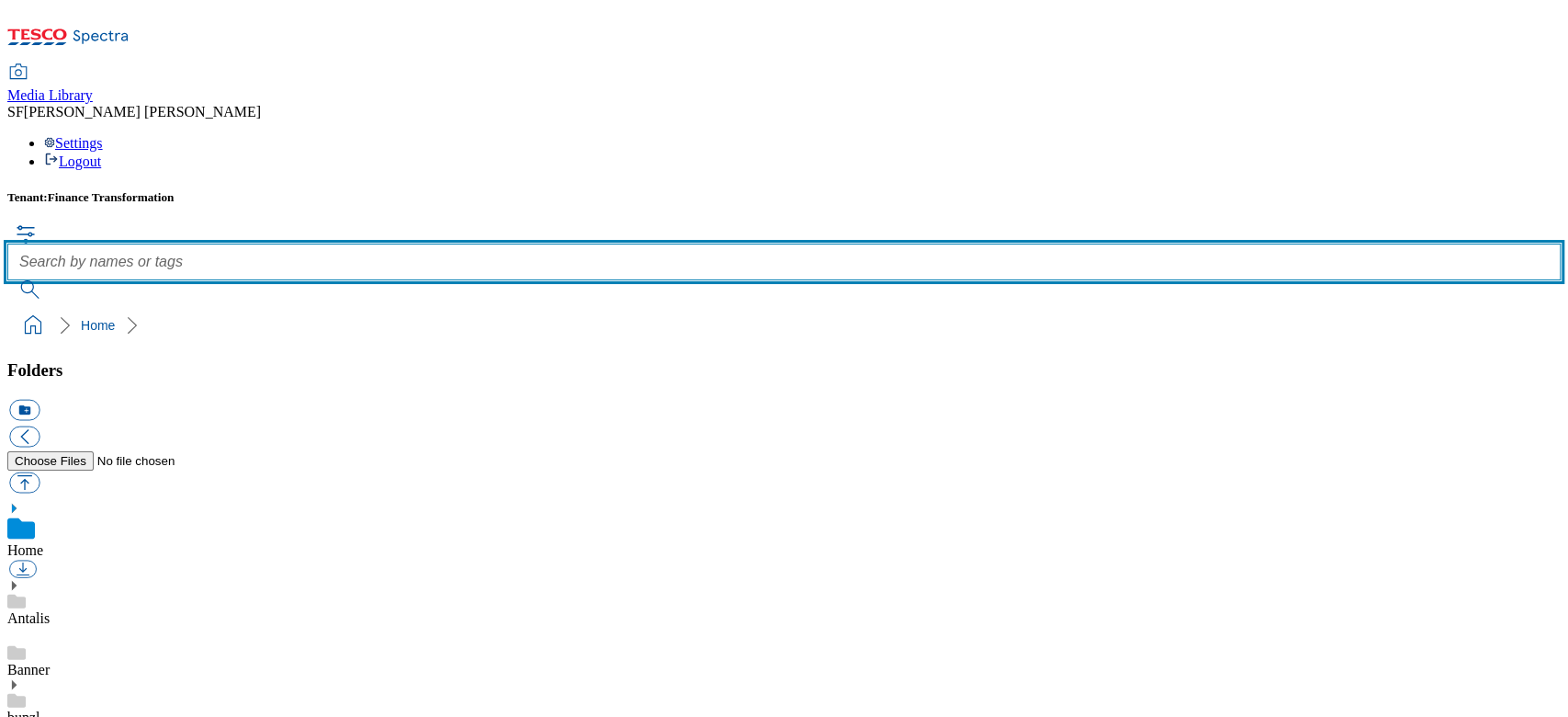
click at [651, 243] on input "text" at bounding box center [784, 261] width 1553 height 37
paste input "700000412001"
type input "700000412001"
click at [8, 280] on button "submit" at bounding box center [31, 289] width 48 height 18
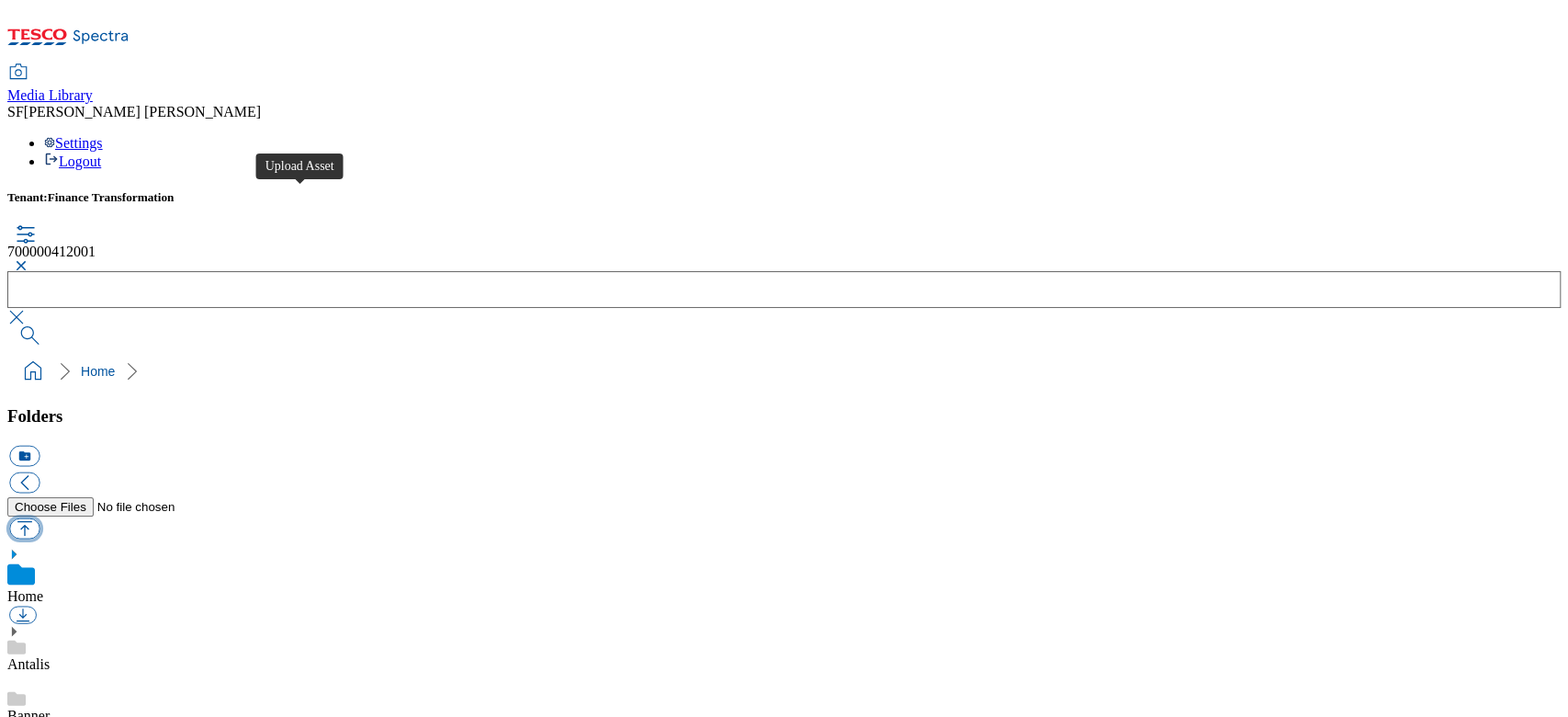
click at [40, 517] on button "button" at bounding box center [25, 528] width 30 height 21
type input "C:\fakepath\700000412001.jpg"
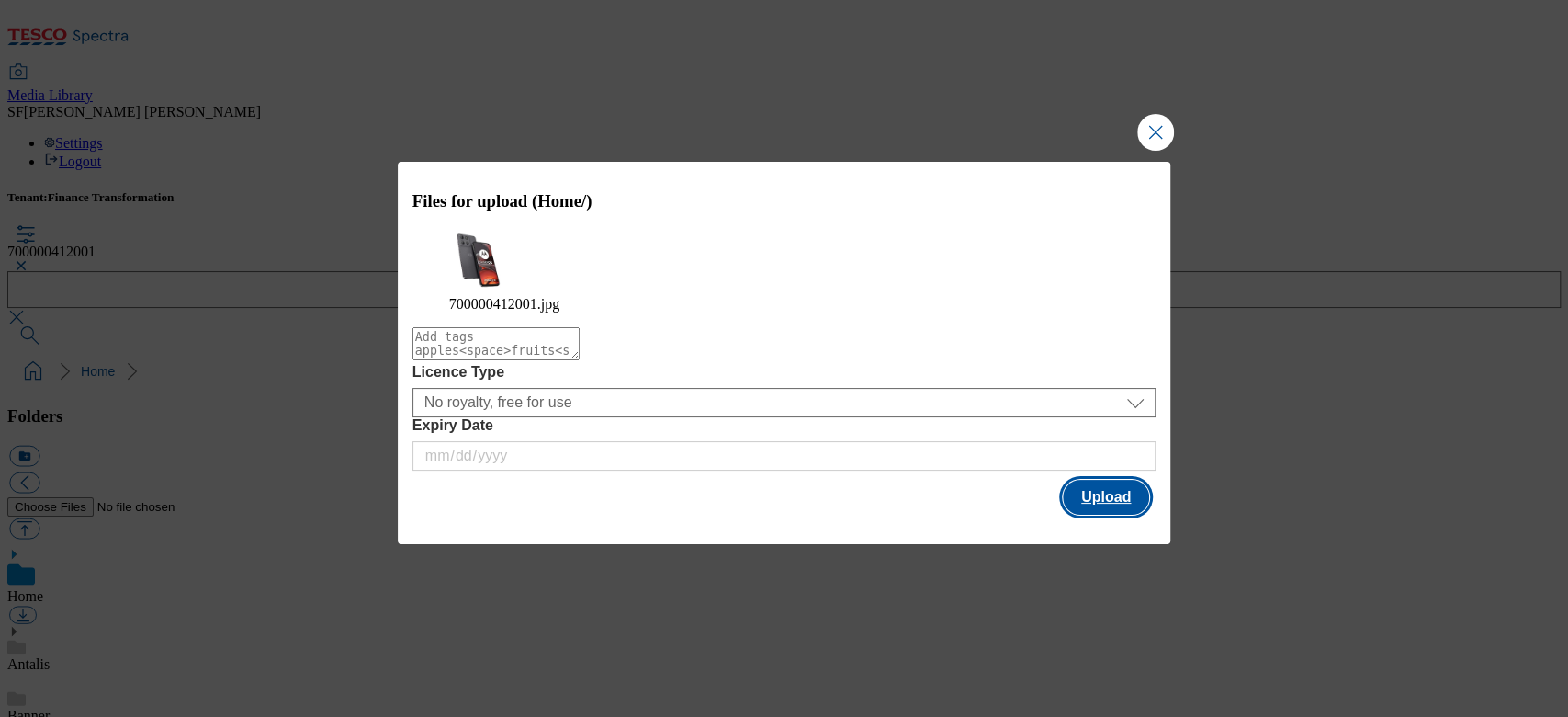
click at [1092, 494] on button "Upload" at bounding box center [1106, 497] width 86 height 35
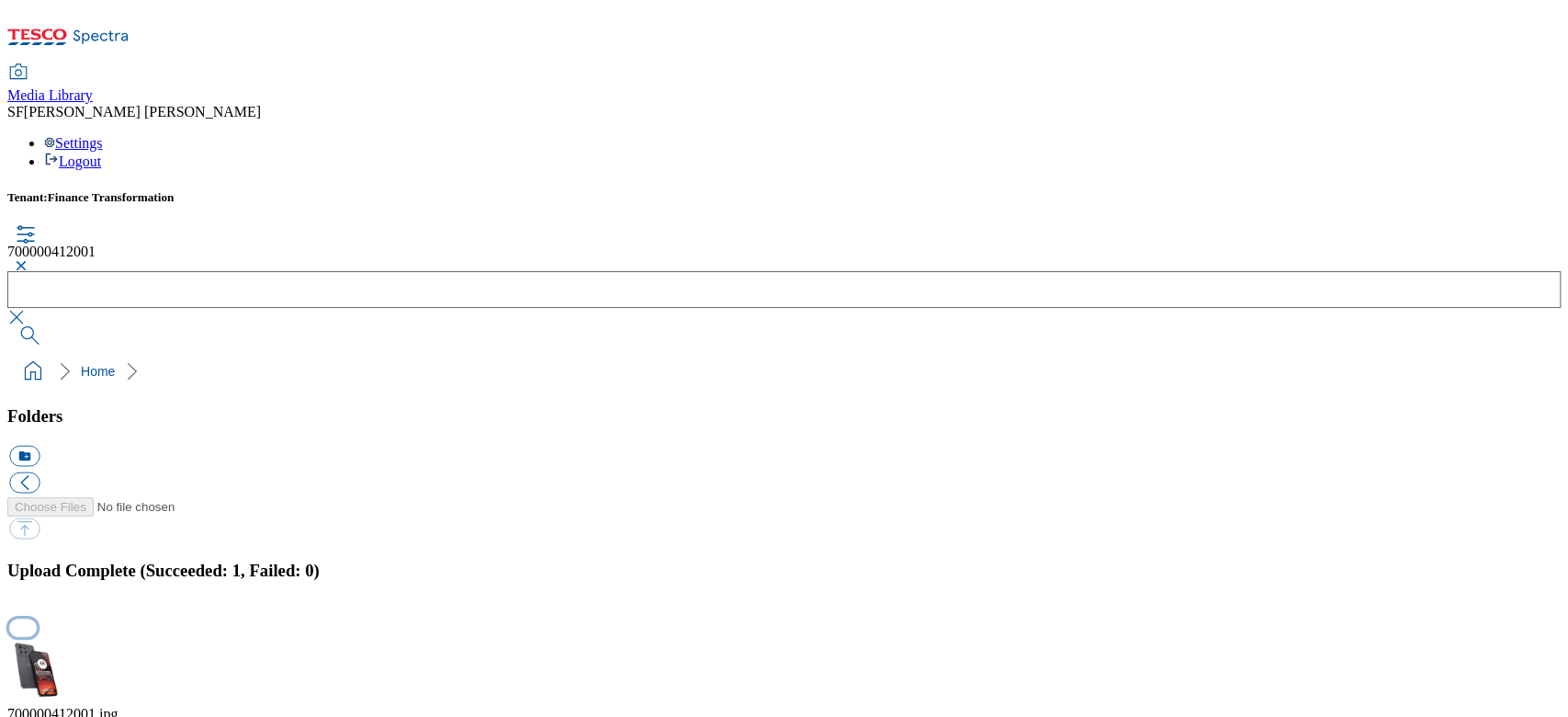
click at [37, 620] on button "button" at bounding box center [23, 628] width 27 height 17
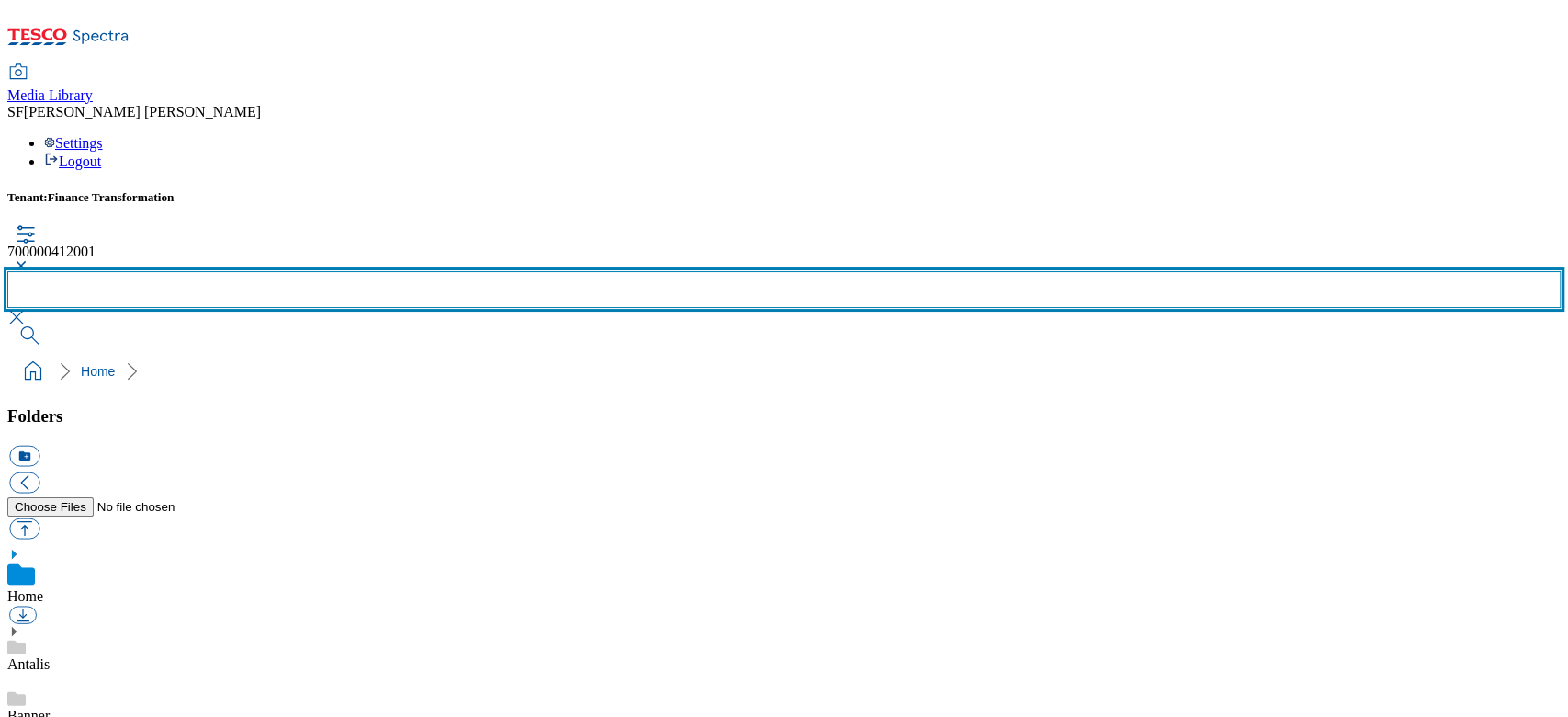
click at [710, 271] on input "text" at bounding box center [784, 289] width 1553 height 37
click at [8, 326] on button "submit" at bounding box center [31, 335] width 48 height 18
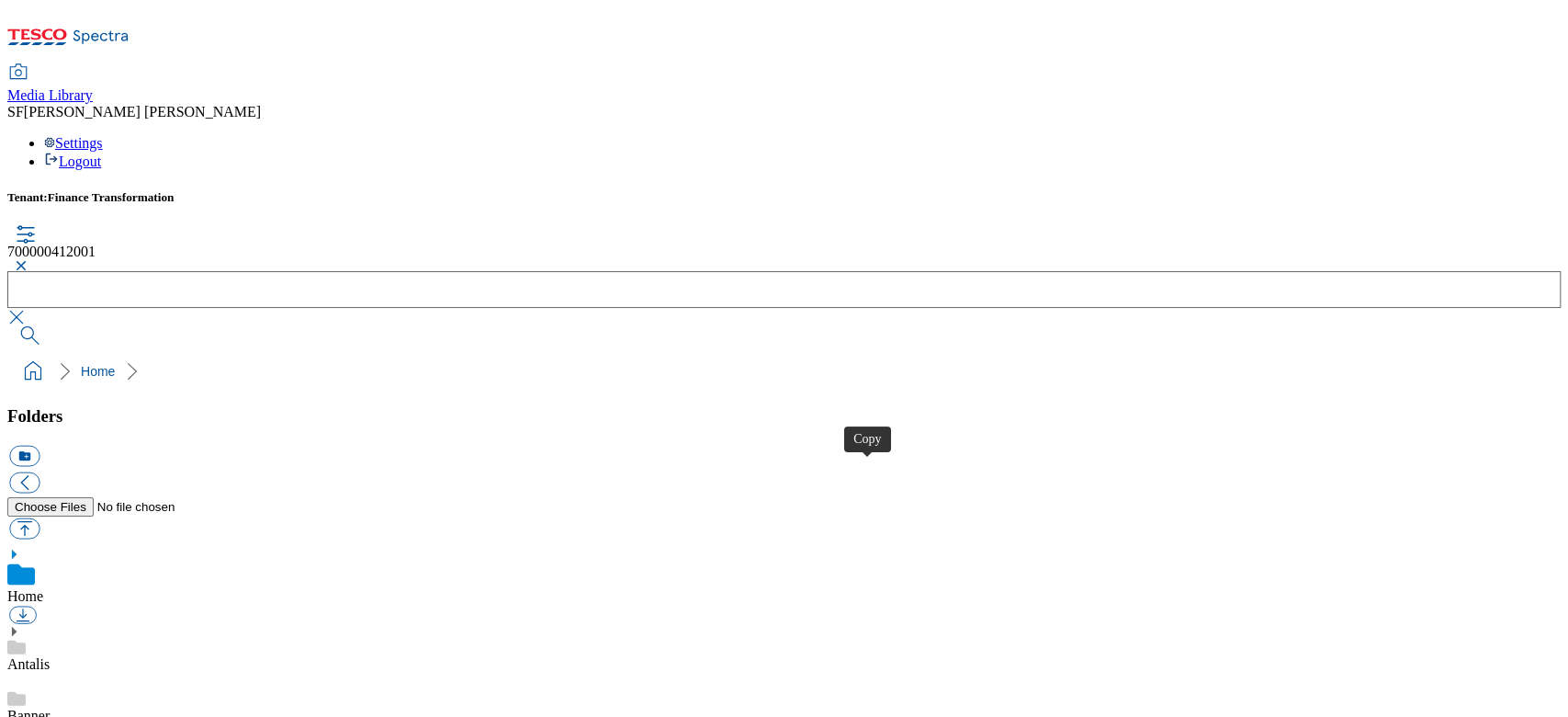
click at [29, 260] on button "button" at bounding box center [18, 266] width 22 height 11
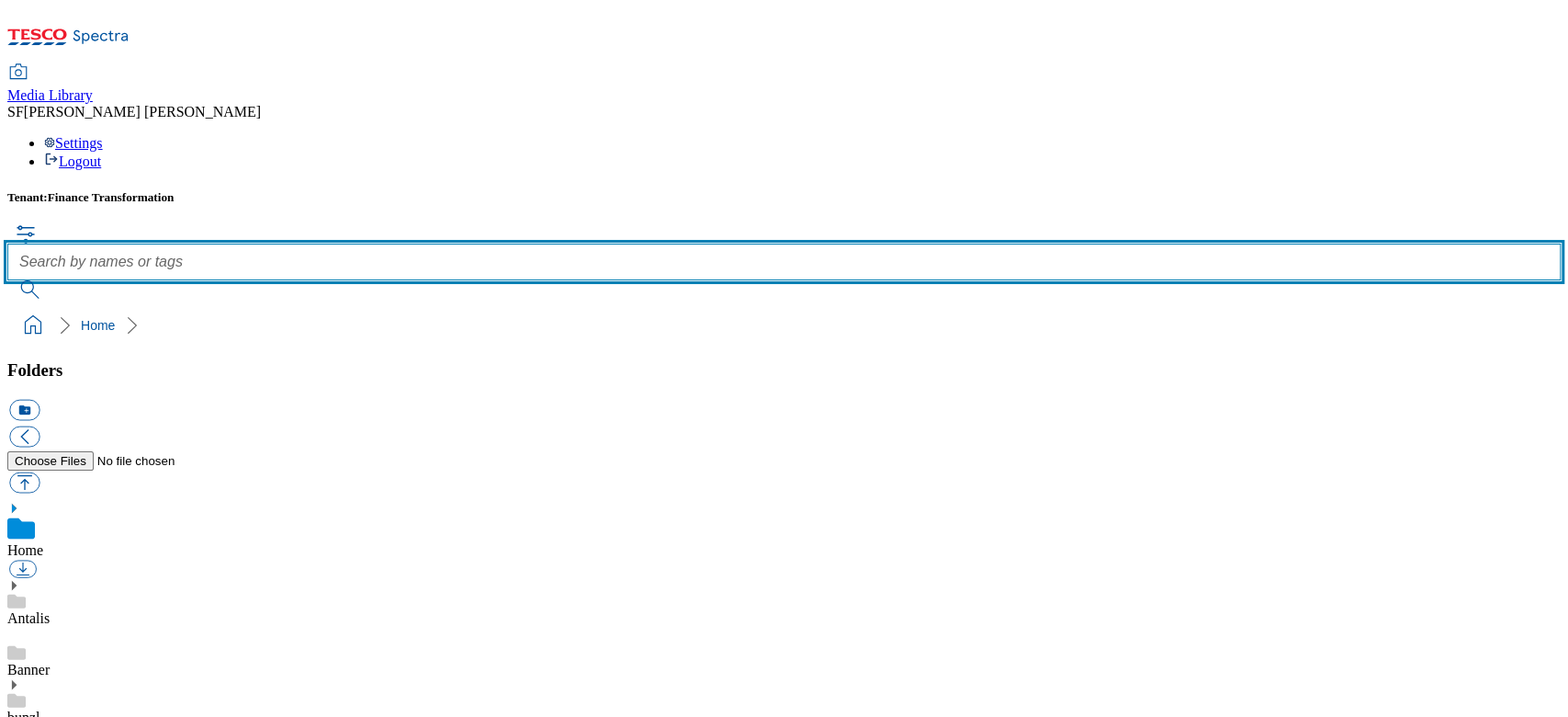
click at [630, 243] on input "text" at bounding box center [784, 261] width 1553 height 37
paste input "700000429001"
type input "700000429001"
click at [8, 280] on button "submit" at bounding box center [31, 289] width 48 height 18
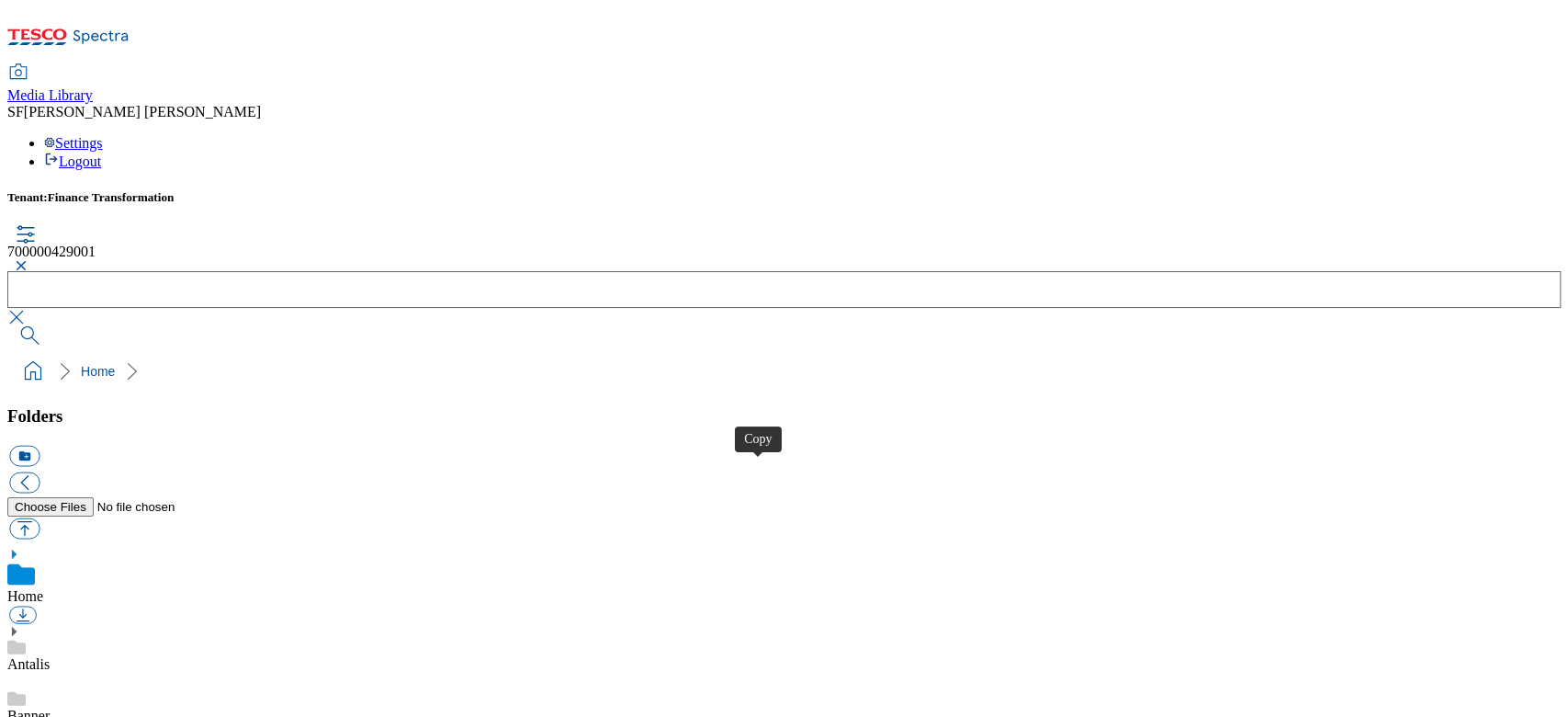
click at [29, 260] on button "button" at bounding box center [18, 266] width 22 height 11
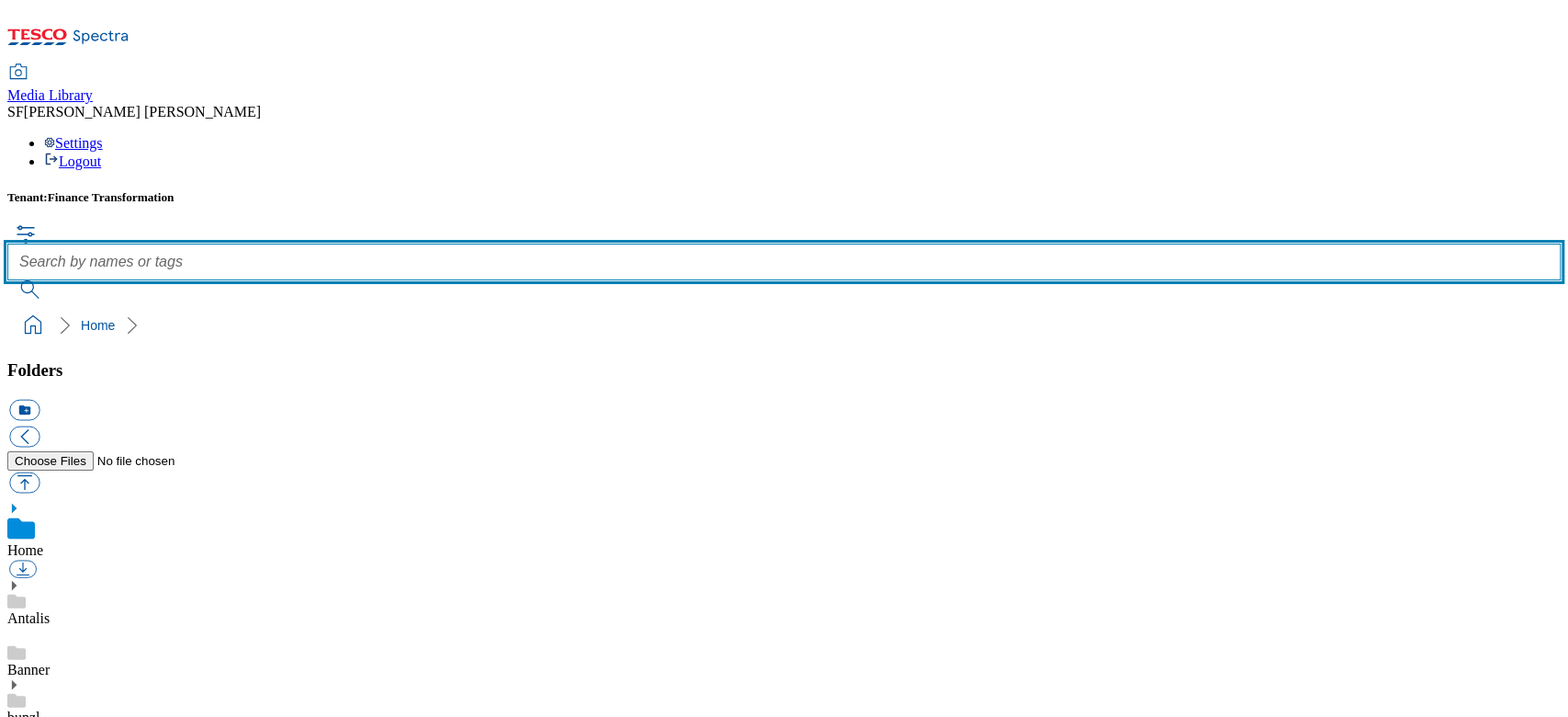
click at [648, 243] on input "text" at bounding box center [784, 261] width 1553 height 37
paste input "700000427001"
type input "700000427001"
click at [8, 280] on button "submit" at bounding box center [31, 289] width 48 height 18
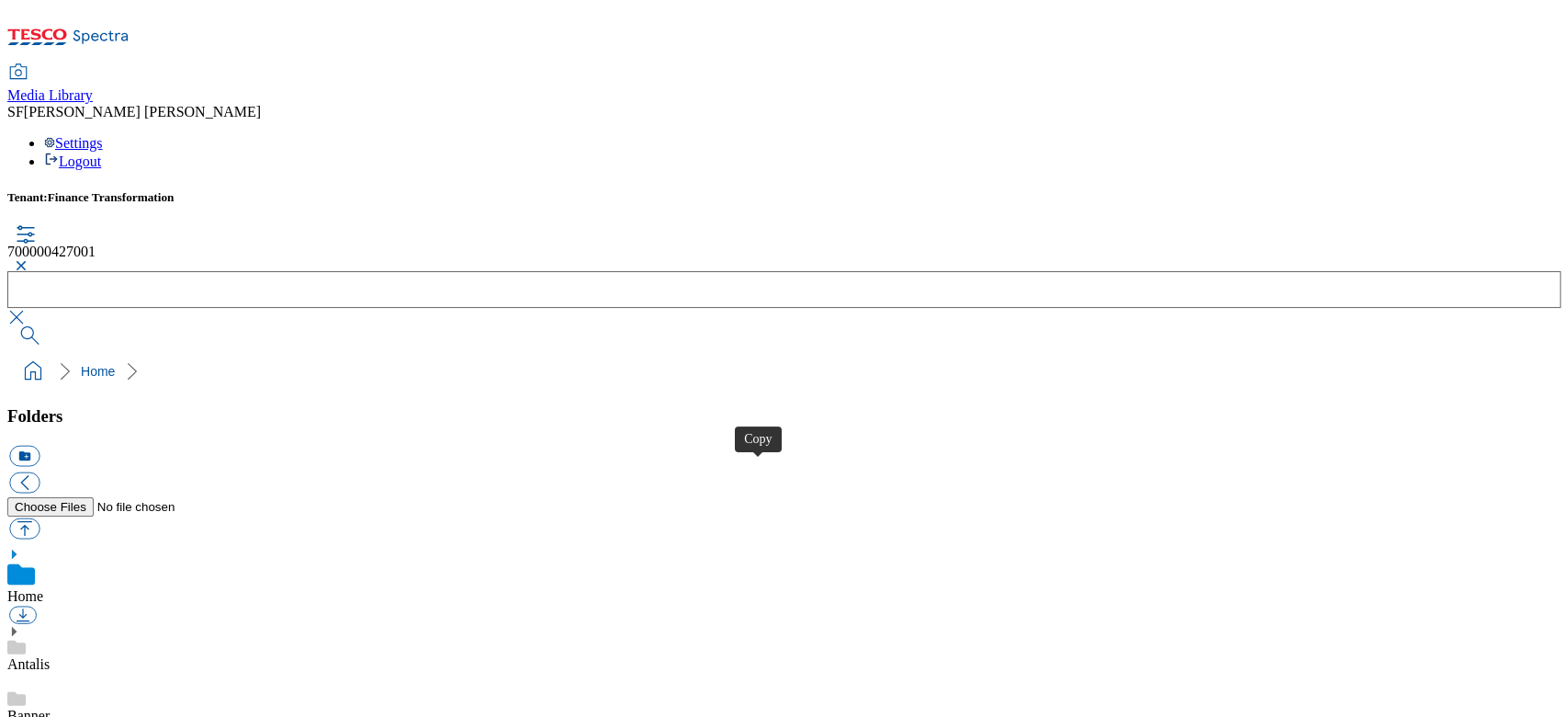
click at [29, 260] on button "button" at bounding box center [18, 266] width 22 height 11
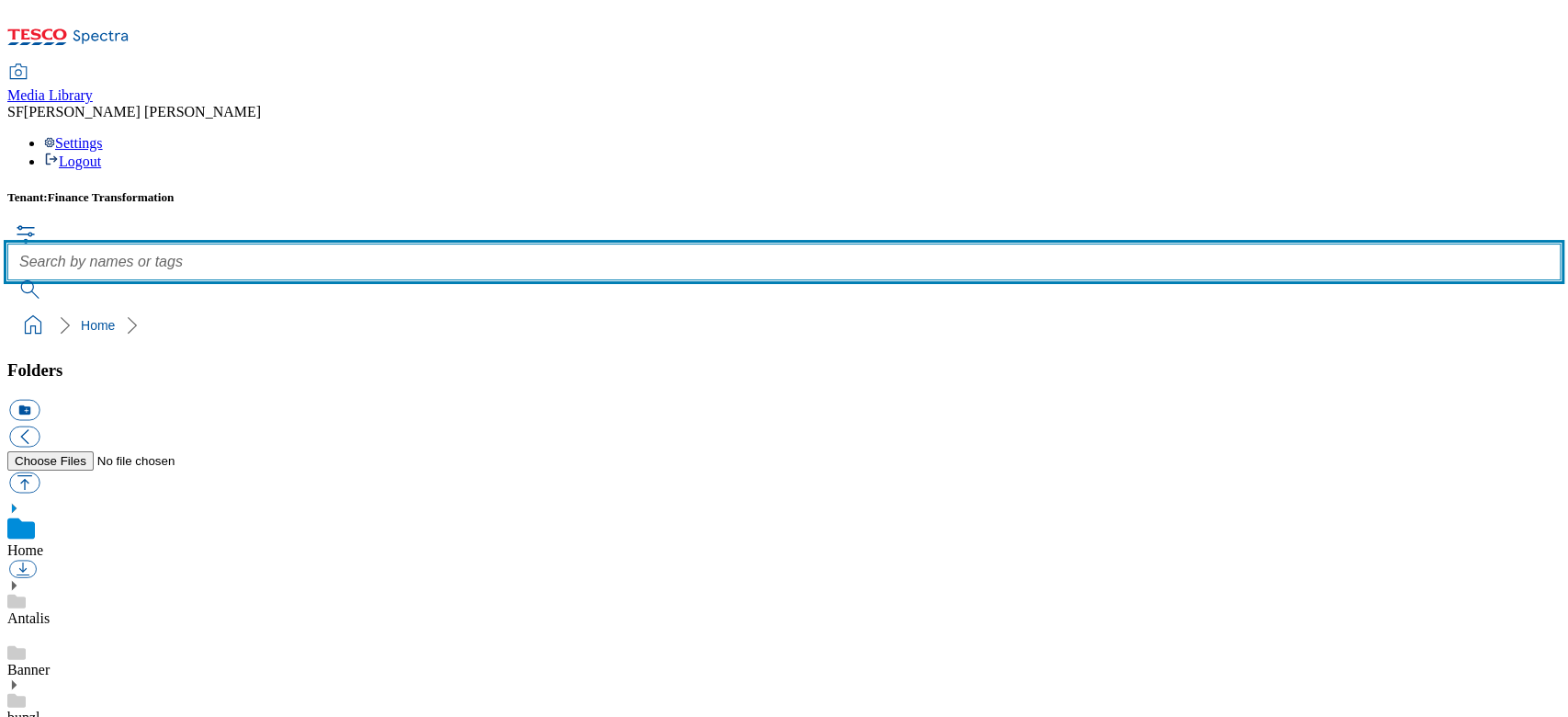
click at [636, 243] on input "text" at bounding box center [784, 261] width 1553 height 37
paste input "700000430001"
type input "700000430001"
click at [8, 280] on button "submit" at bounding box center [31, 289] width 48 height 18
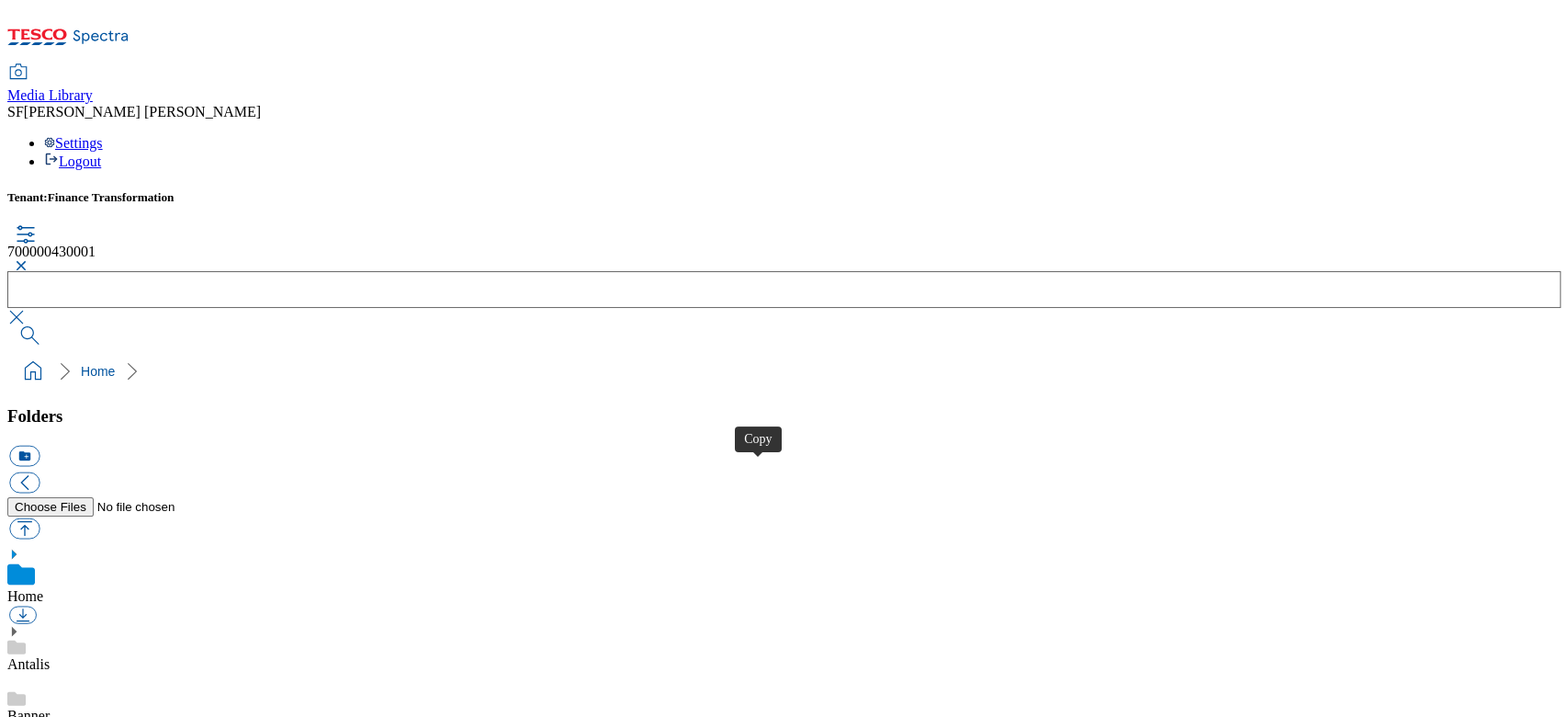
click at [29, 260] on button "button" at bounding box center [18, 266] width 22 height 11
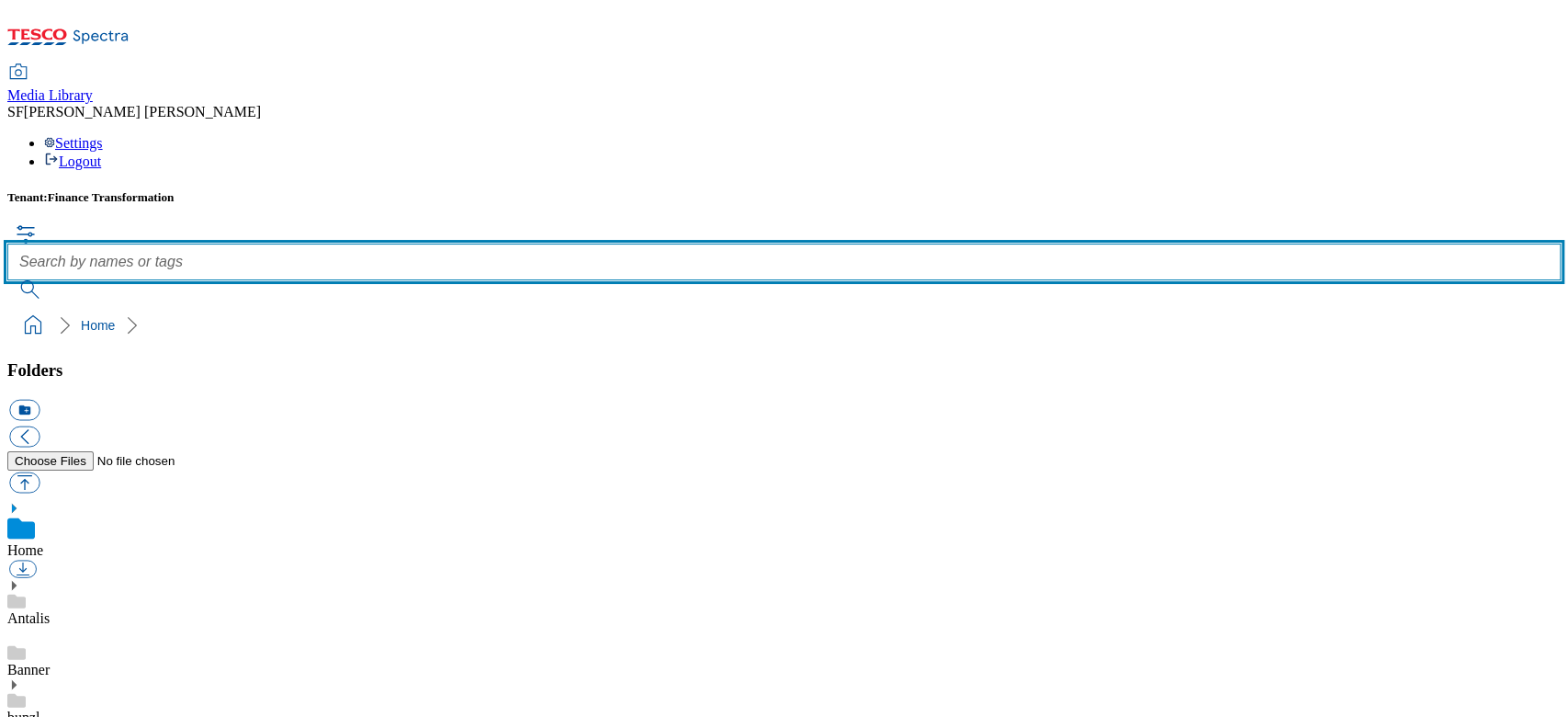
click at [635, 243] on input "text" at bounding box center [784, 261] width 1553 height 37
paste input "700000431001"
type input "700000431001"
click at [8, 280] on button "submit" at bounding box center [31, 289] width 48 height 18
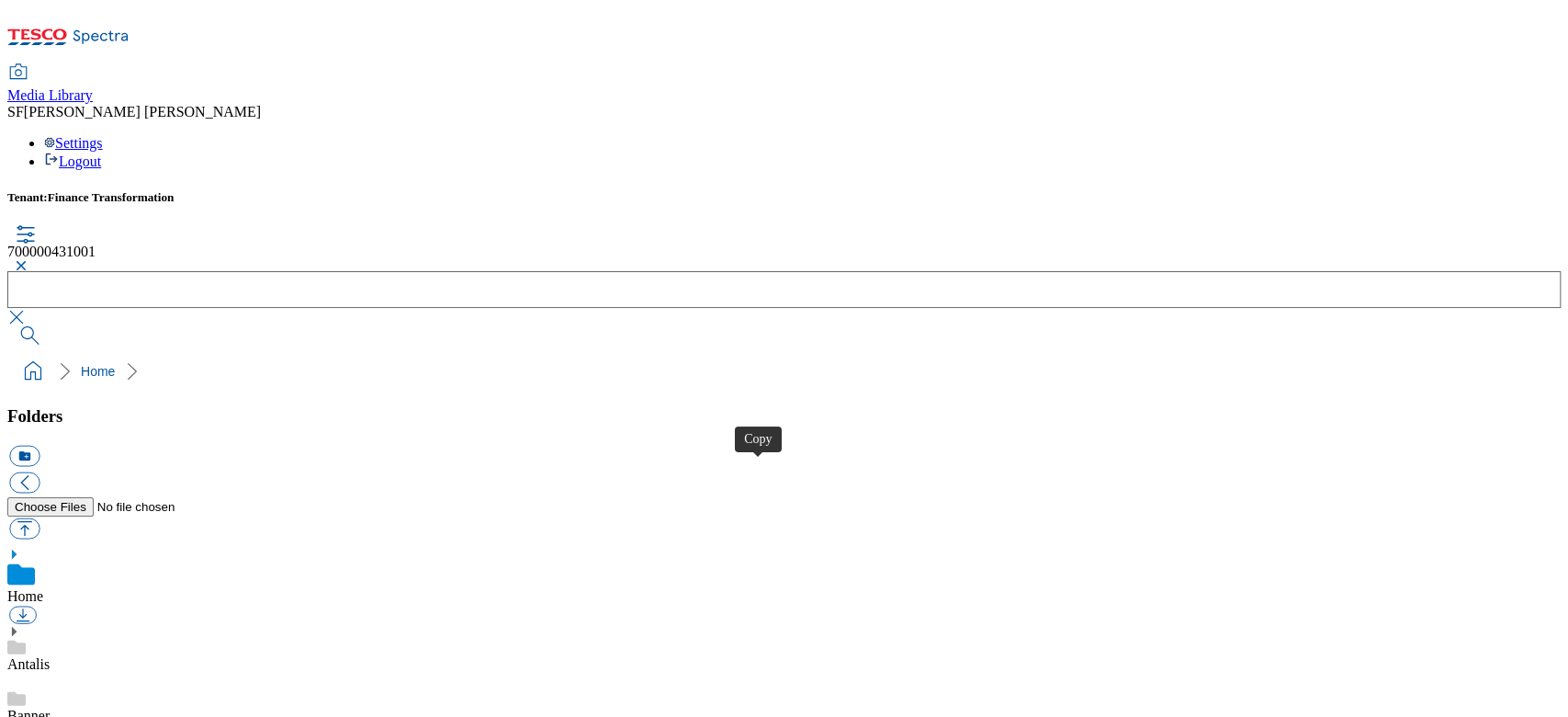
click at [29, 260] on button "button" at bounding box center [18, 266] width 22 height 11
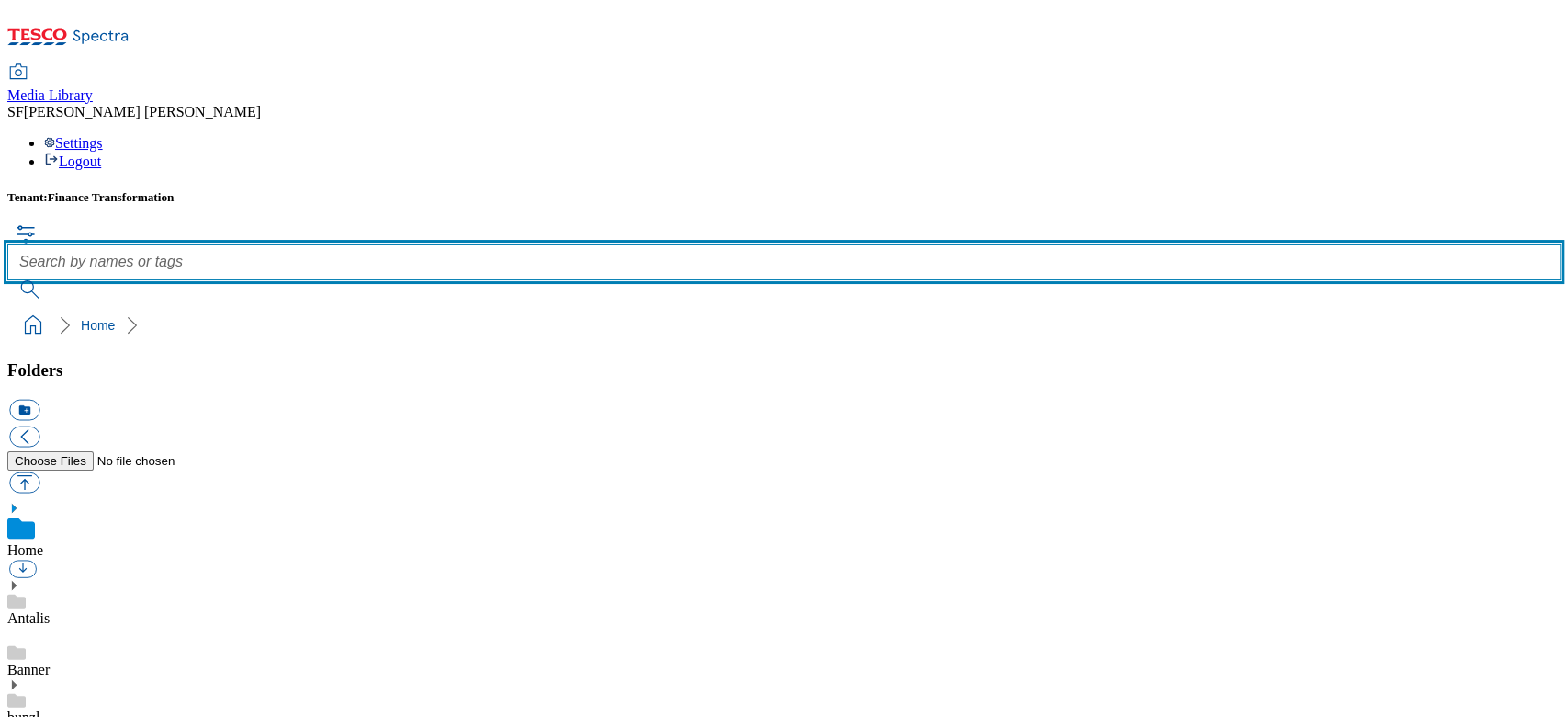
click at [647, 243] on input "text" at bounding box center [784, 261] width 1553 height 37
paste input "700000366001"
type input "700000366001"
click at [8, 280] on button "submit" at bounding box center [31, 289] width 48 height 18
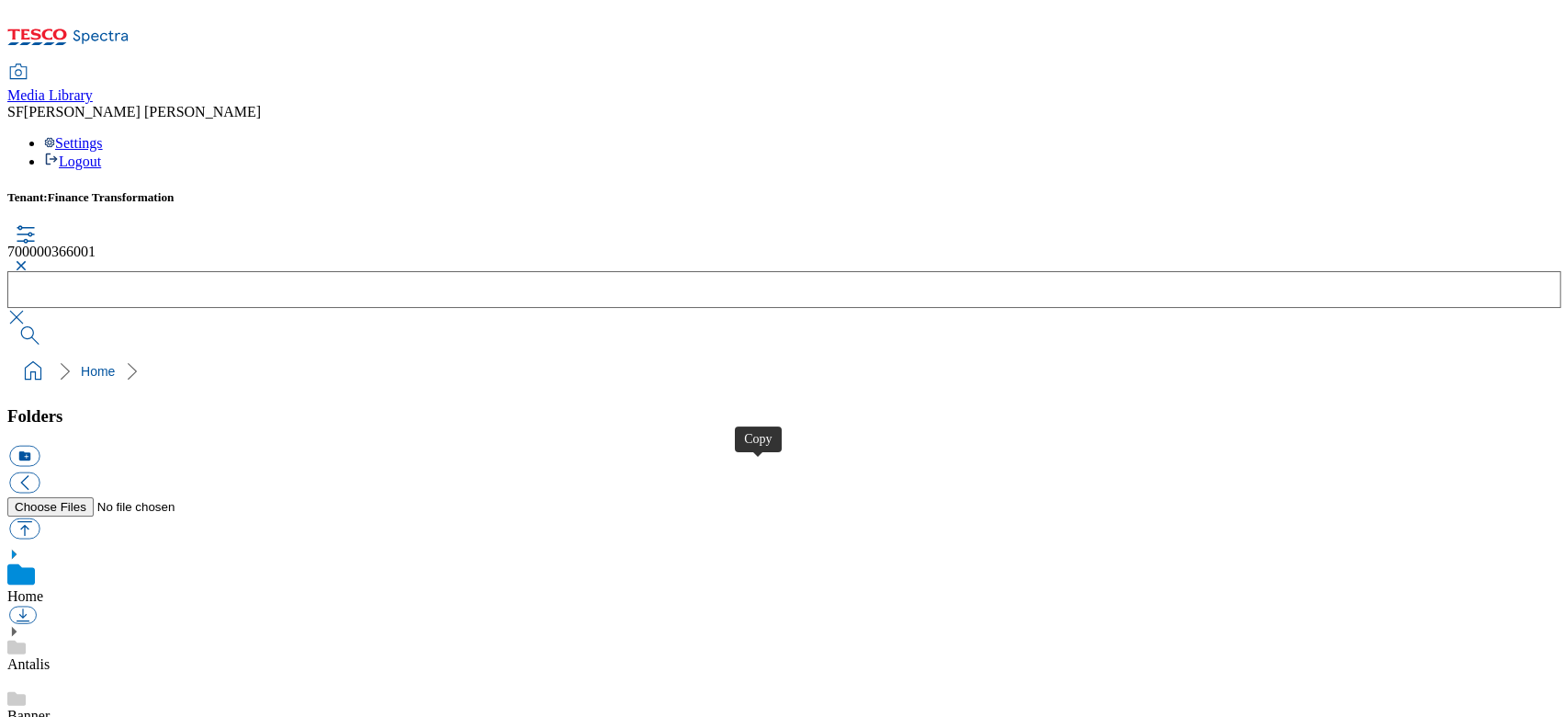
click at [29, 260] on button "button" at bounding box center [18, 266] width 22 height 11
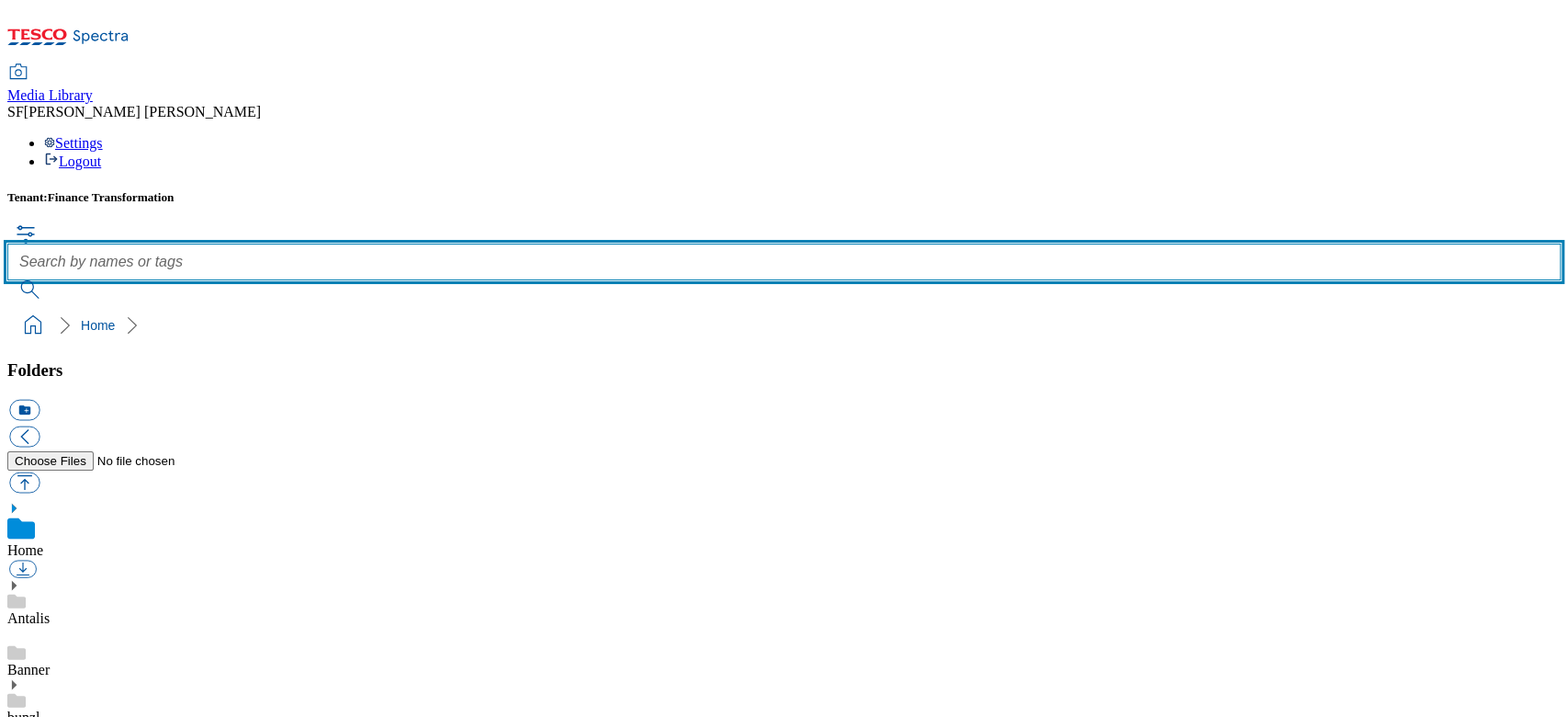
click at [623, 243] on input "text" at bounding box center [784, 261] width 1553 height 37
paste input "700000370001"
type input "700000370001"
click at [8, 280] on button "submit" at bounding box center [31, 289] width 48 height 18
